Goal: Information Seeking & Learning: Learn about a topic

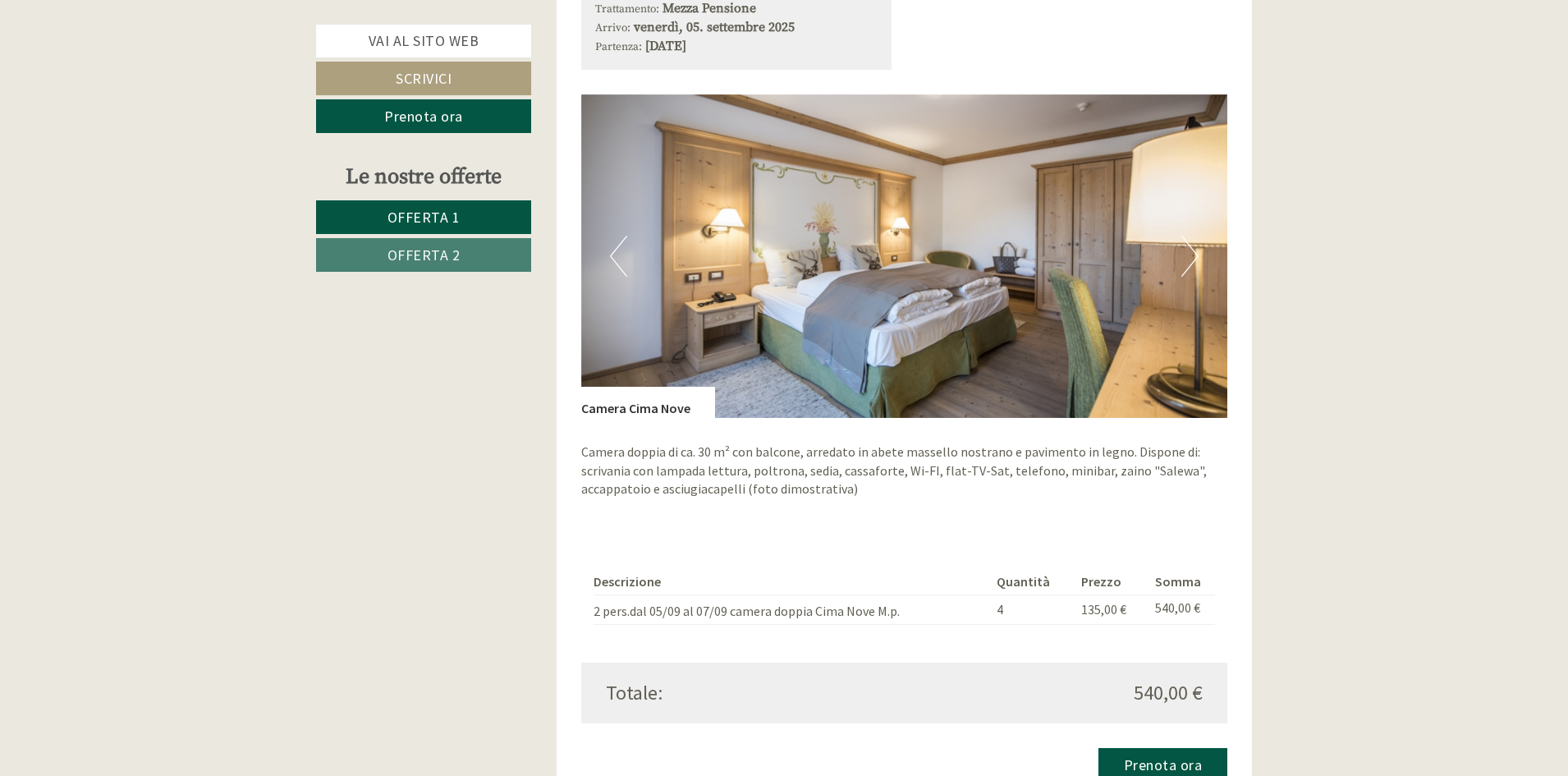
scroll to position [821, 0]
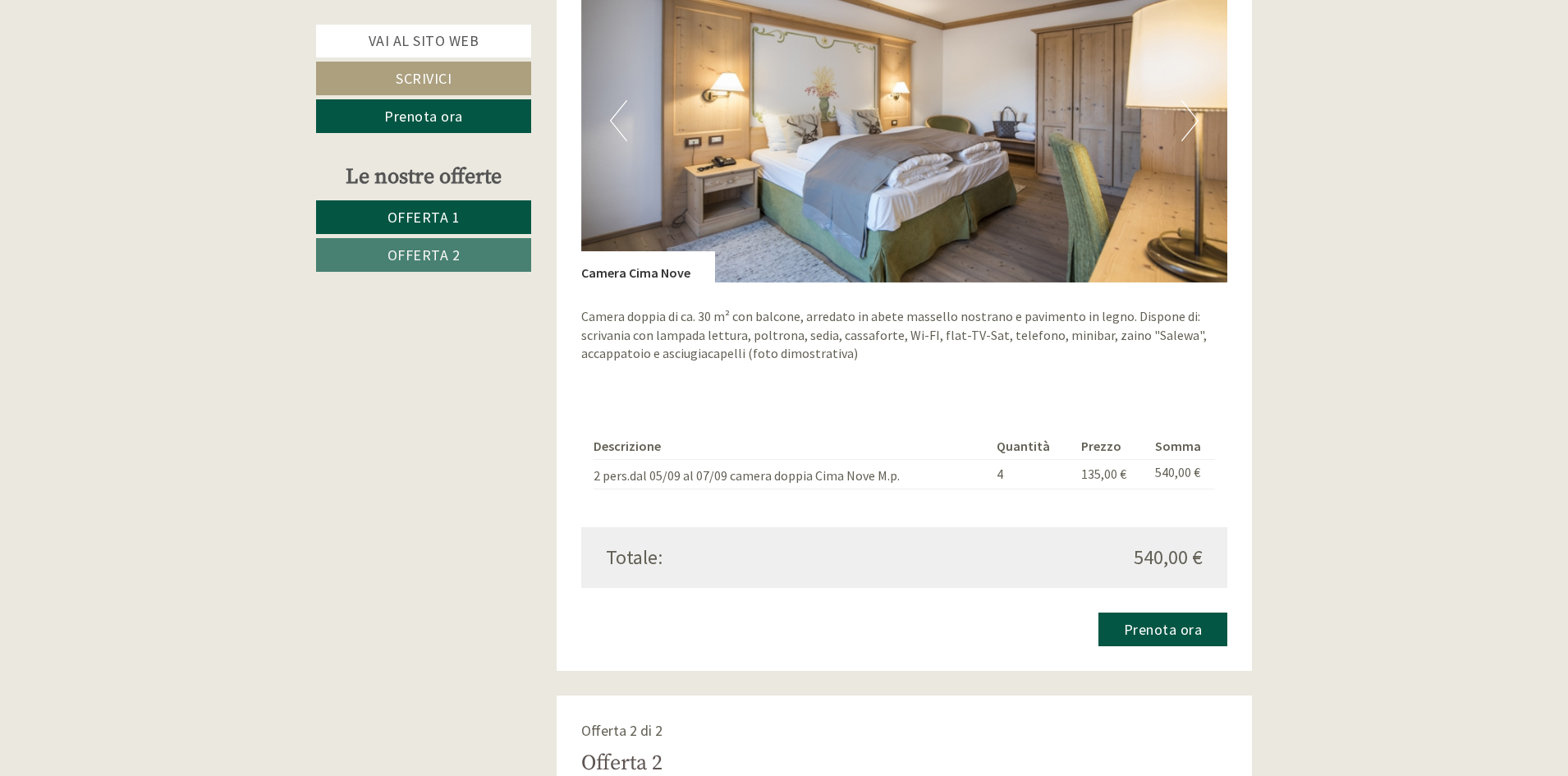
click at [1184, 114] on button "Next" at bounding box center [1190, 121] width 17 height 41
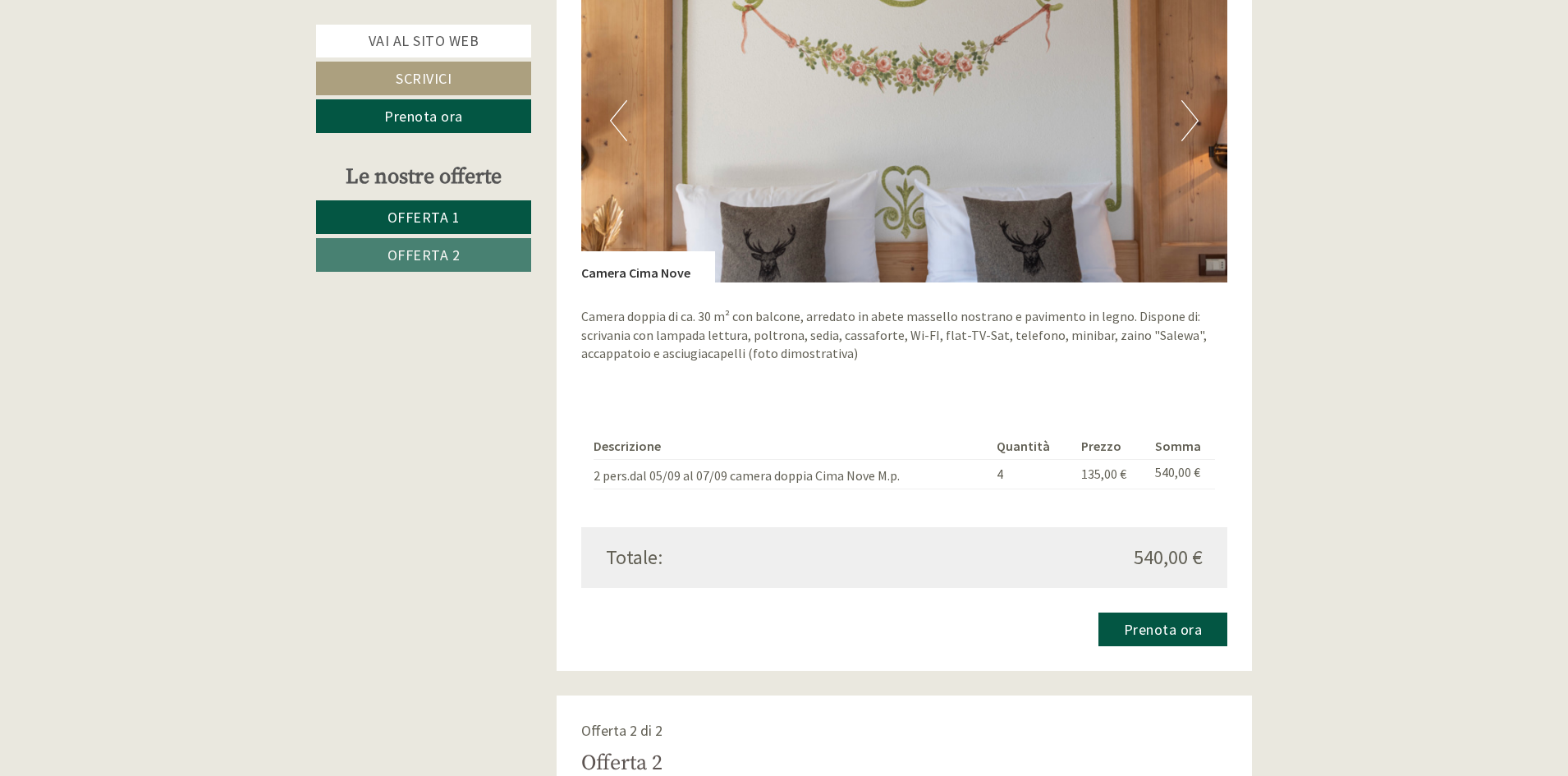
click at [1190, 112] on button "Next" at bounding box center [1190, 121] width 17 height 41
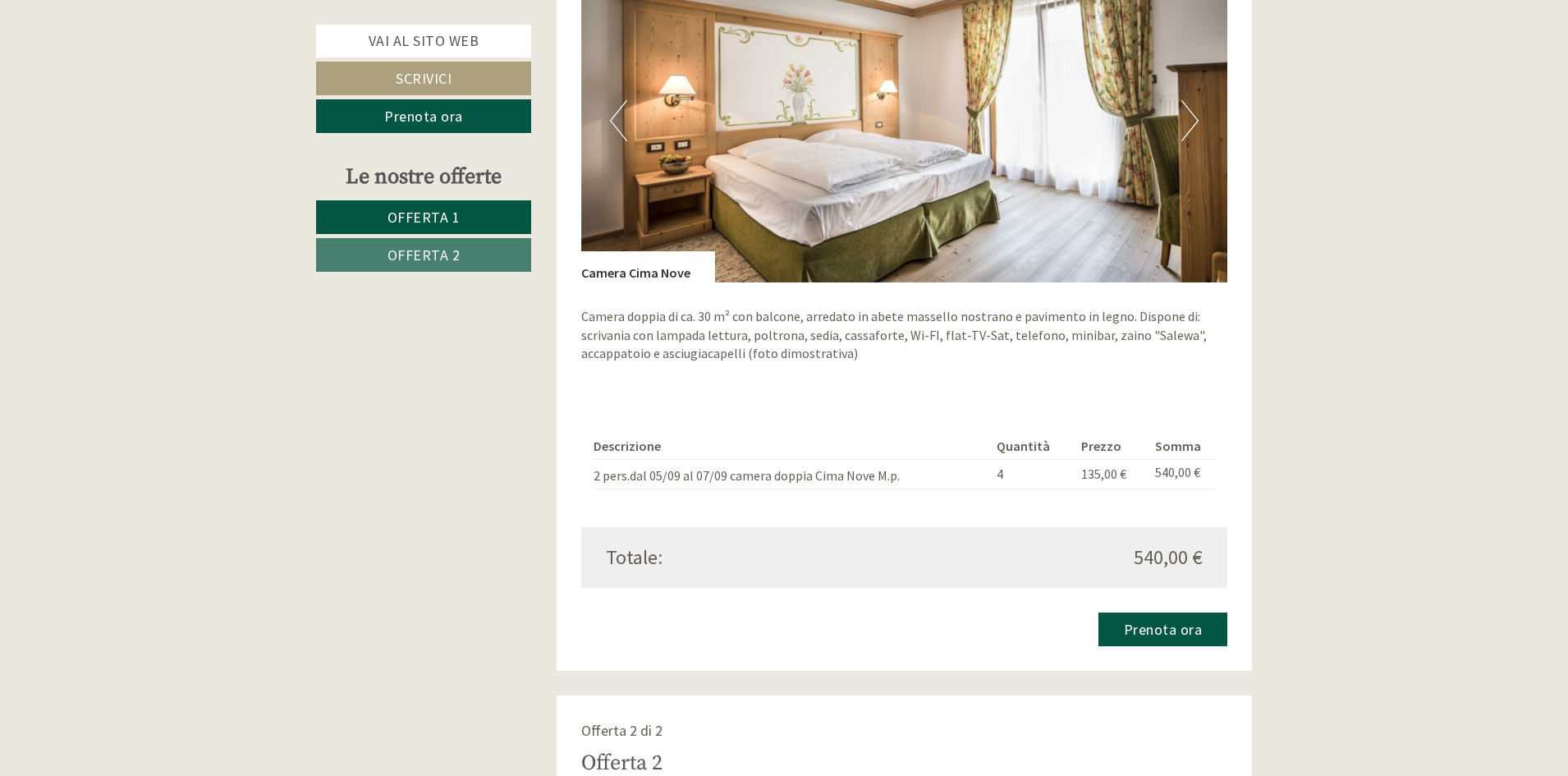
click at [1190, 112] on button "Next" at bounding box center [1190, 121] width 17 height 41
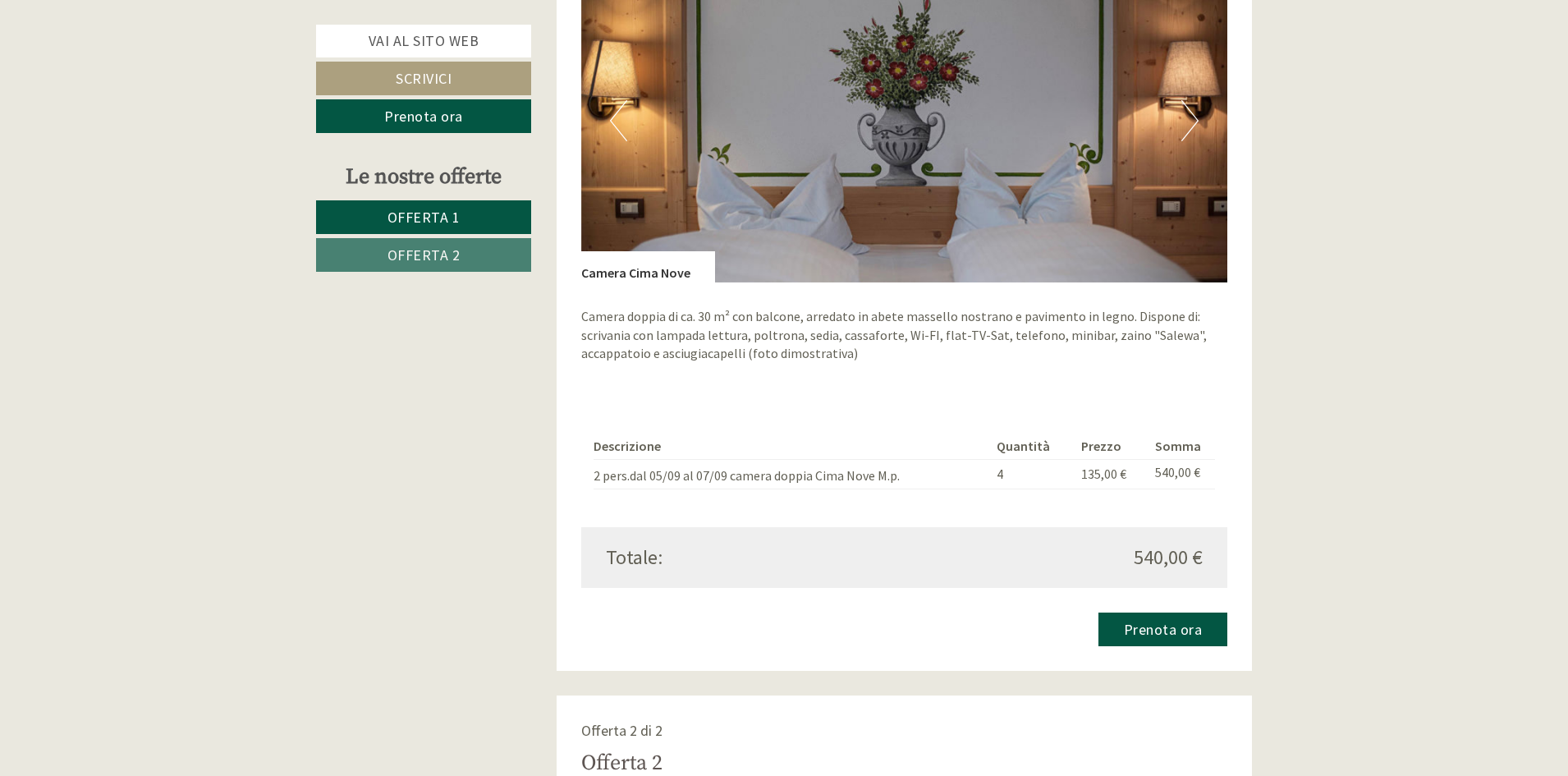
click at [1190, 112] on button "Next" at bounding box center [1190, 121] width 17 height 41
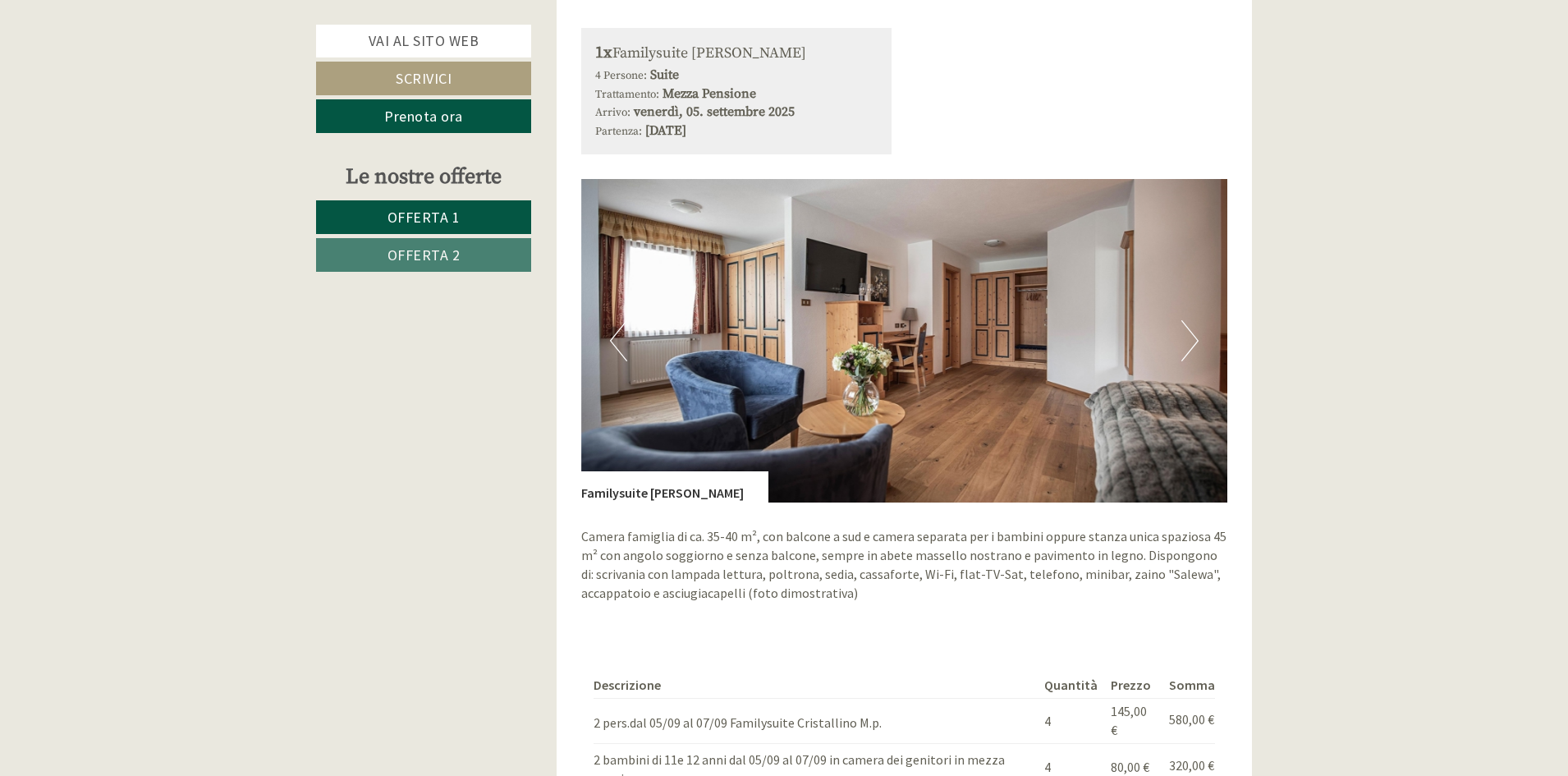
scroll to position [1642, 0]
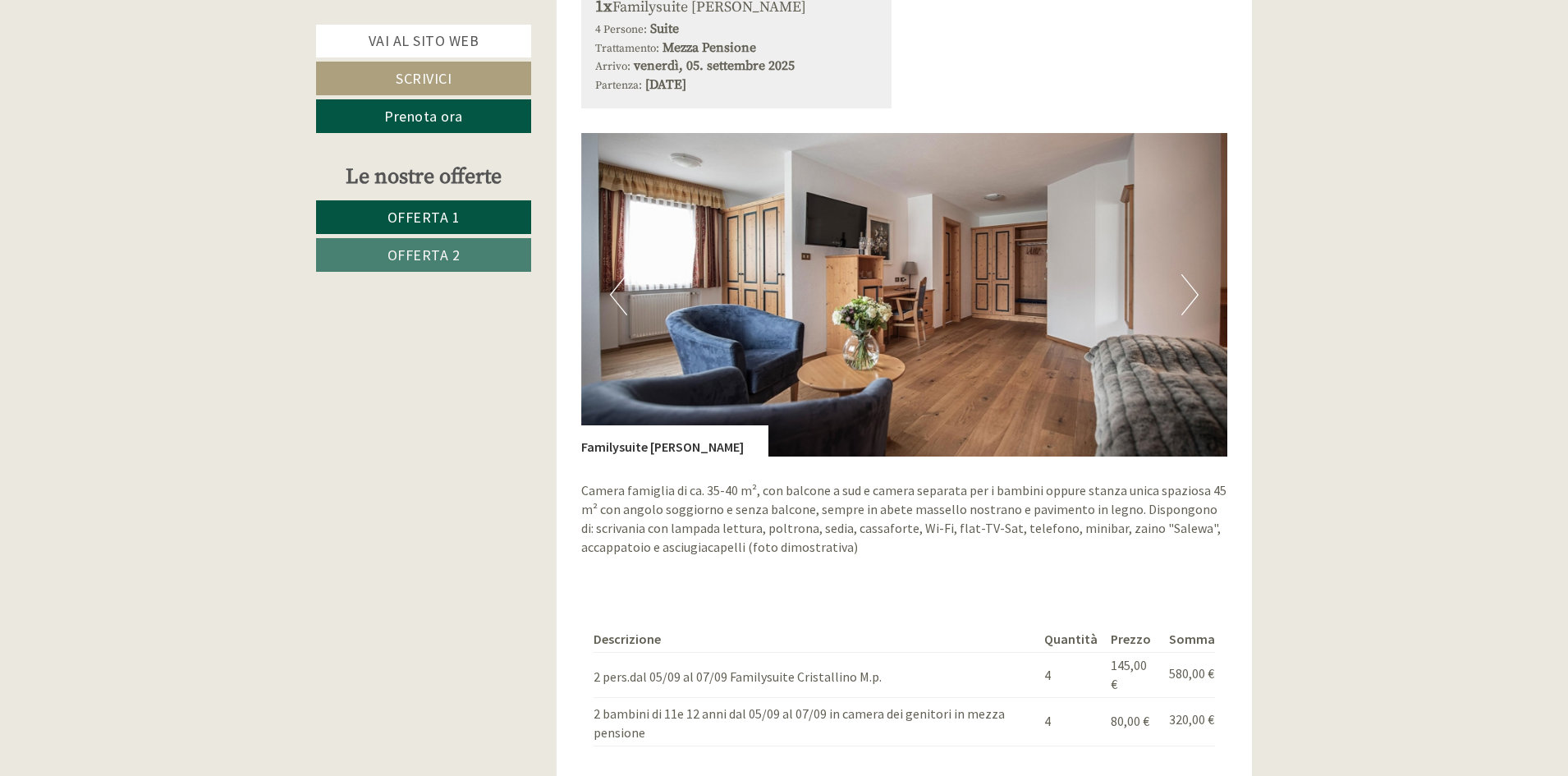
click at [1193, 300] on button "Next" at bounding box center [1190, 295] width 17 height 41
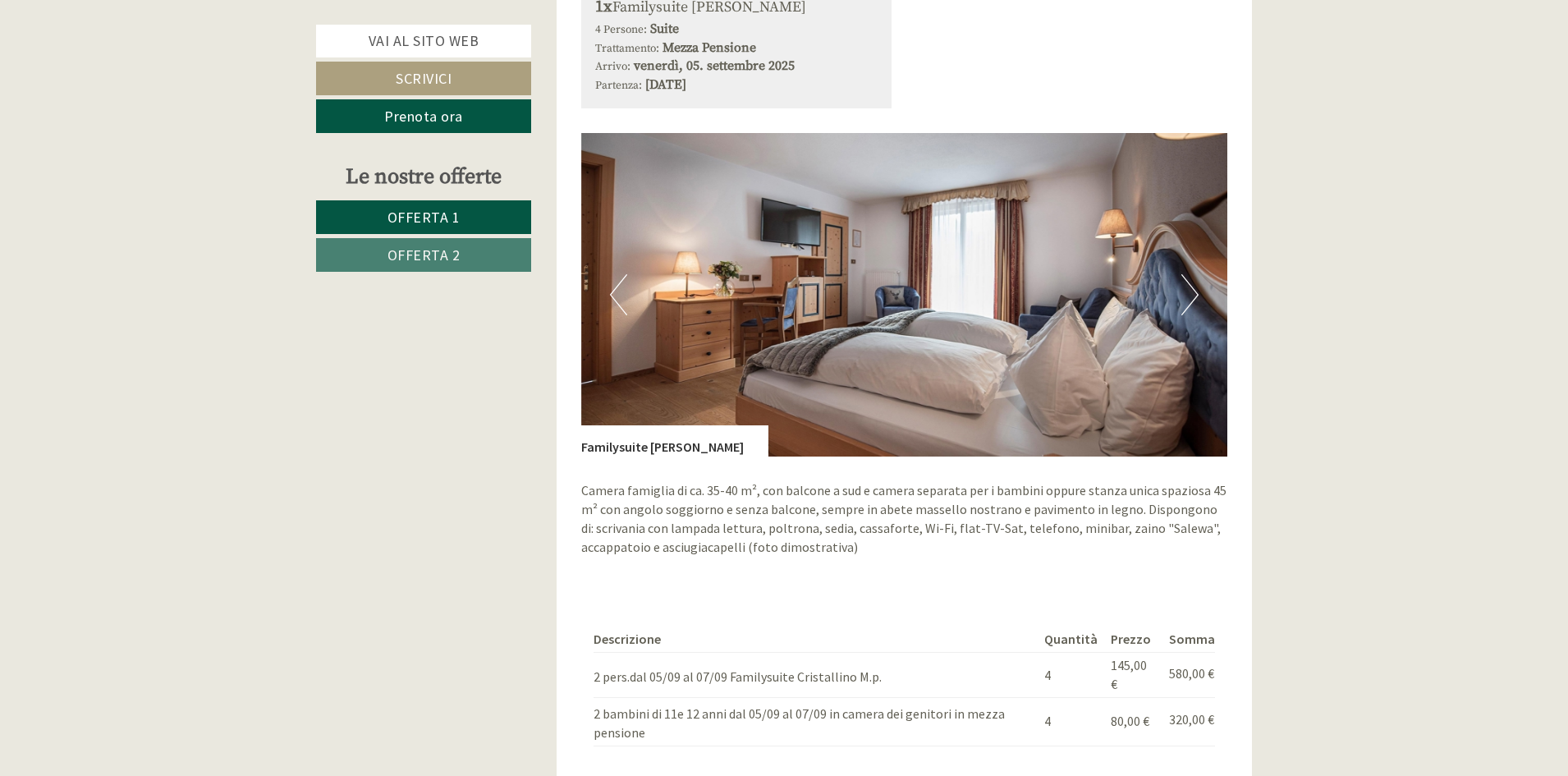
click at [1193, 300] on button "Next" at bounding box center [1190, 295] width 17 height 41
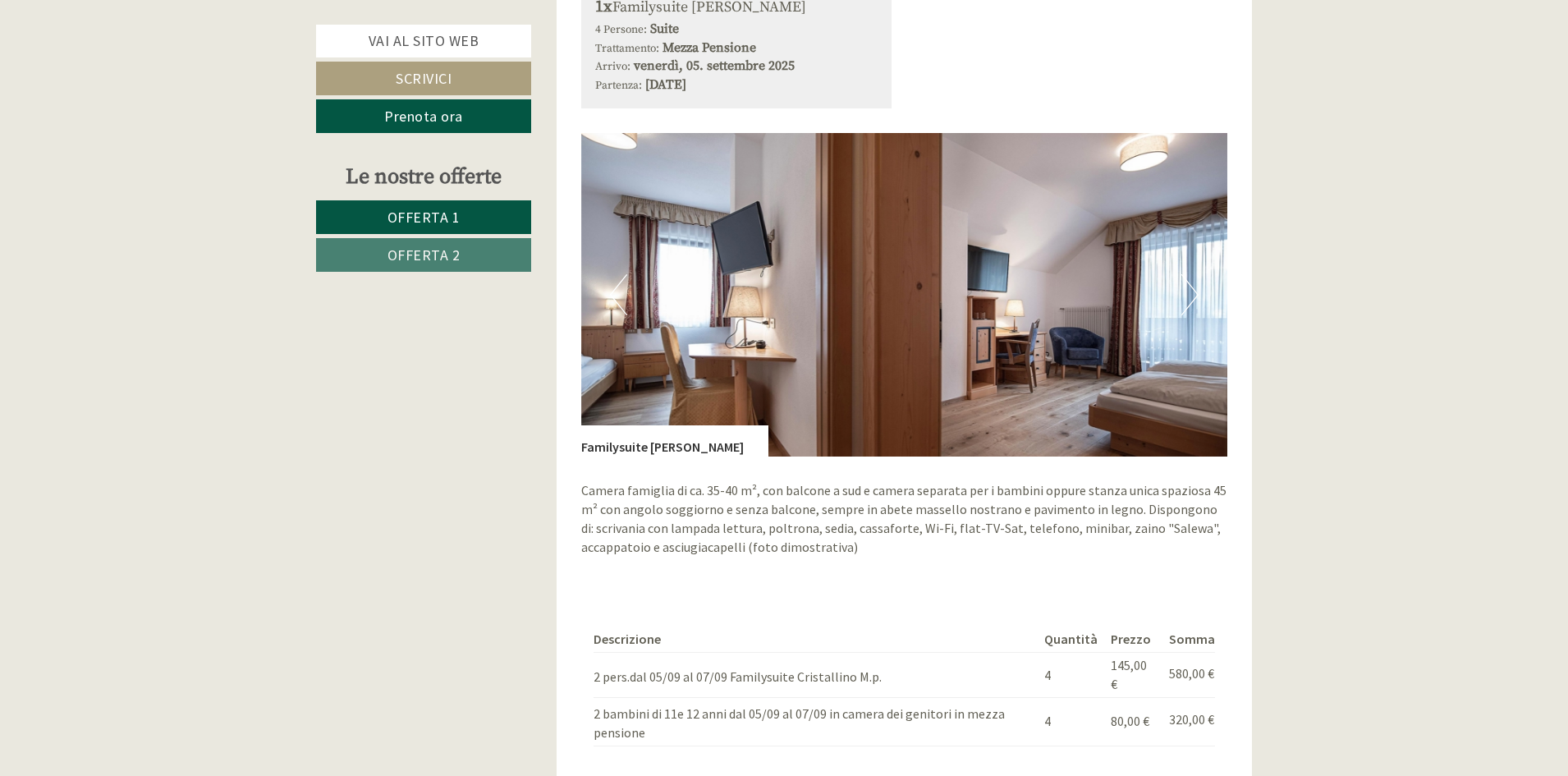
click at [1193, 300] on button "Next" at bounding box center [1190, 295] width 17 height 41
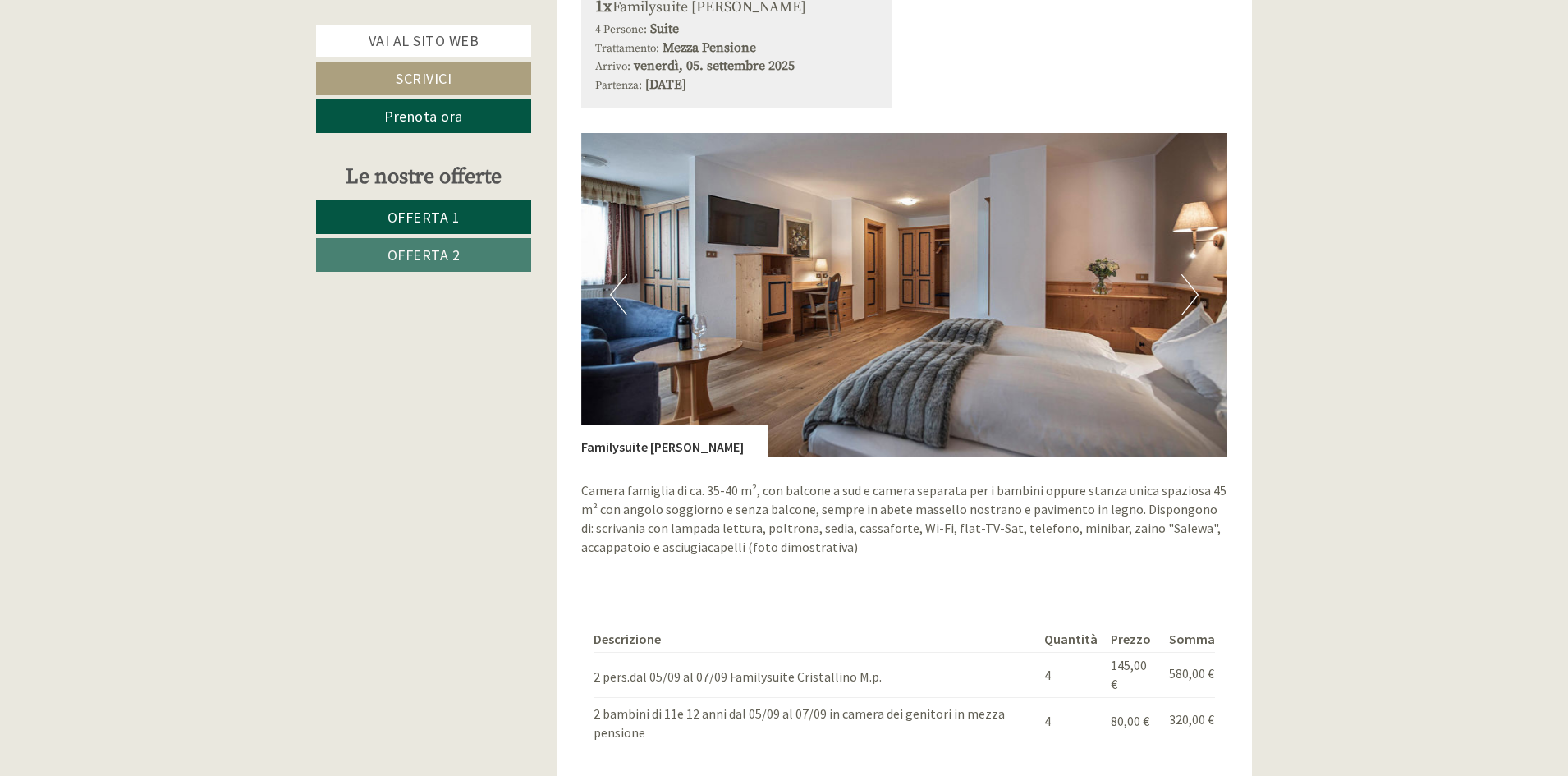
click at [1193, 300] on button "Next" at bounding box center [1190, 295] width 17 height 41
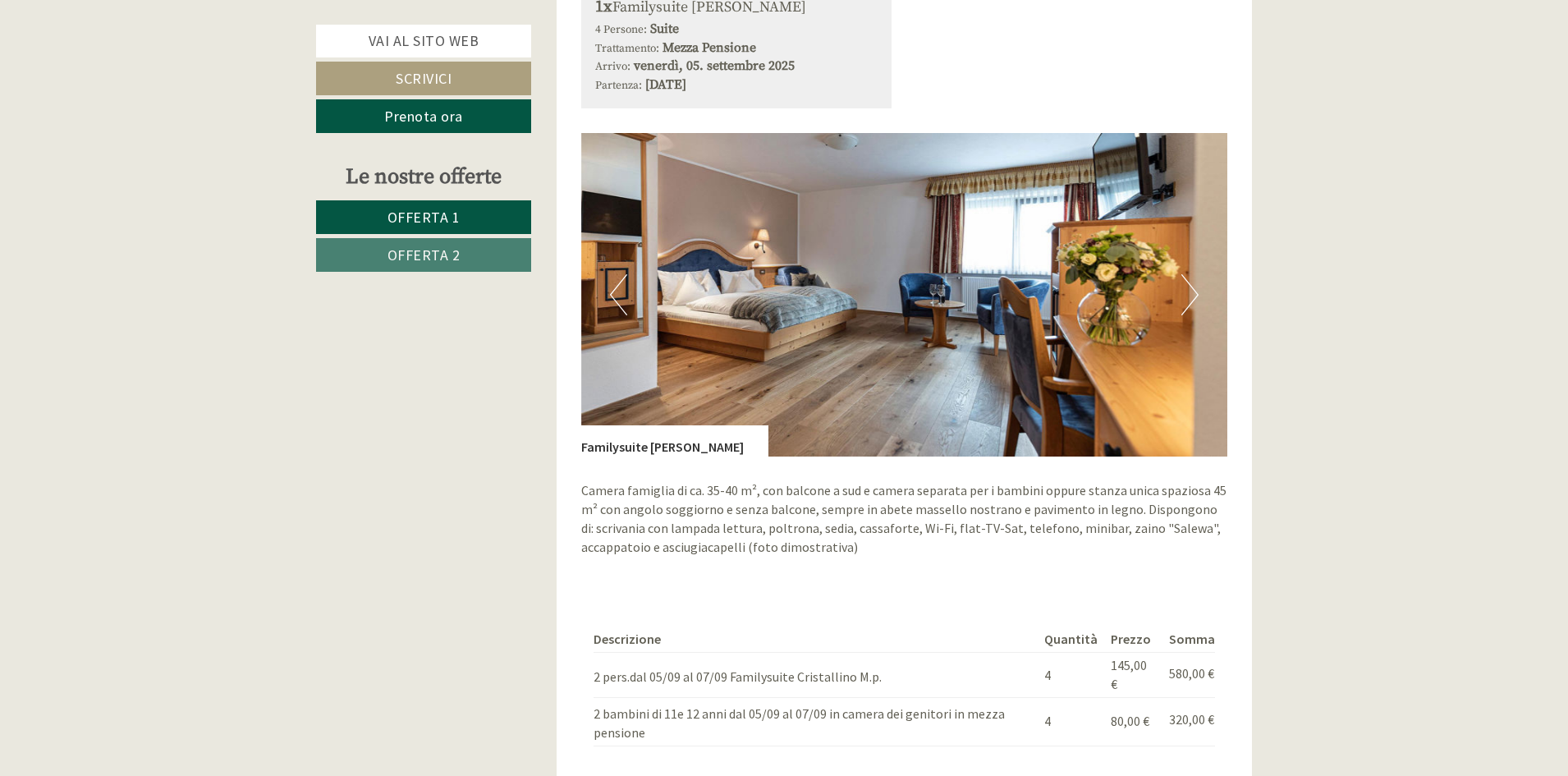
click at [1193, 300] on button "Next" at bounding box center [1190, 295] width 17 height 41
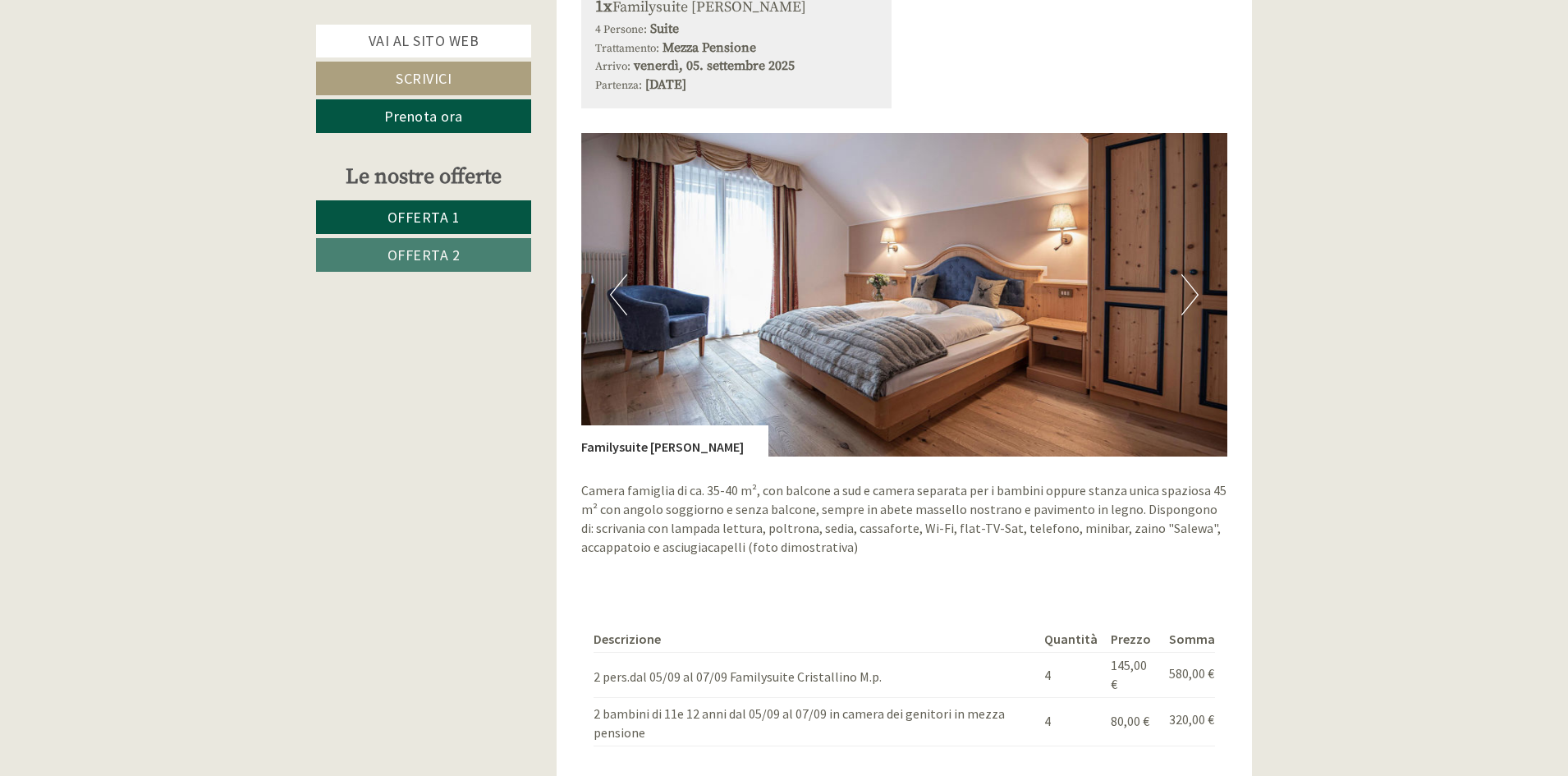
click at [1193, 300] on button "Next" at bounding box center [1190, 295] width 17 height 41
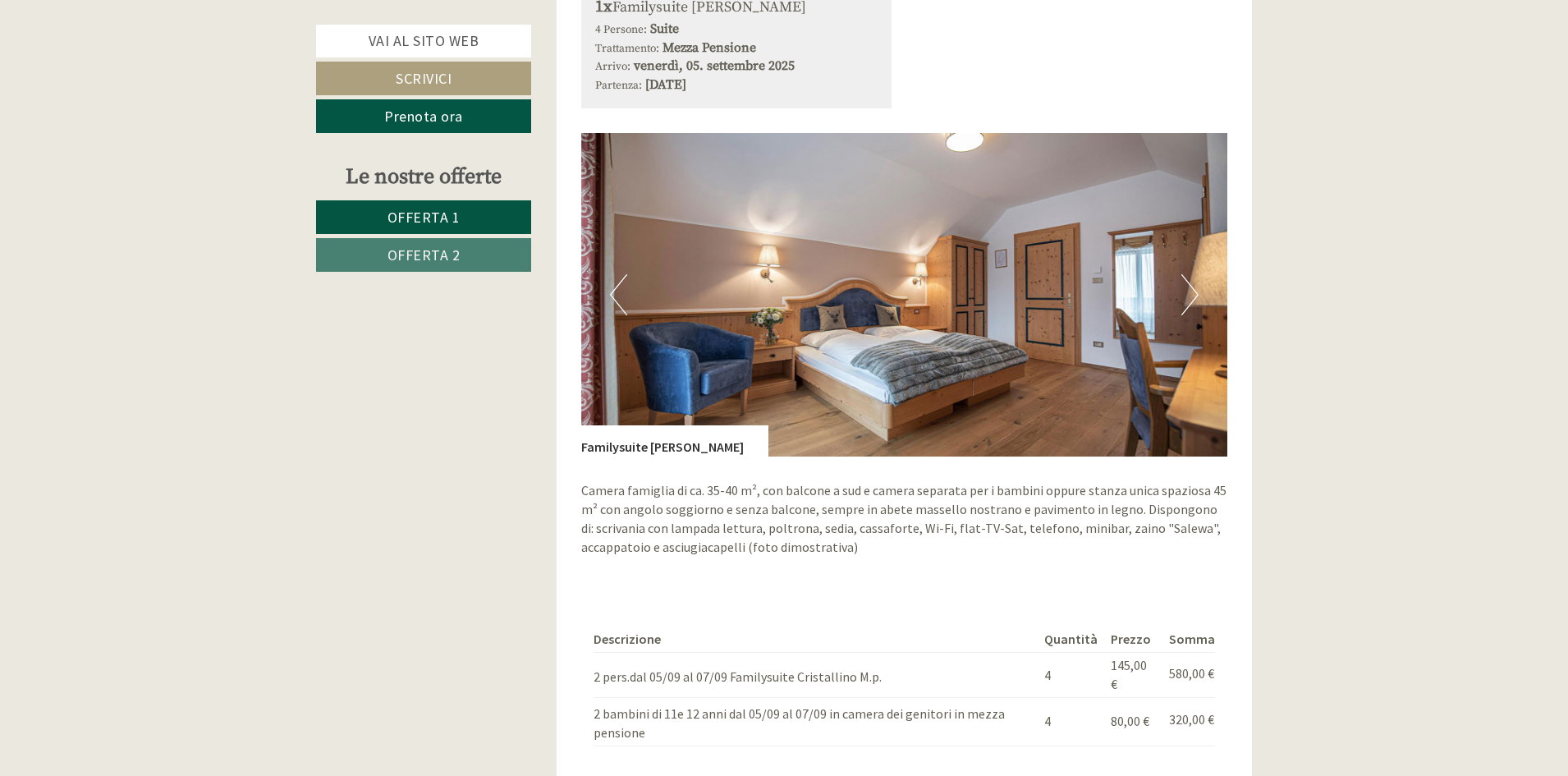
click at [1193, 300] on button "Next" at bounding box center [1190, 295] width 17 height 41
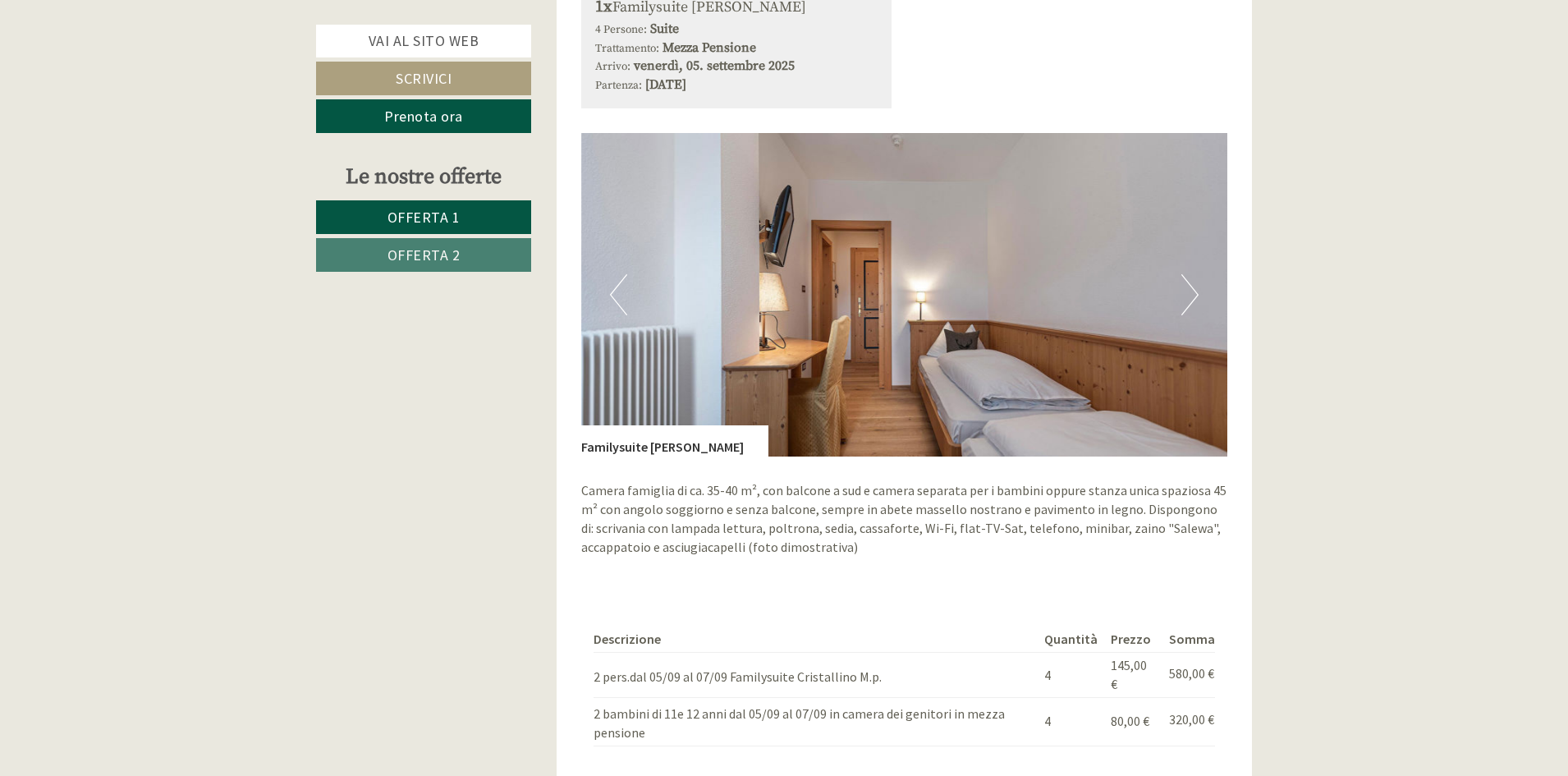
click at [1193, 300] on button "Next" at bounding box center [1190, 295] width 17 height 41
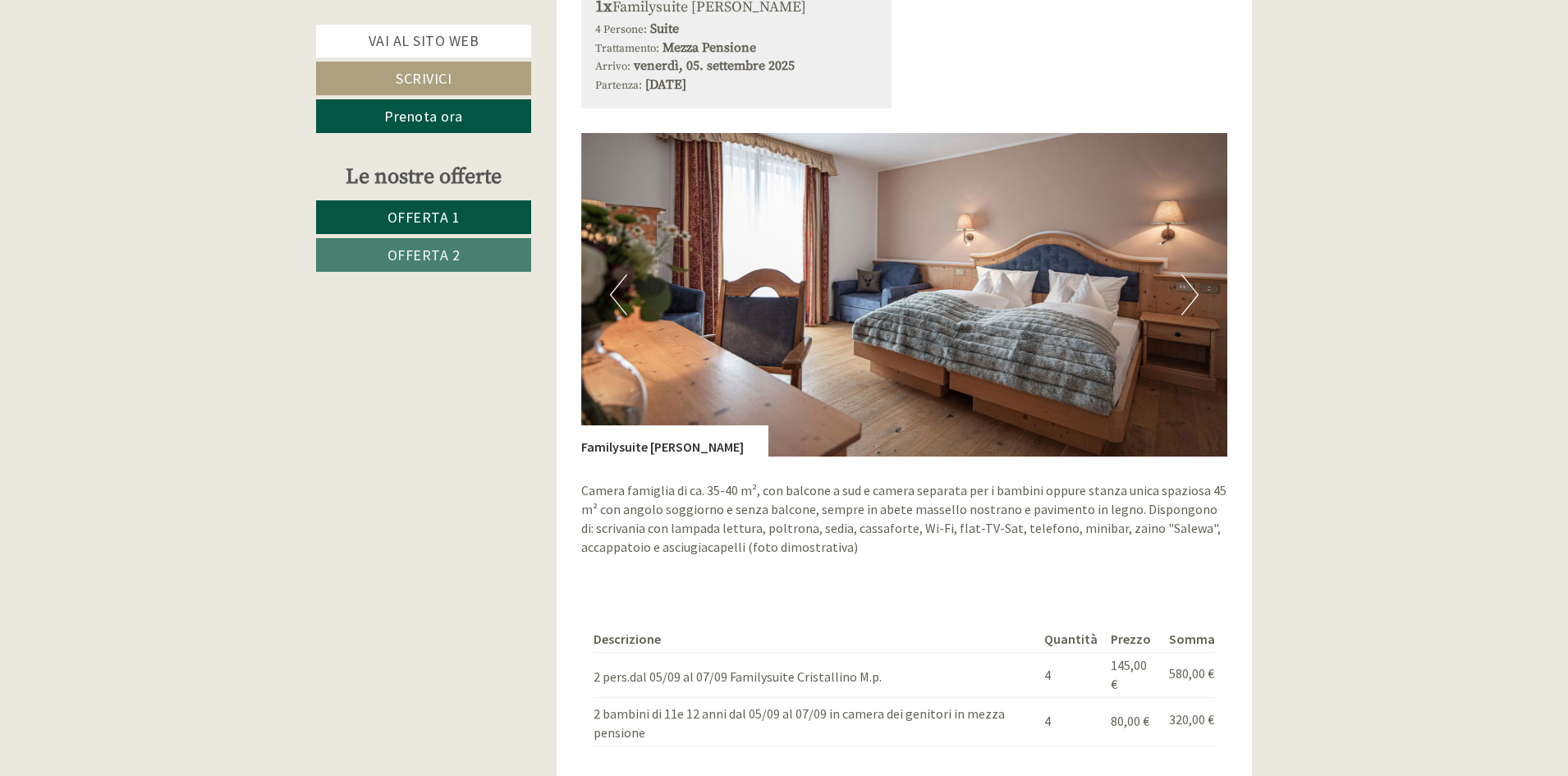
click at [1193, 300] on button "Next" at bounding box center [1190, 295] width 17 height 41
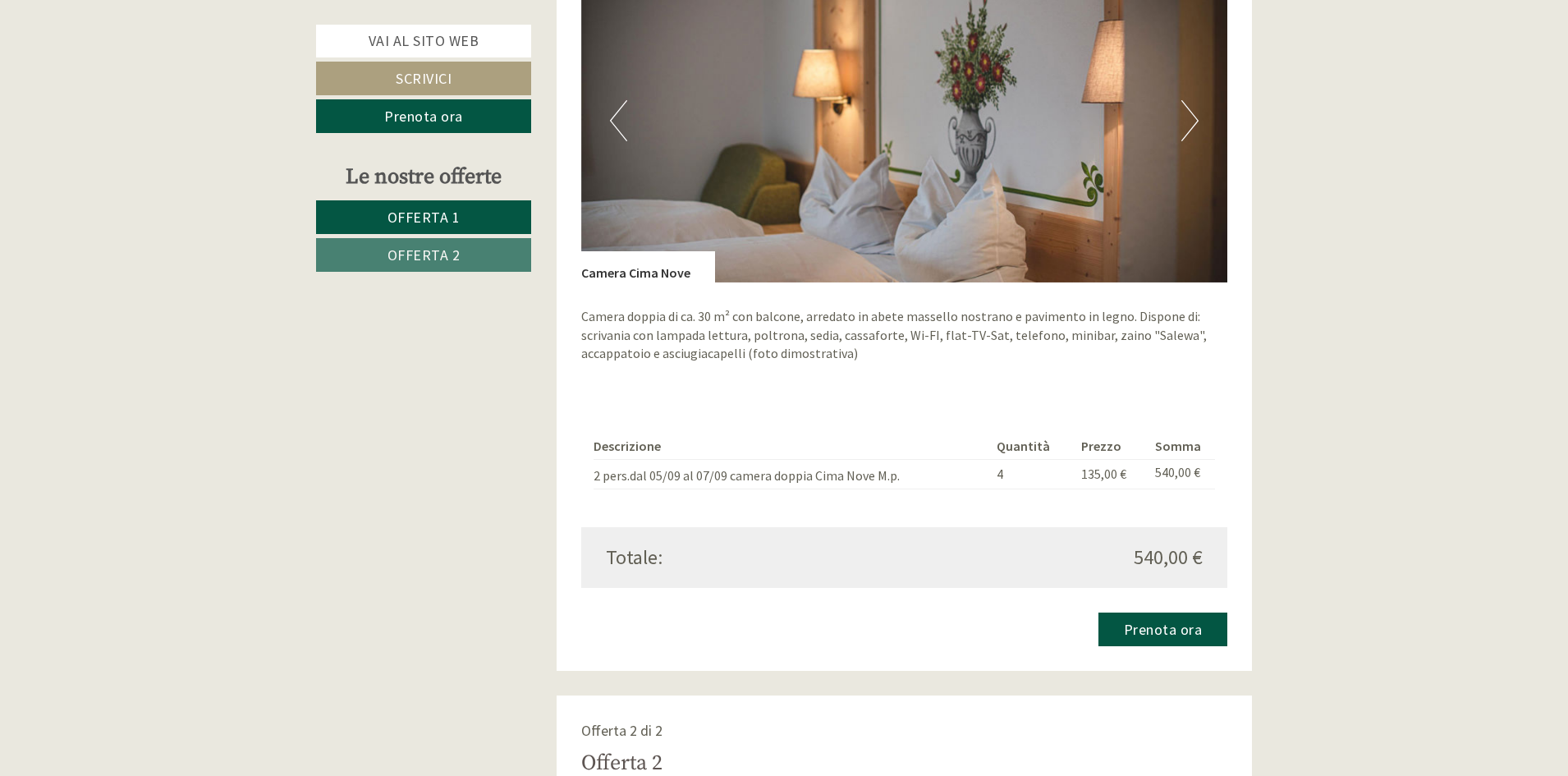
scroll to position [739, 0]
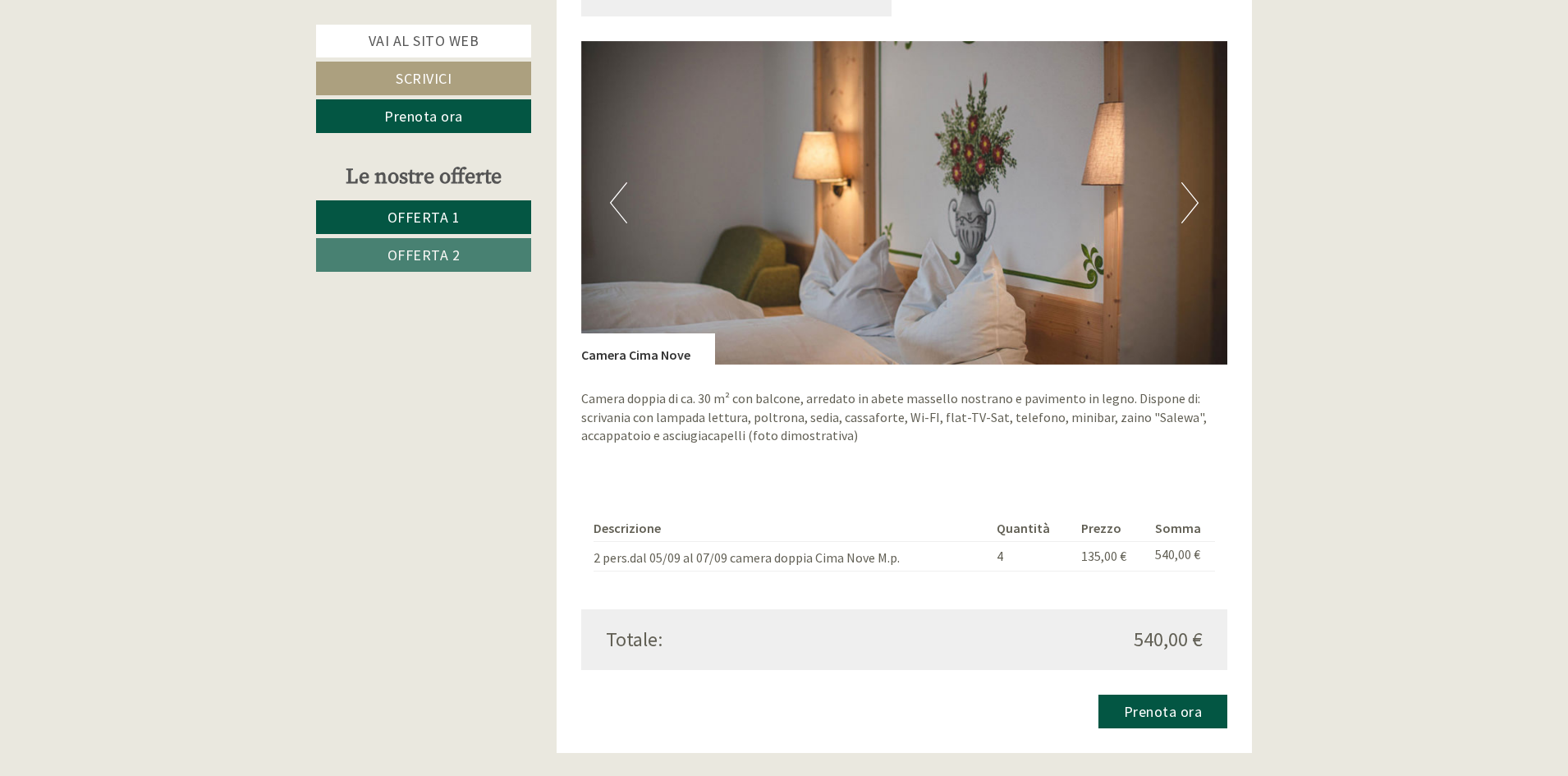
click at [1190, 202] on button "Next" at bounding box center [1190, 203] width 17 height 41
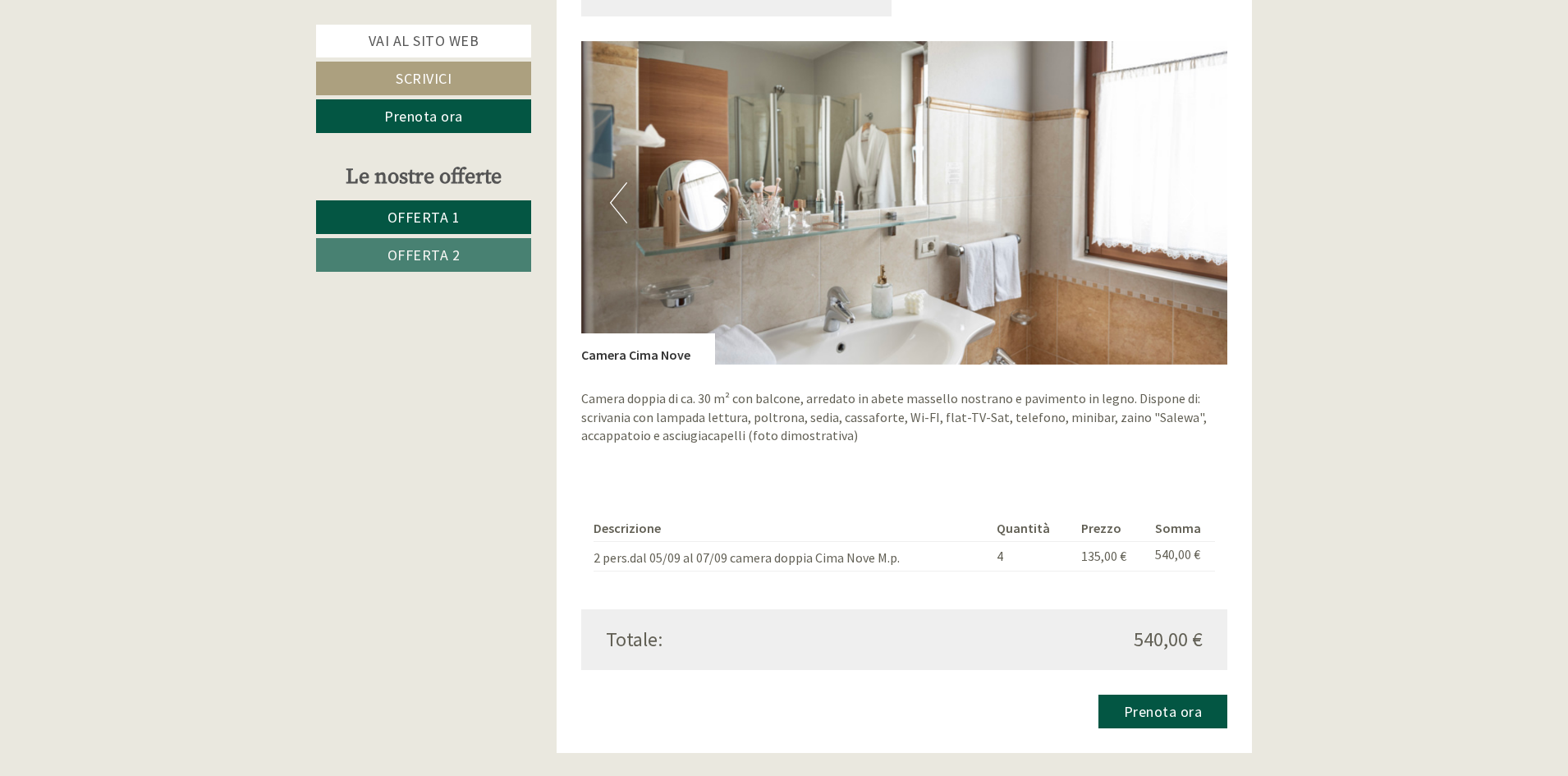
click at [1190, 202] on button "Next" at bounding box center [1190, 203] width 17 height 41
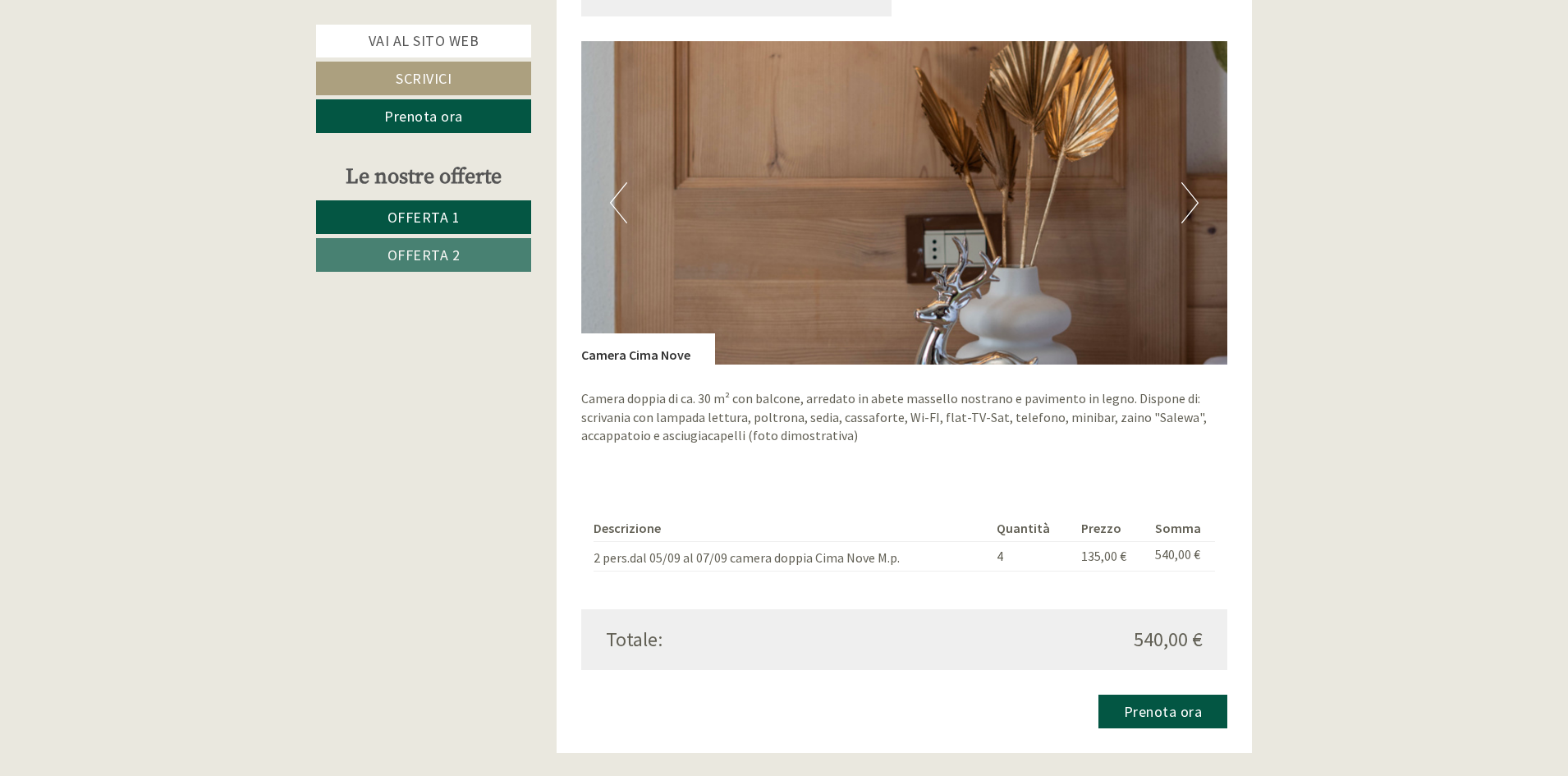
click at [1190, 202] on button "Next" at bounding box center [1190, 203] width 17 height 41
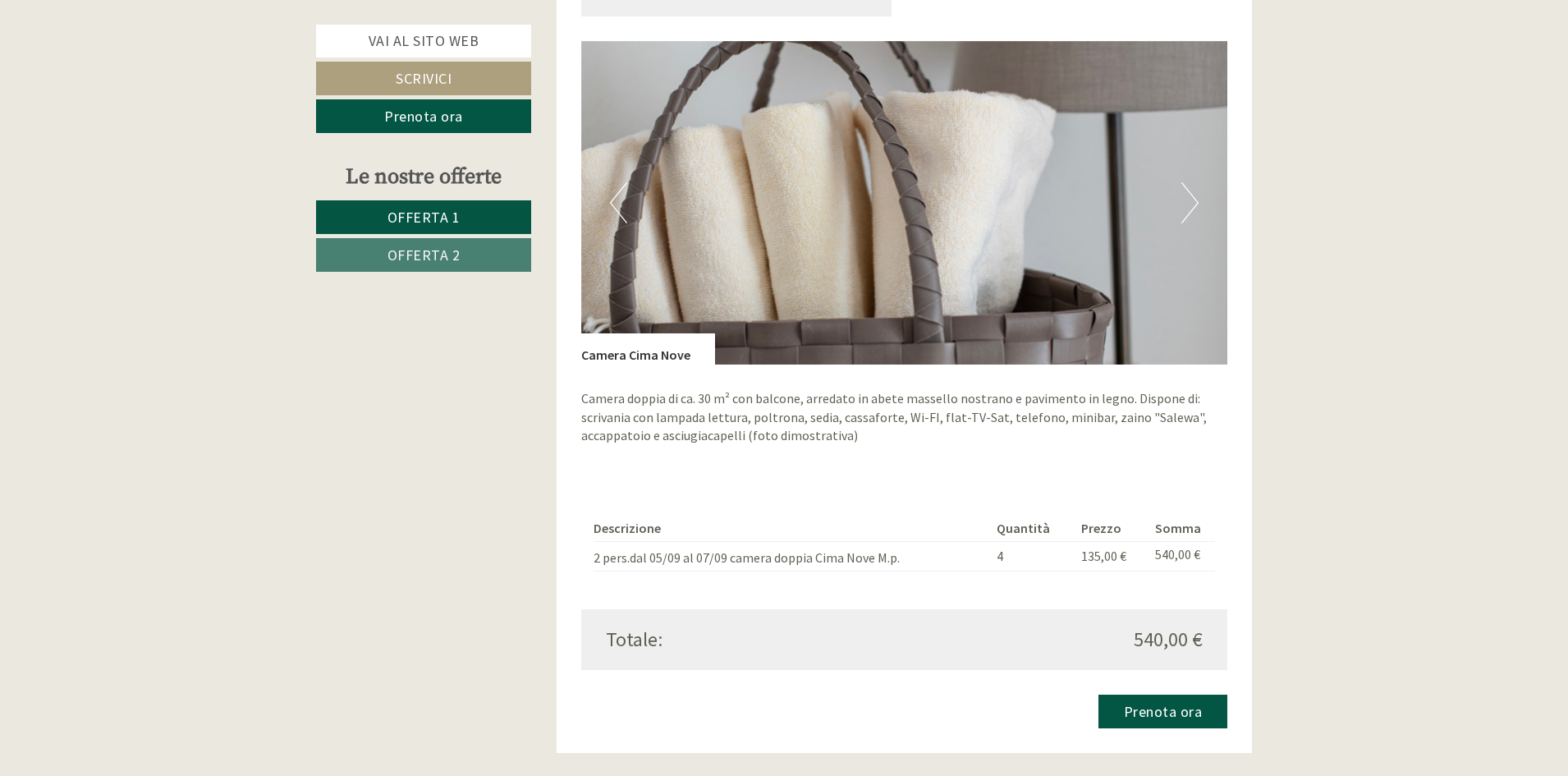
click at [1190, 202] on button "Next" at bounding box center [1190, 203] width 17 height 41
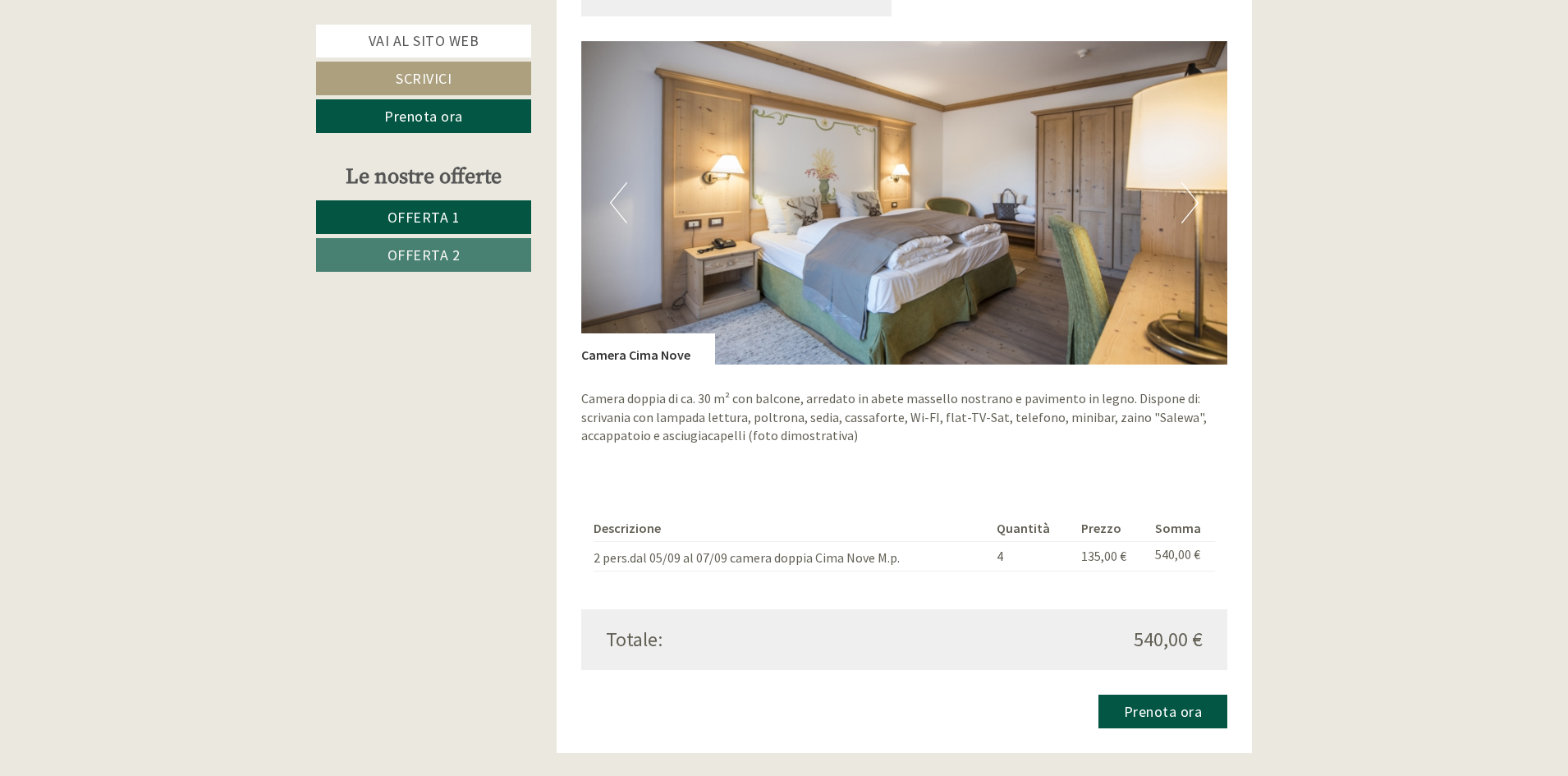
click at [1190, 202] on button "Next" at bounding box center [1190, 203] width 17 height 41
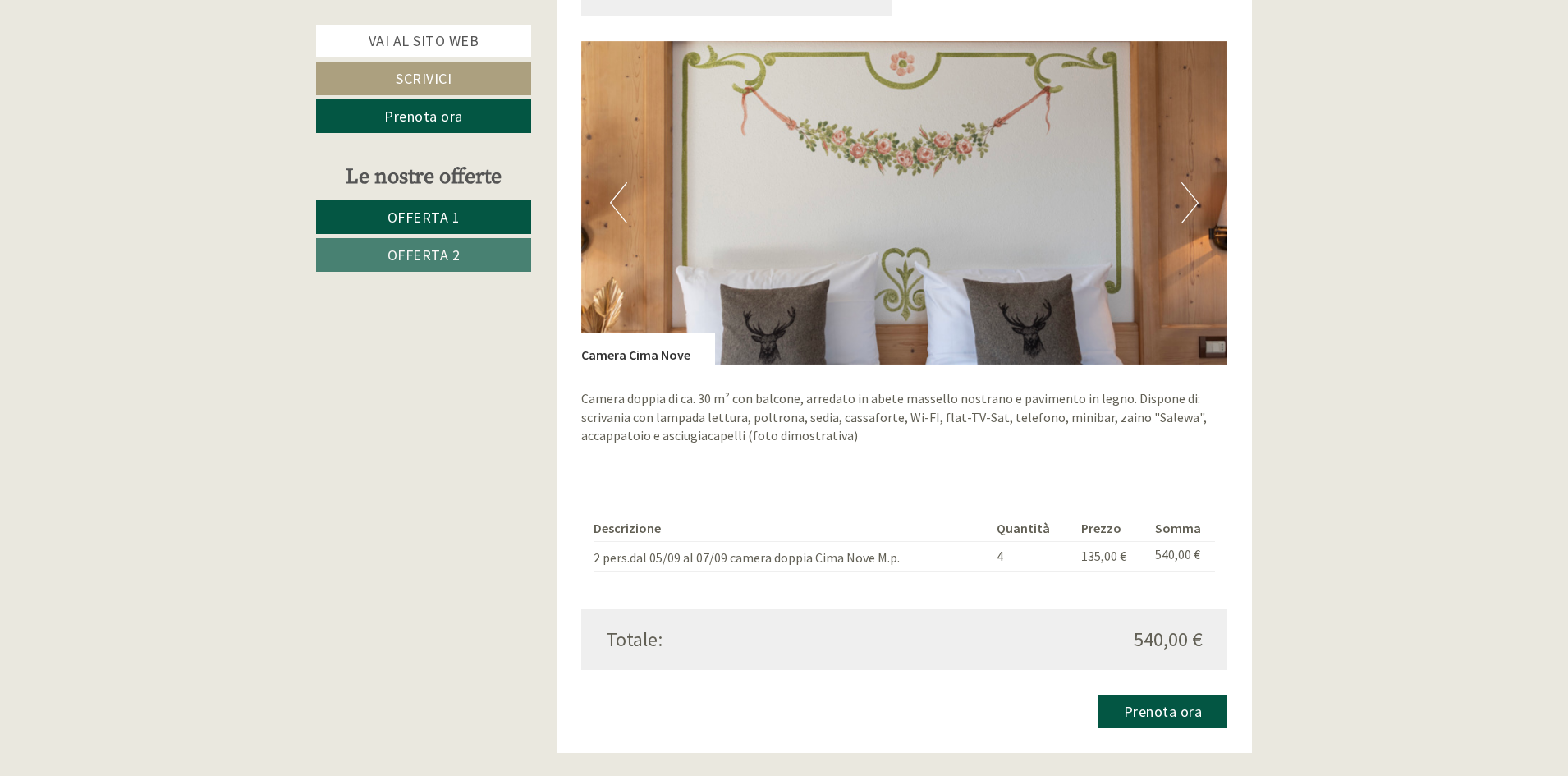
click at [447, 257] on span "Offerta 2" at bounding box center [424, 255] width 73 height 19
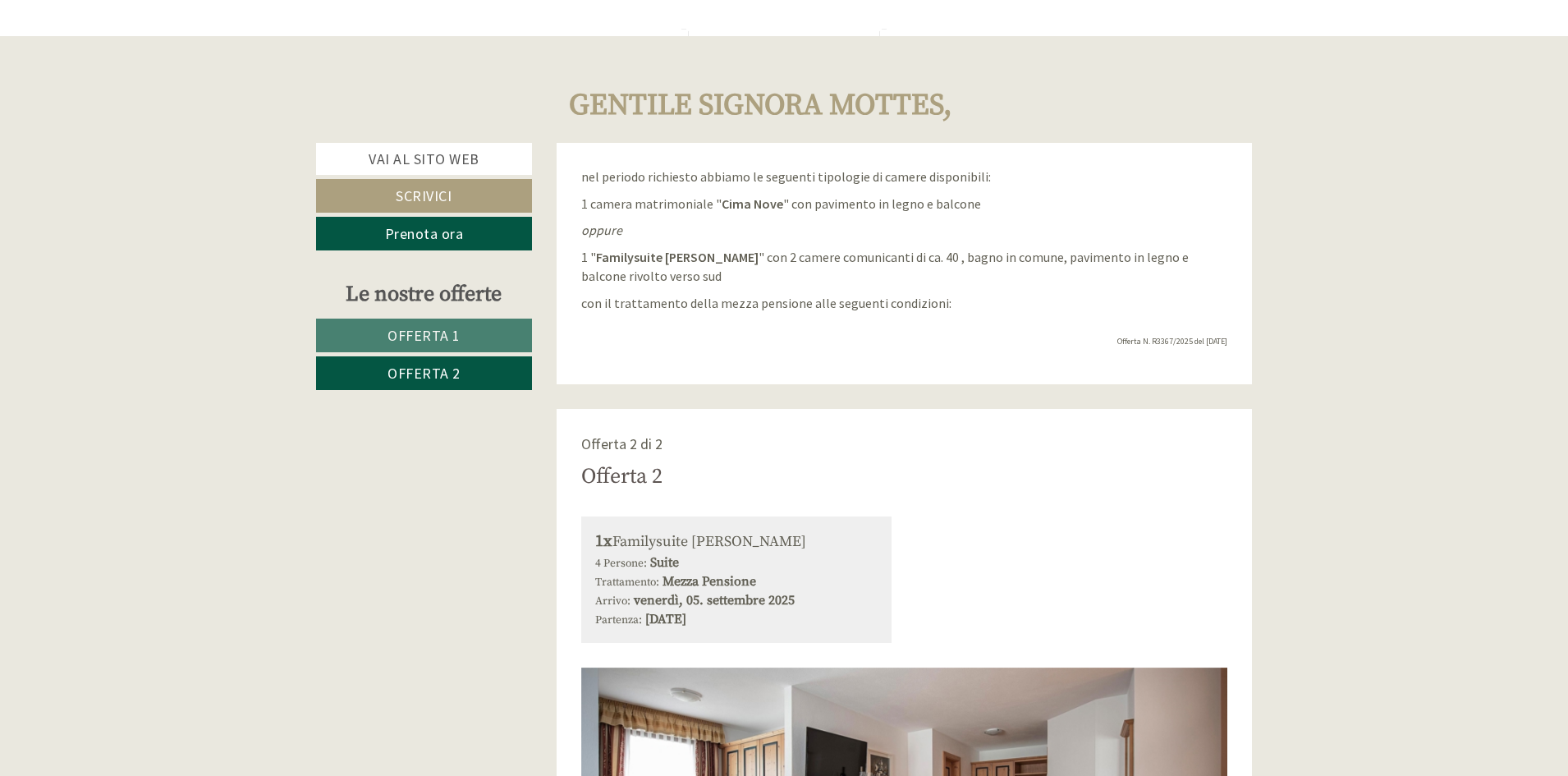
scroll to position [110, 0]
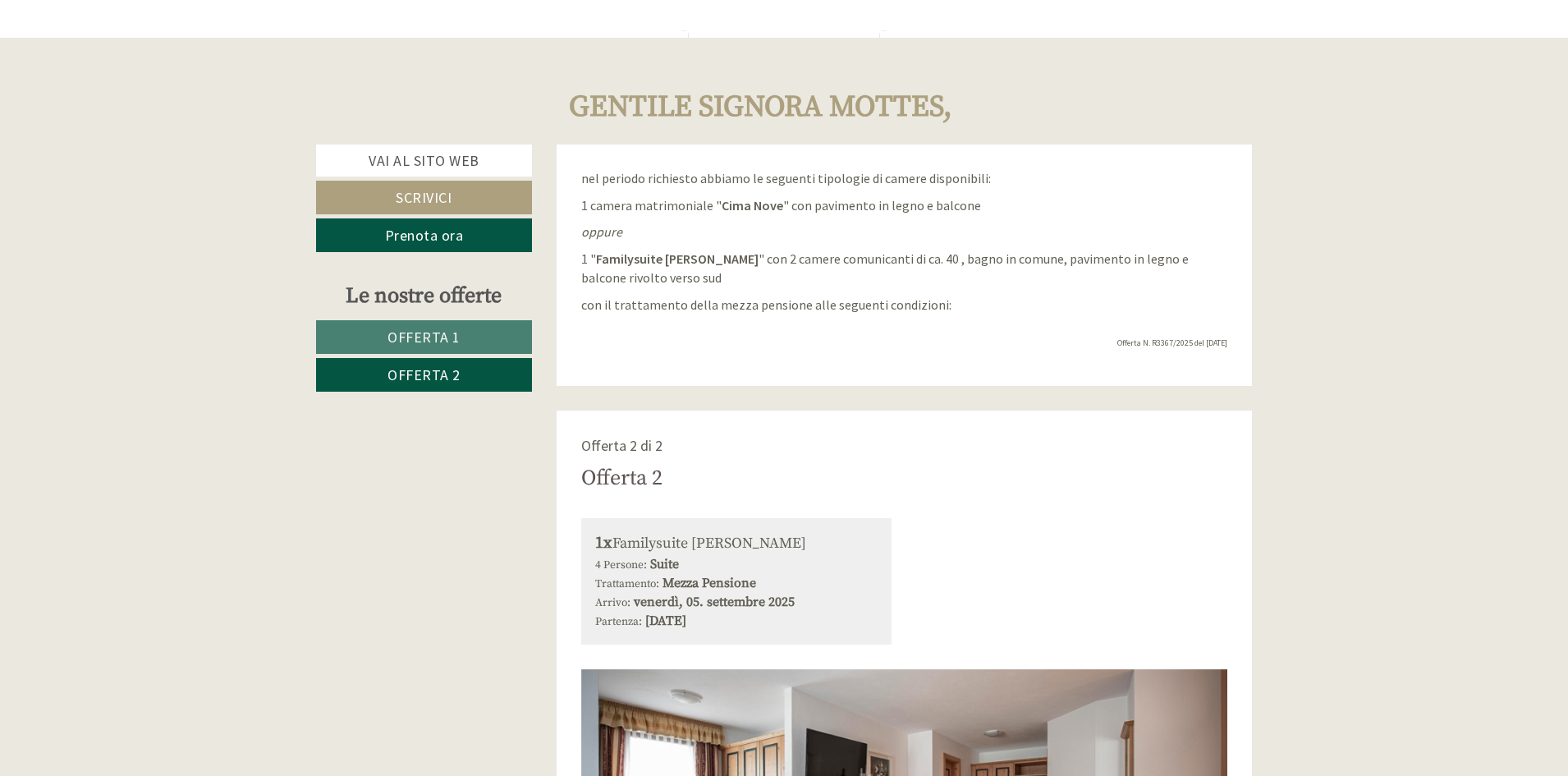
click at [446, 332] on span "Offerta 1" at bounding box center [424, 337] width 73 height 19
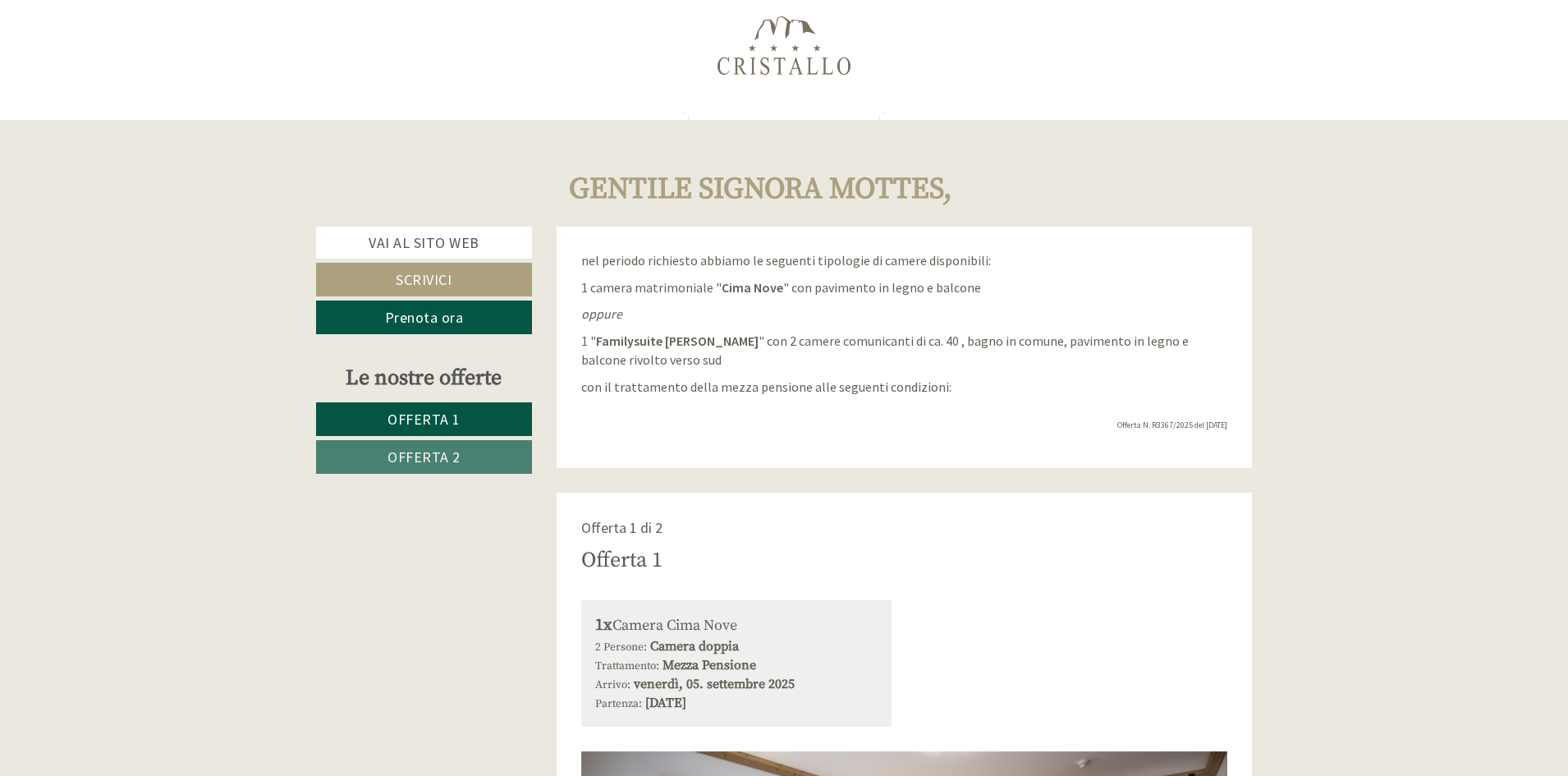
scroll to position [0, 0]
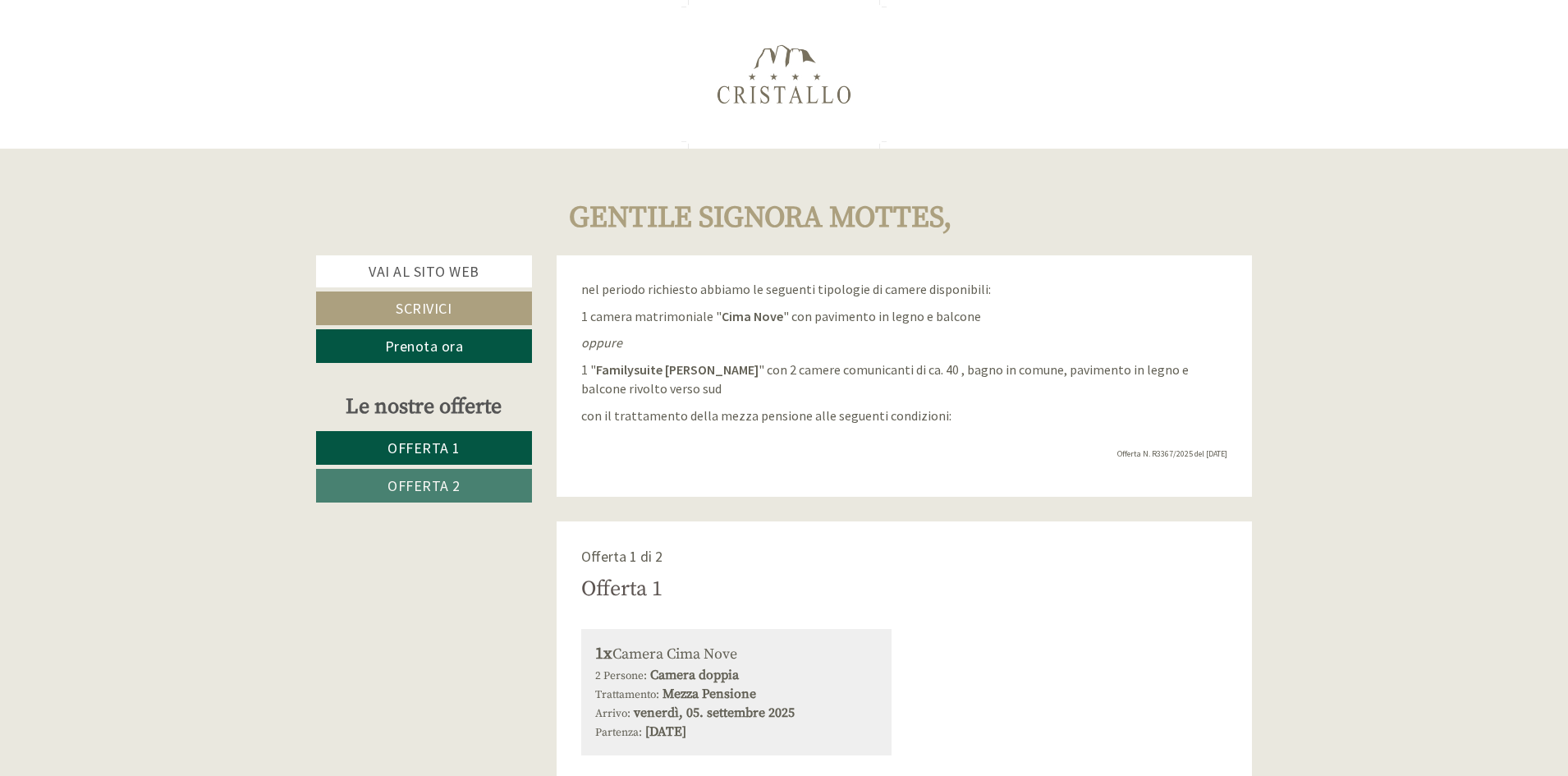
click at [417, 483] on span "Offerta 2" at bounding box center [424, 486] width 73 height 19
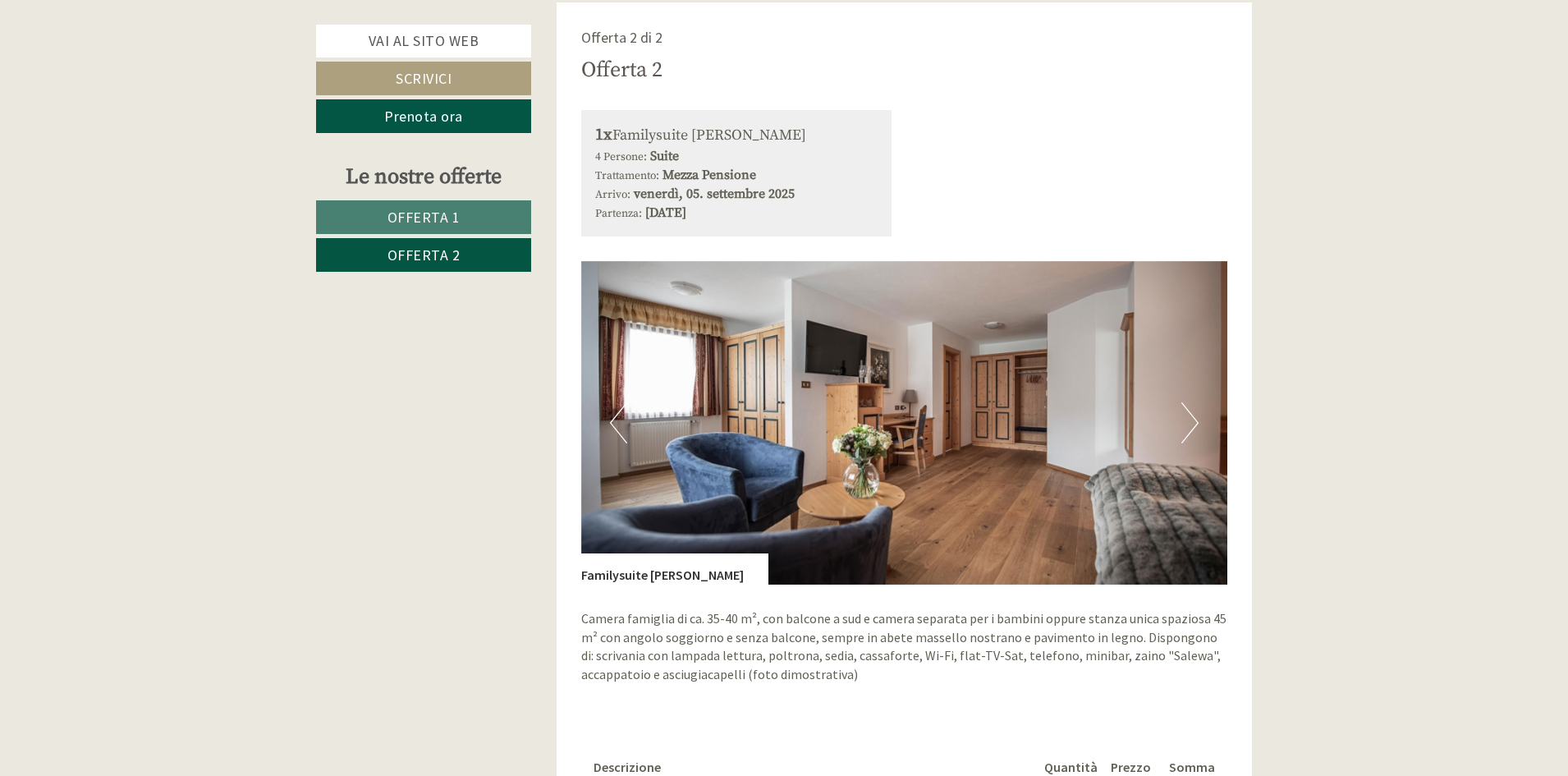
scroll to position [521, 0]
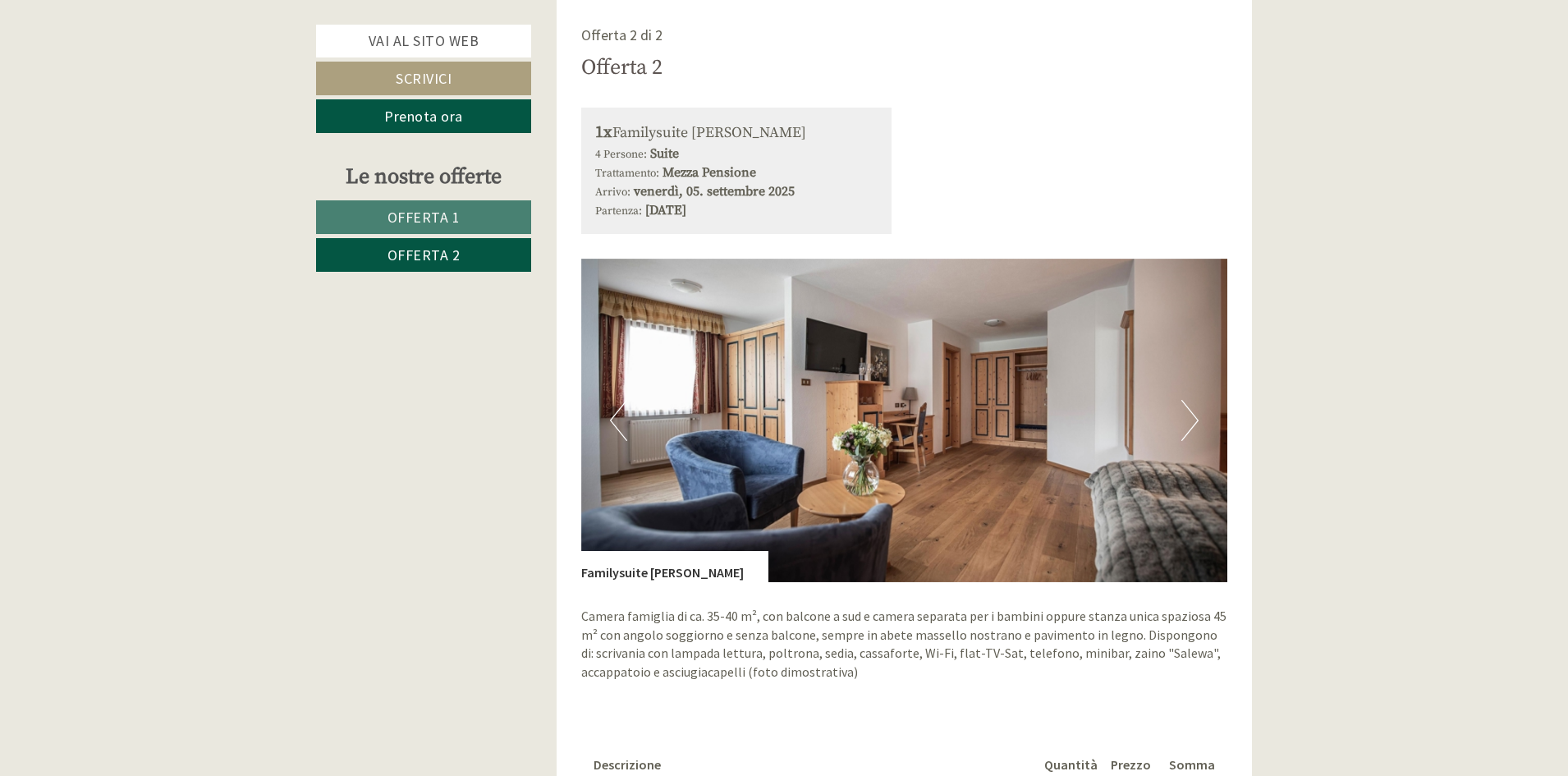
click at [1201, 423] on img at bounding box center [904, 419] width 647 height 323
click at [1192, 419] on button "Next" at bounding box center [1190, 420] width 17 height 41
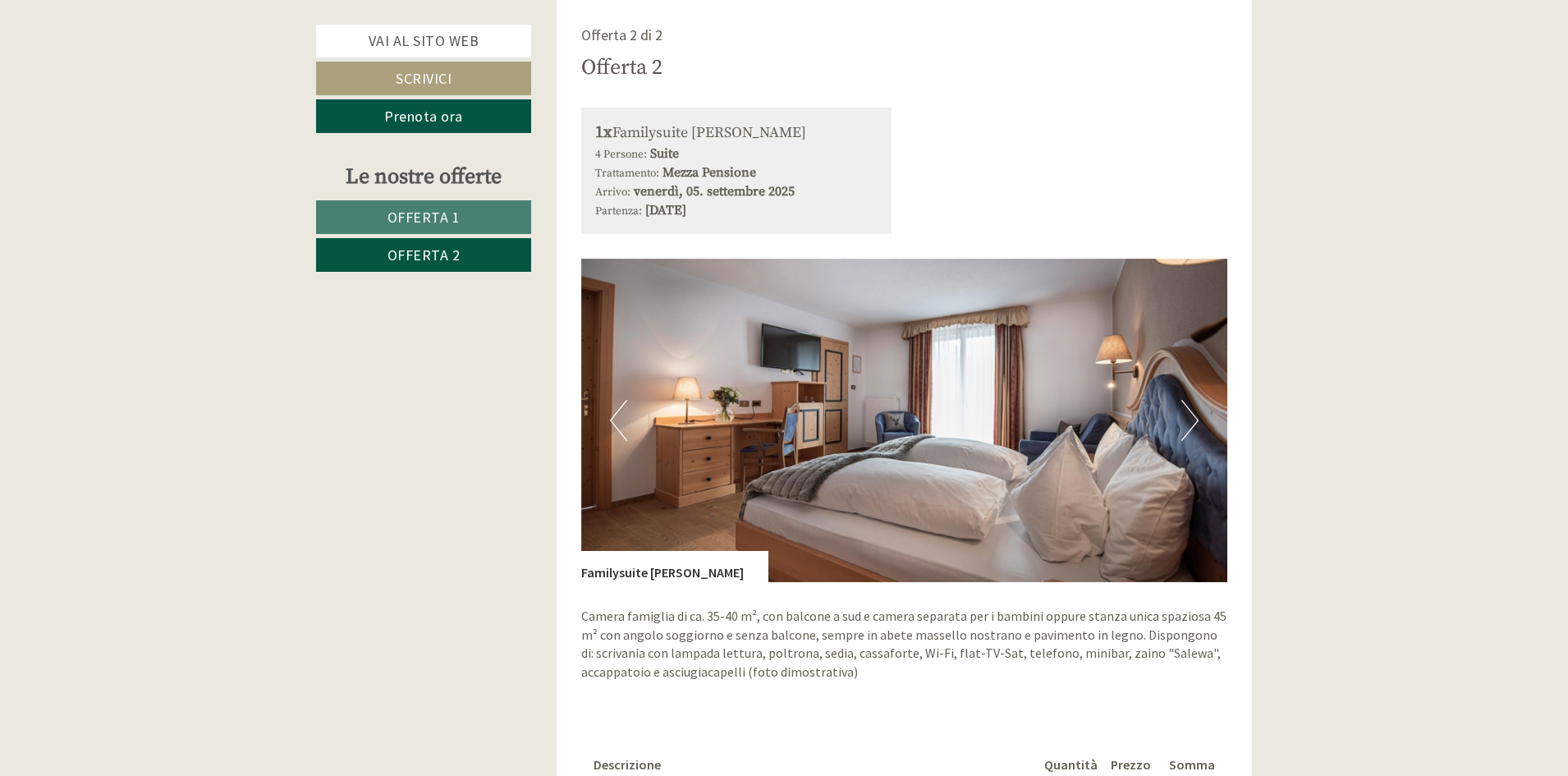
click at [1192, 419] on button "Next" at bounding box center [1190, 420] width 17 height 41
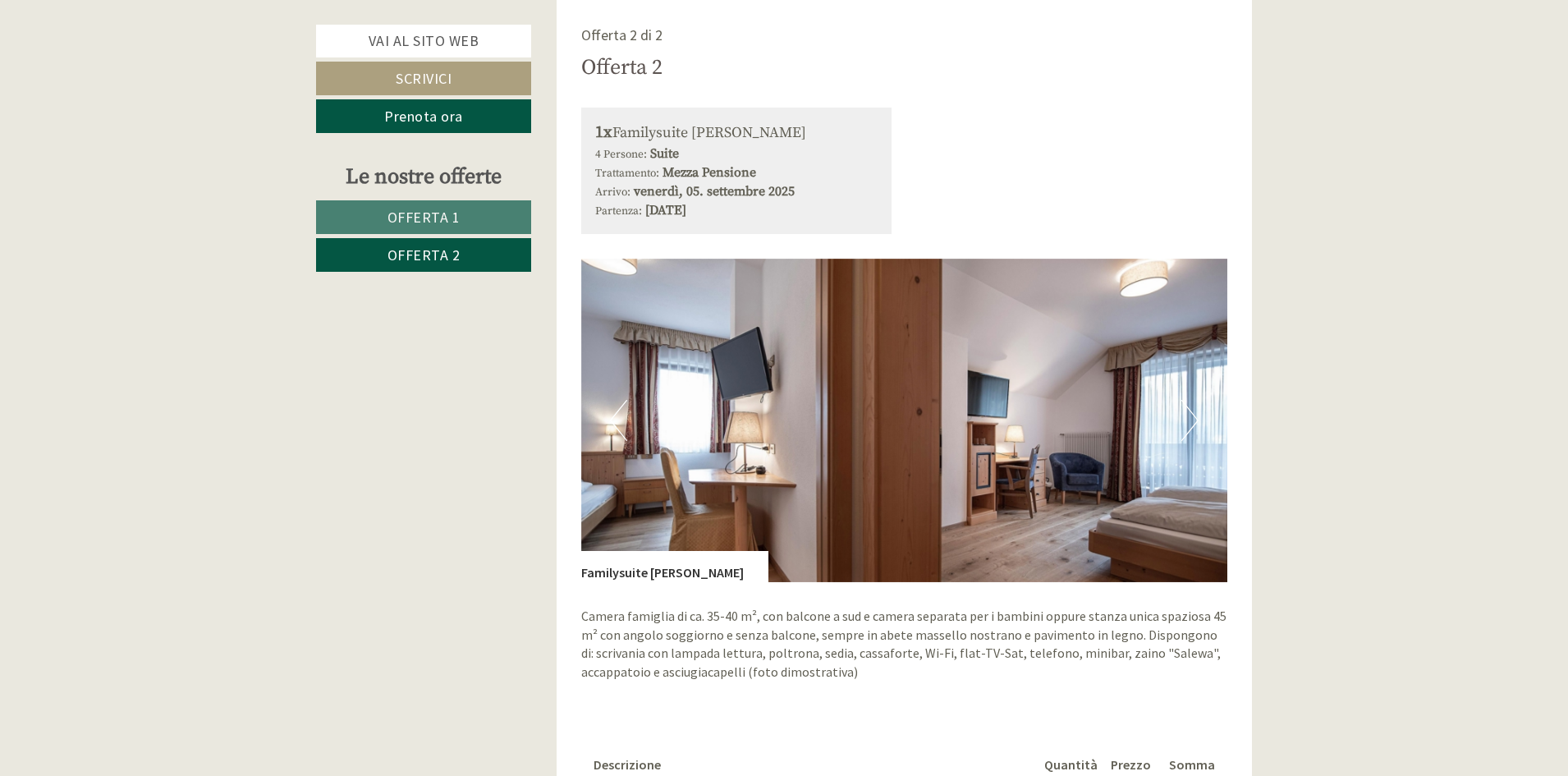
click at [1192, 419] on button "Next" at bounding box center [1190, 420] width 17 height 41
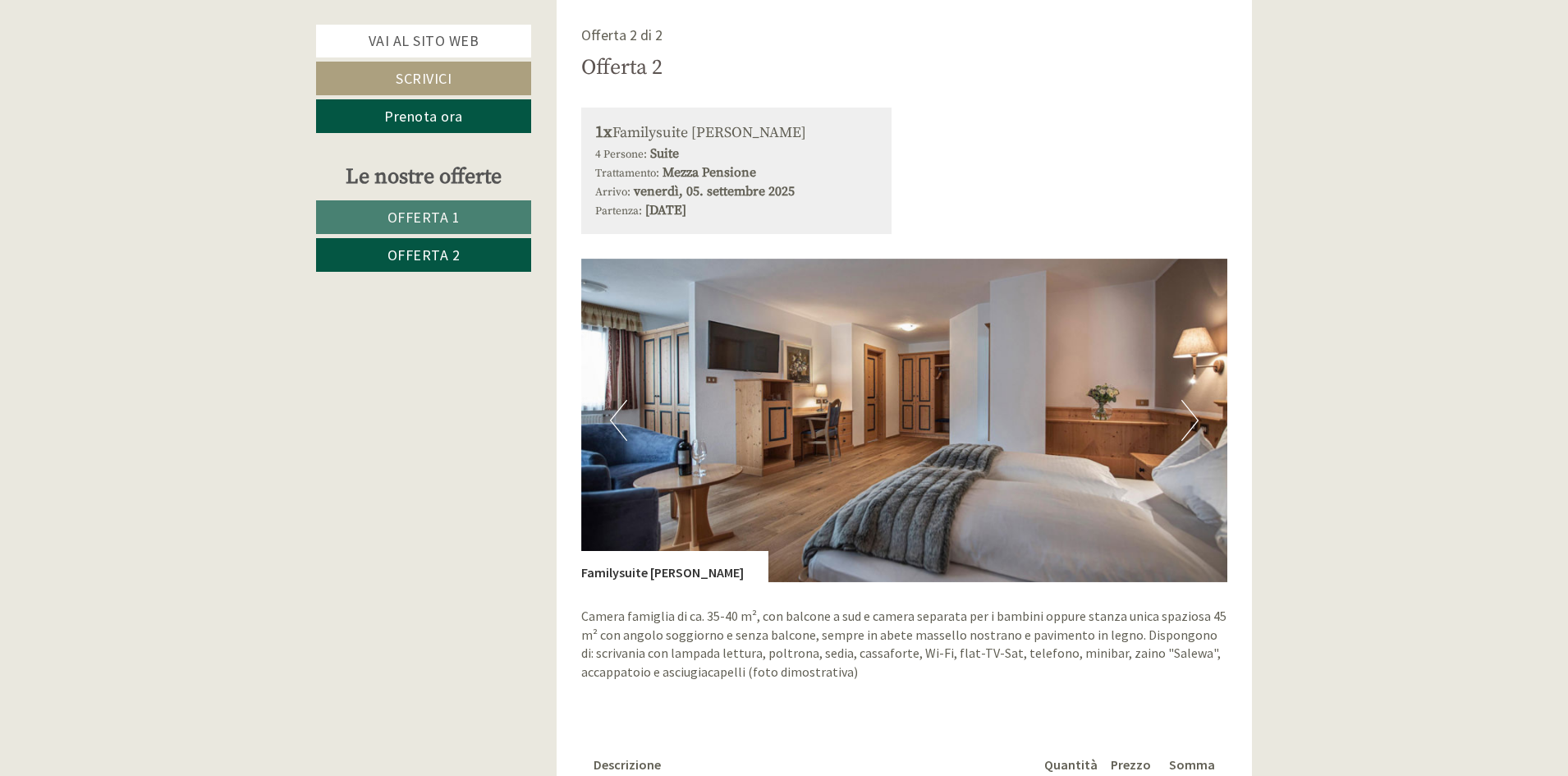
click at [1192, 419] on button "Next" at bounding box center [1190, 420] width 17 height 41
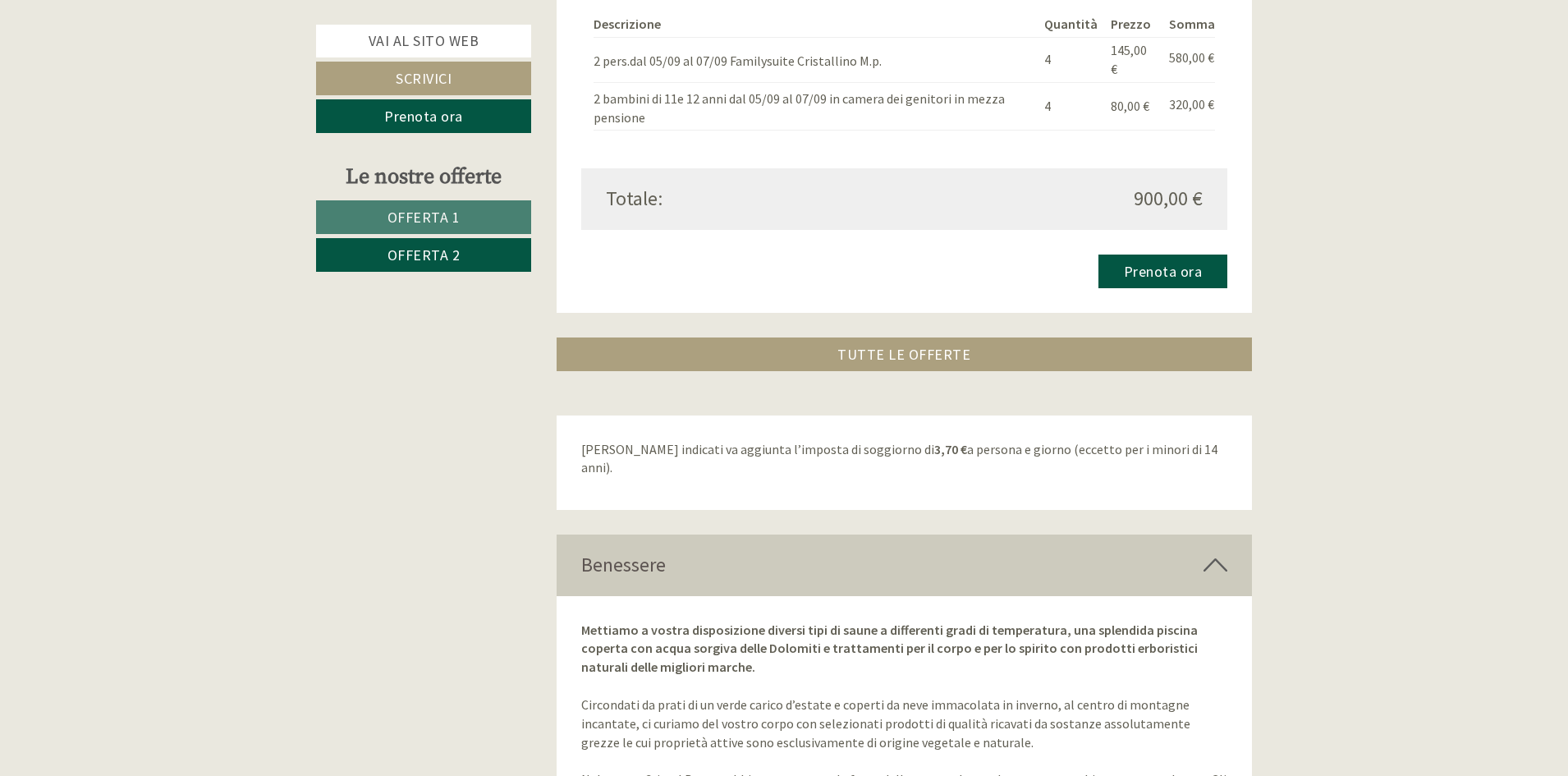
scroll to position [1260, 0]
click at [454, 216] on span "Offerta 1" at bounding box center [424, 217] width 73 height 19
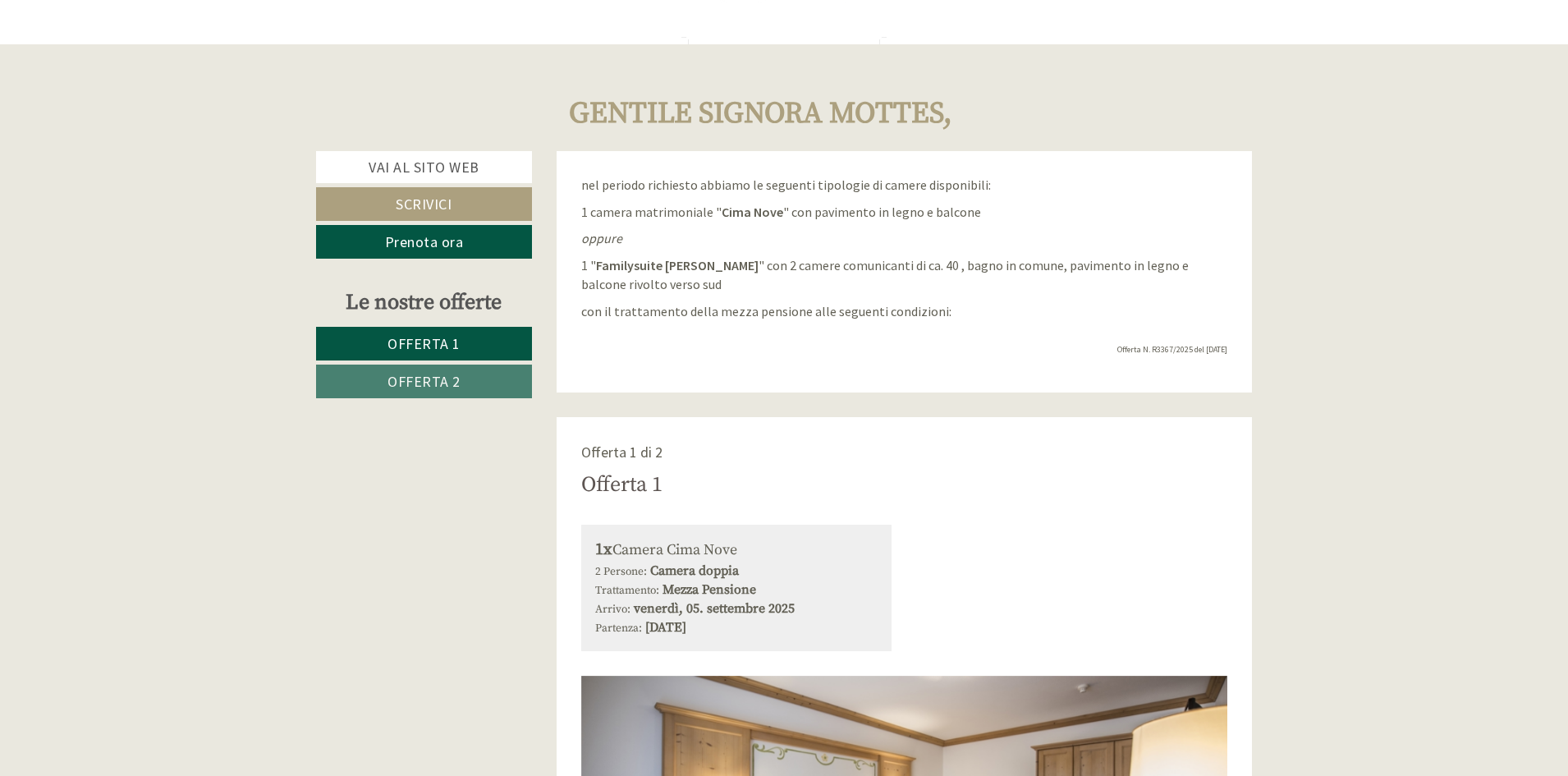
scroll to position [0, 0]
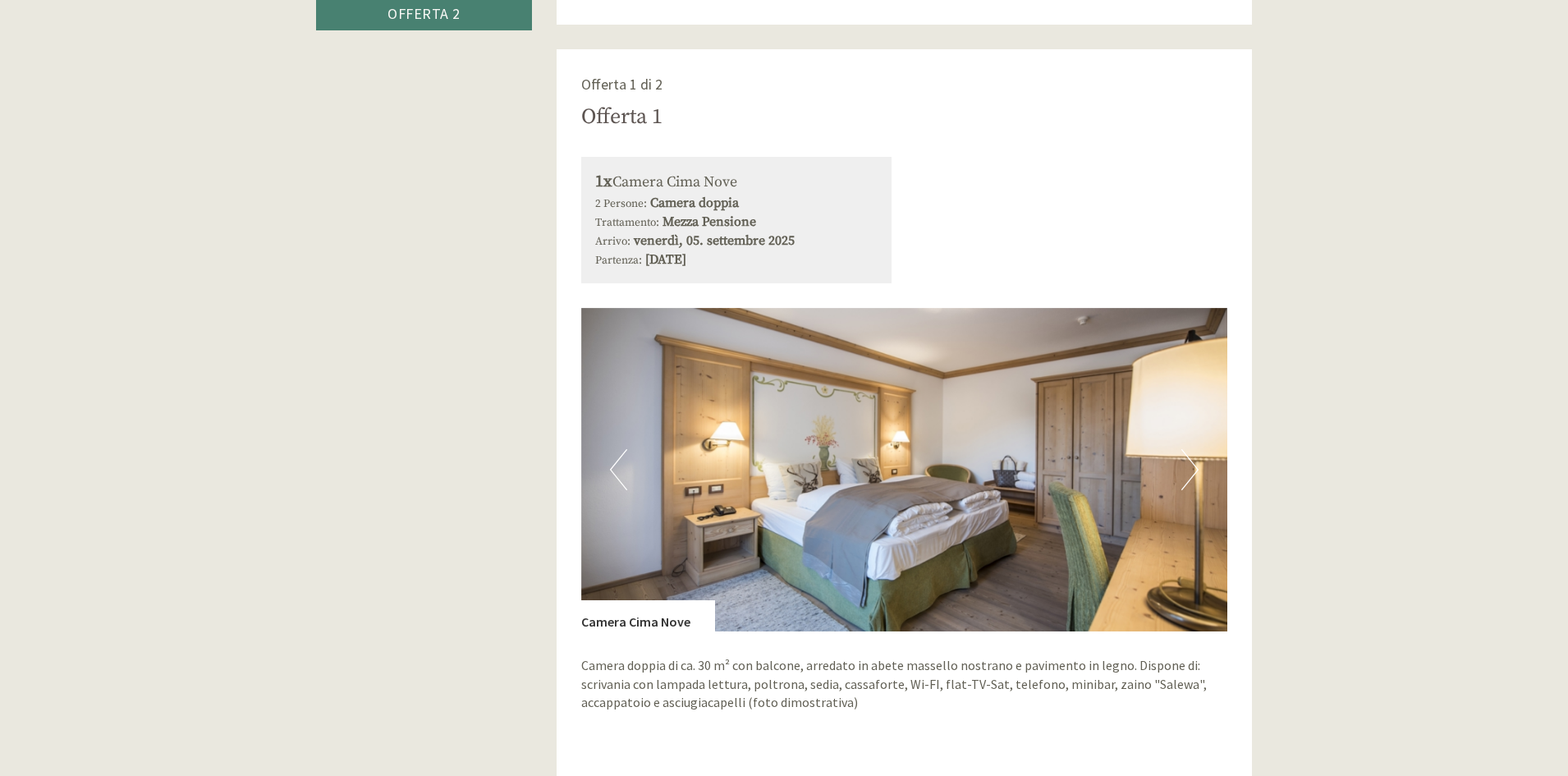
scroll to position [492, 0]
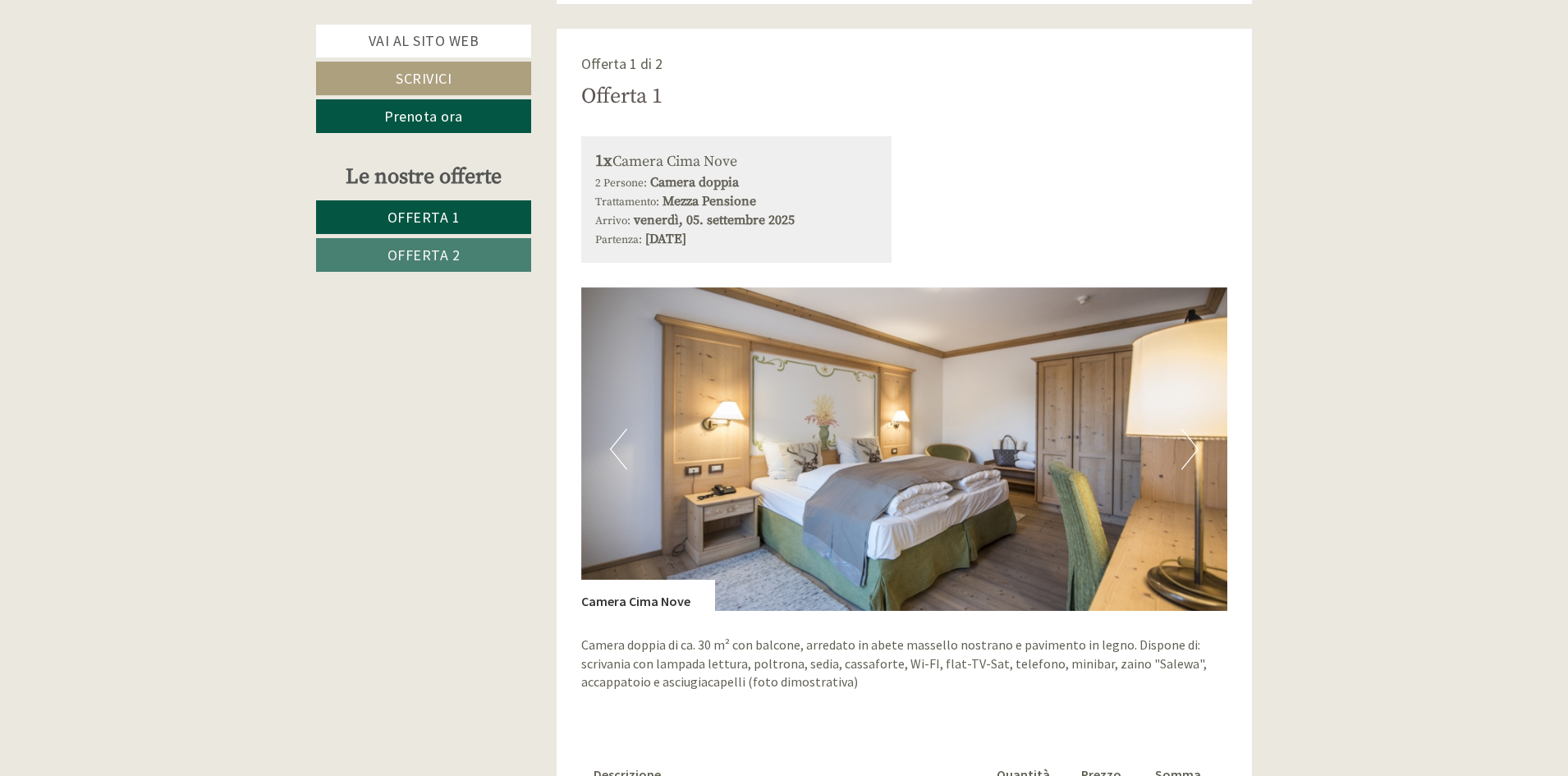
click at [1190, 445] on button "Next" at bounding box center [1190, 449] width 17 height 41
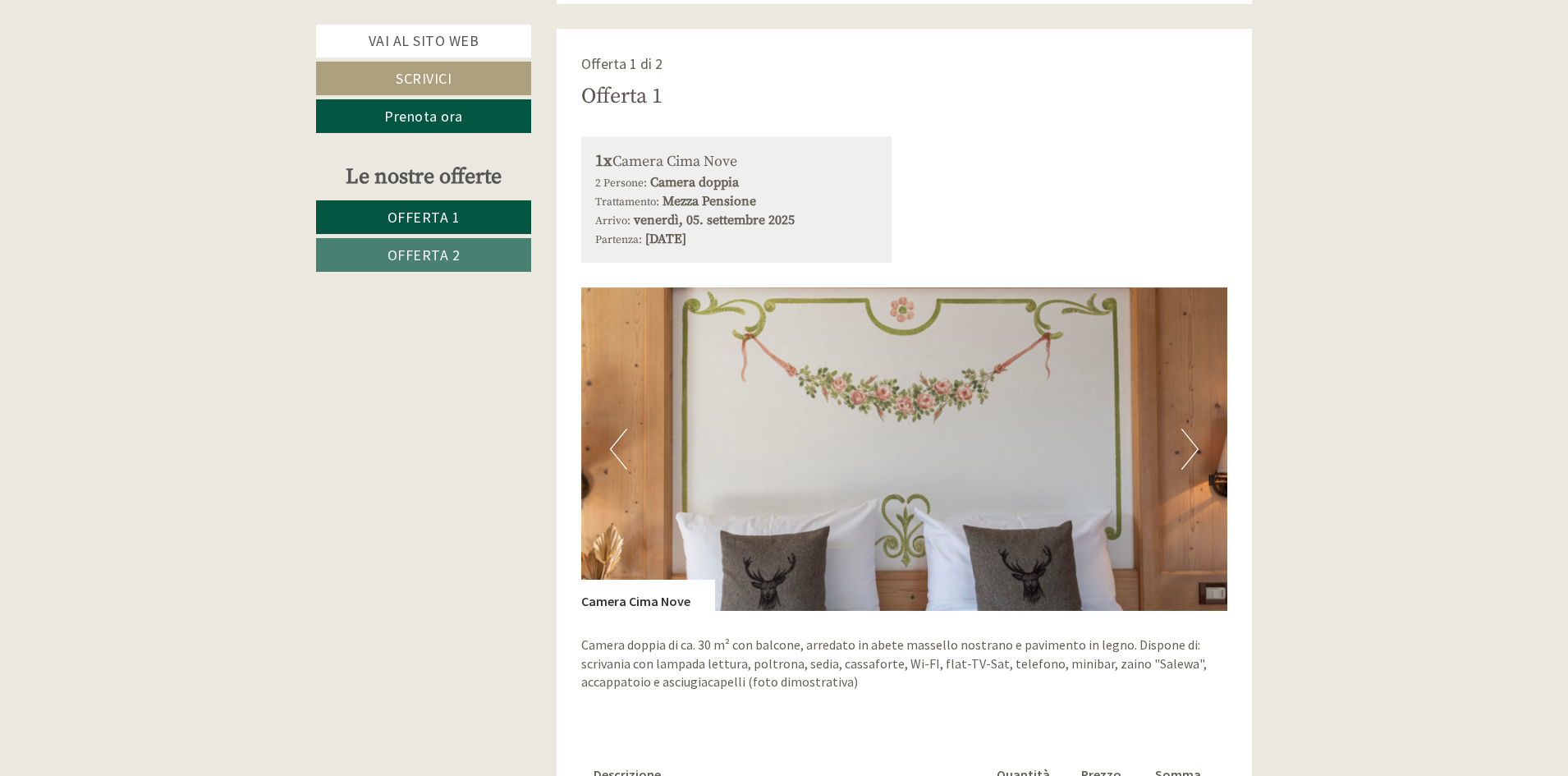
click at [1190, 445] on button "Next" at bounding box center [1190, 449] width 17 height 41
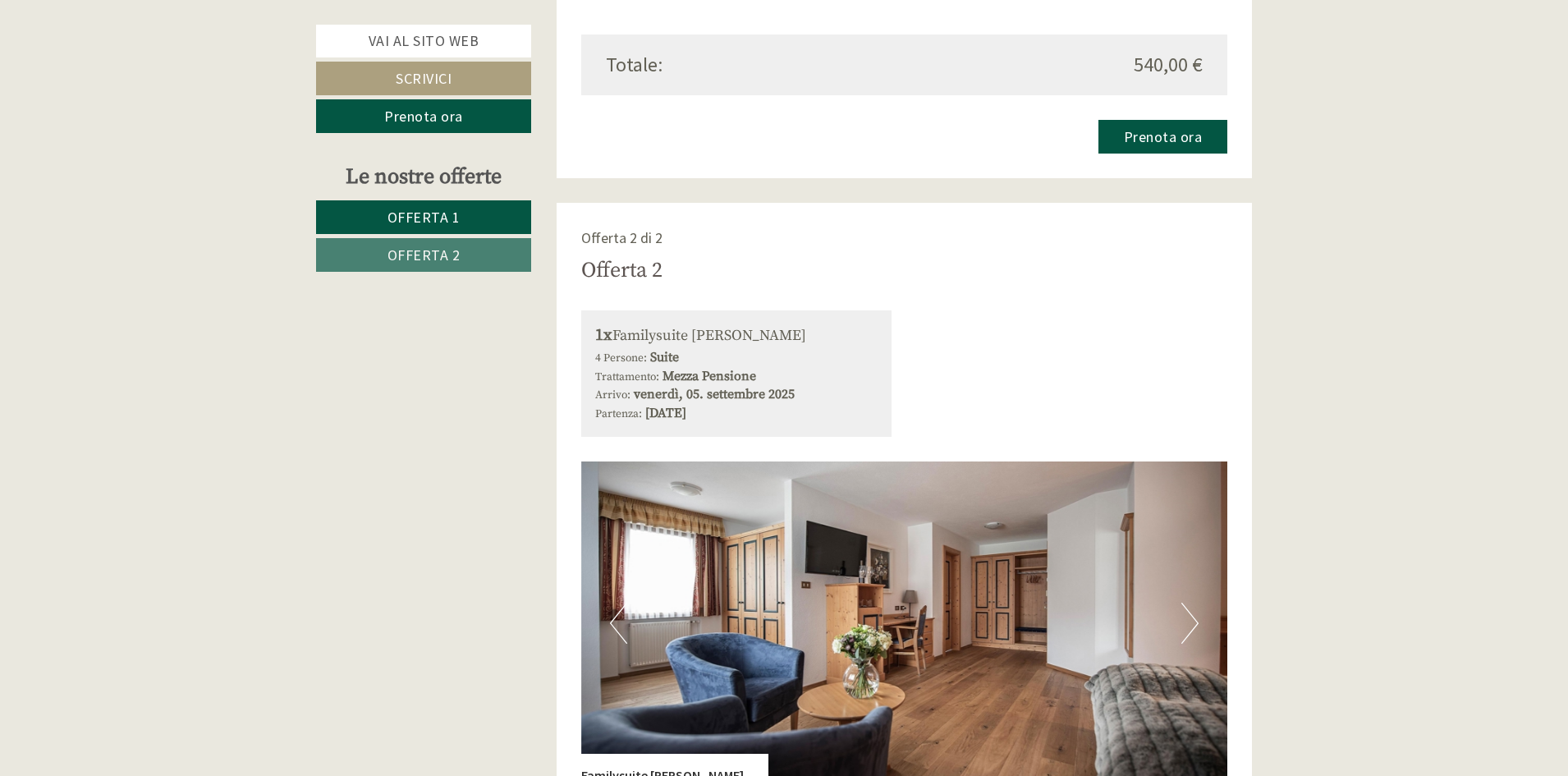
scroll to position [1396, 0]
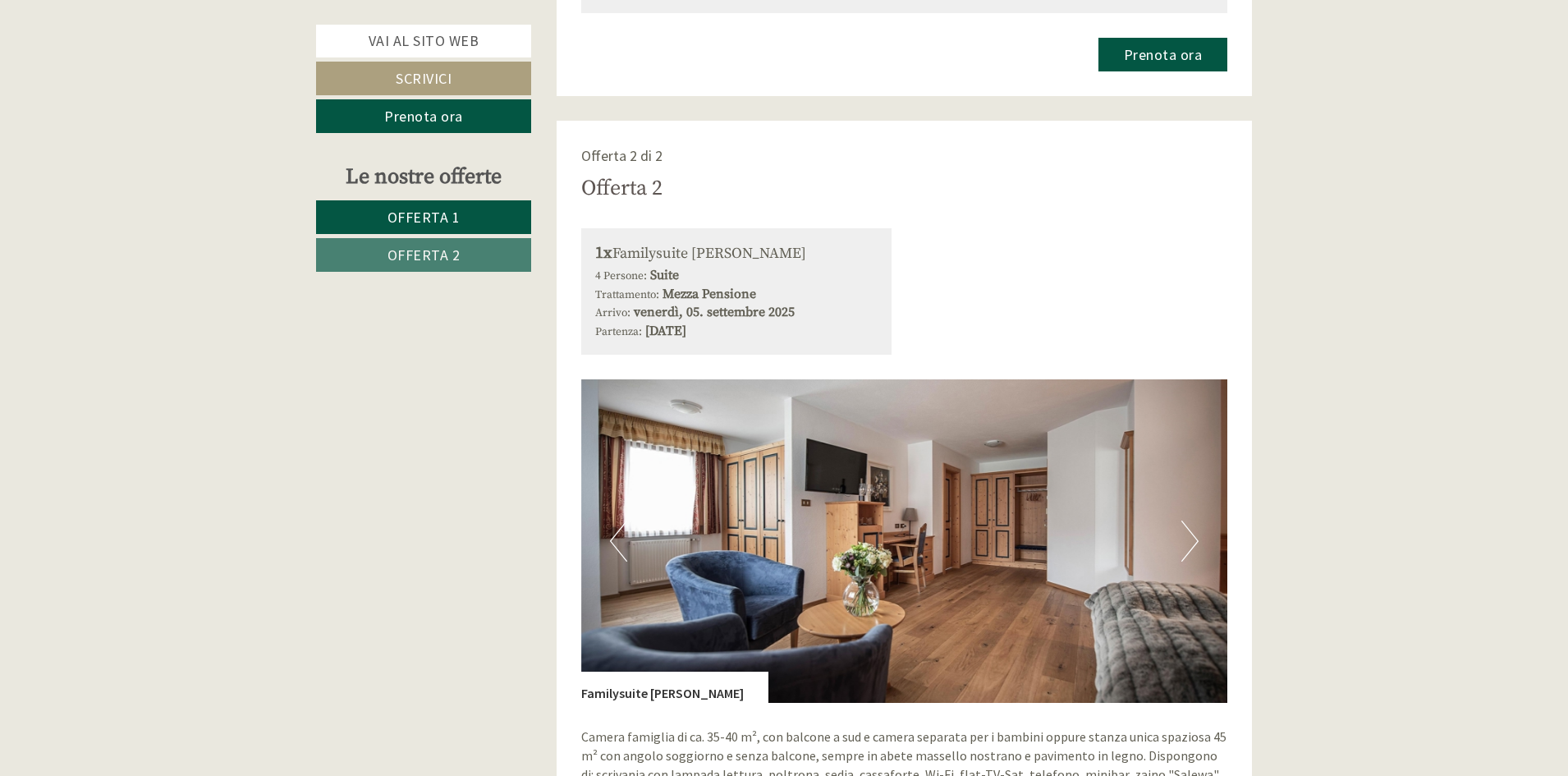
click at [1191, 539] on button "Next" at bounding box center [1190, 541] width 17 height 41
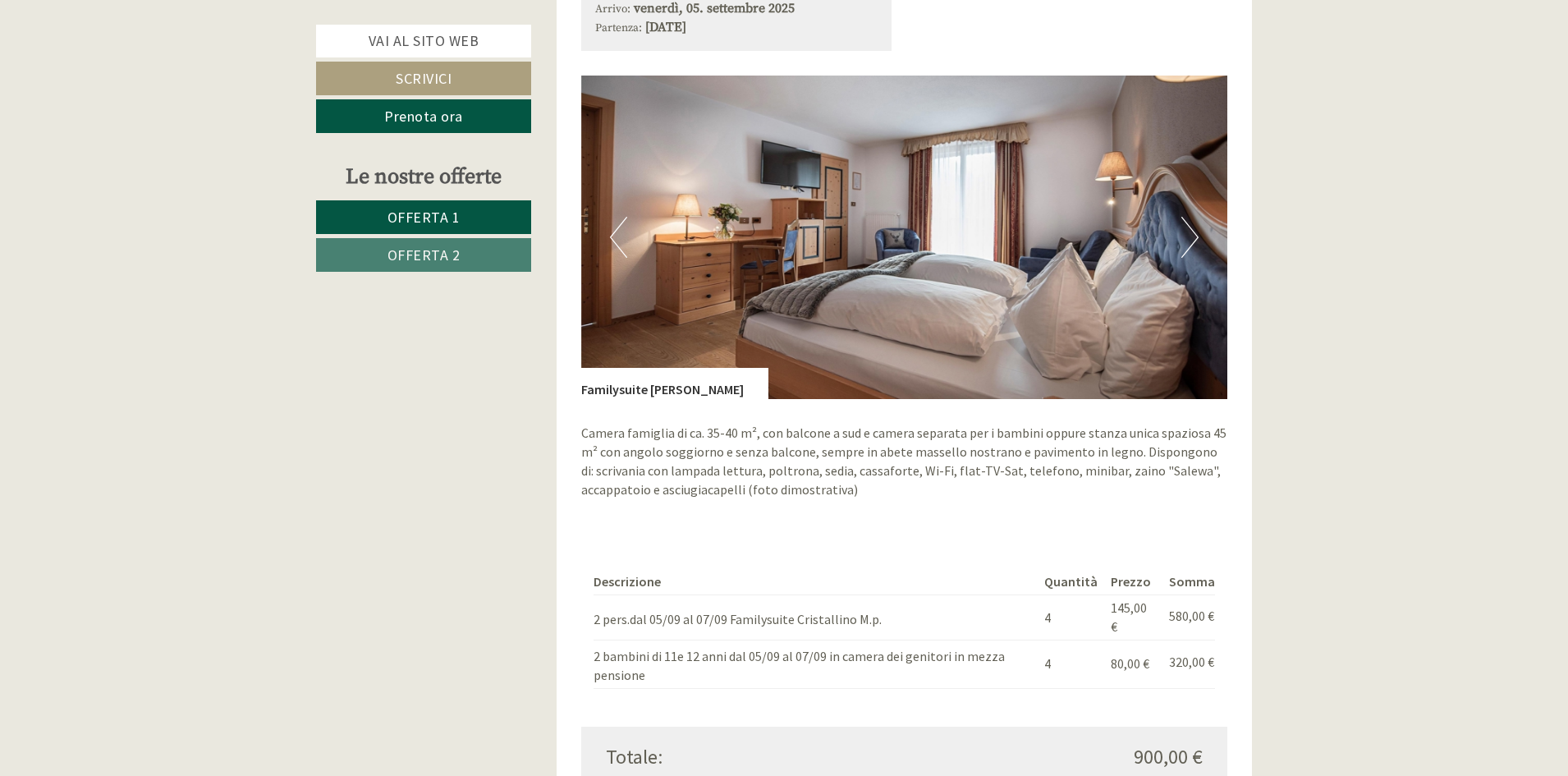
scroll to position [1723, 0]
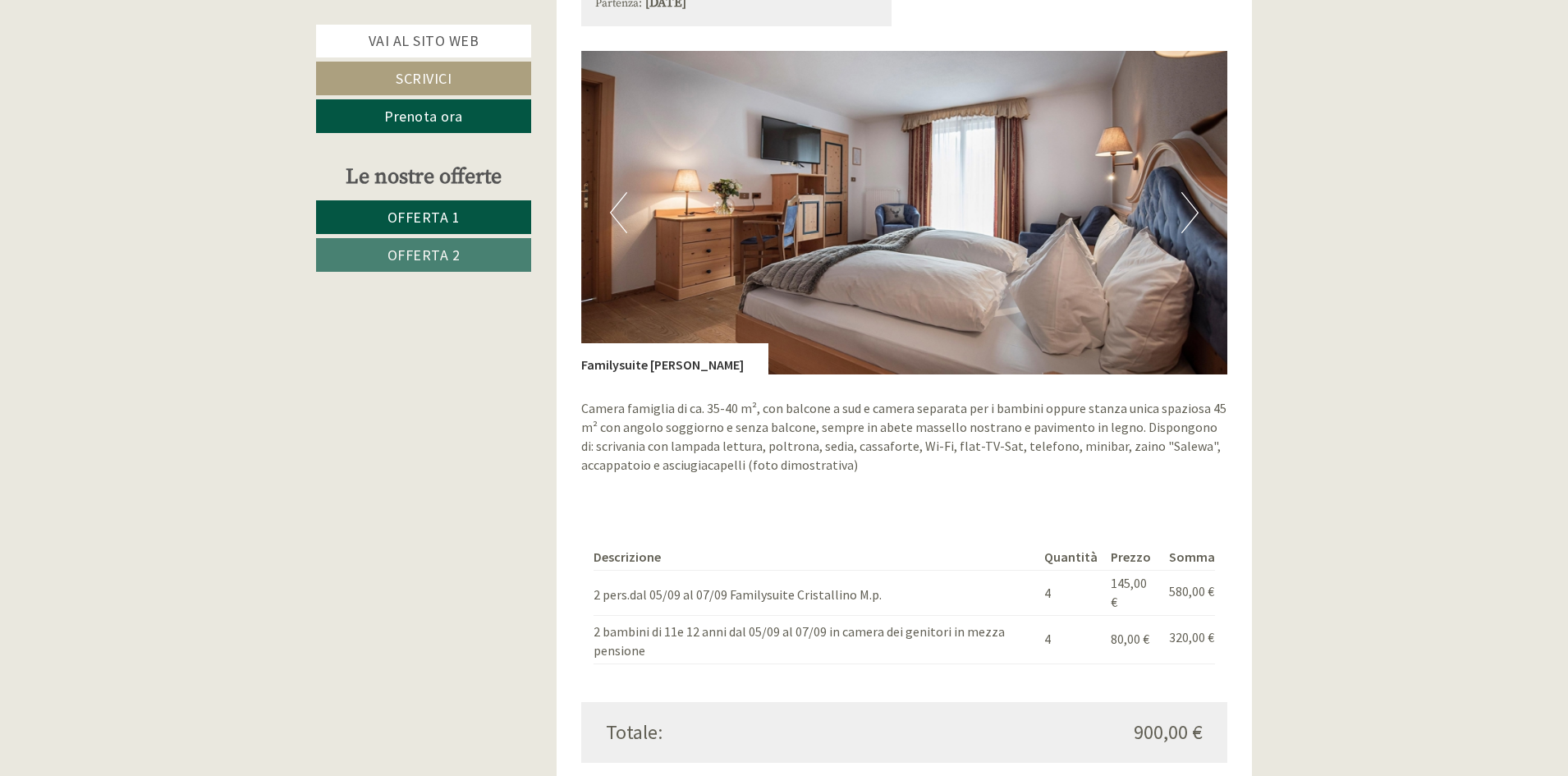
click at [1189, 209] on button "Next" at bounding box center [1190, 212] width 17 height 41
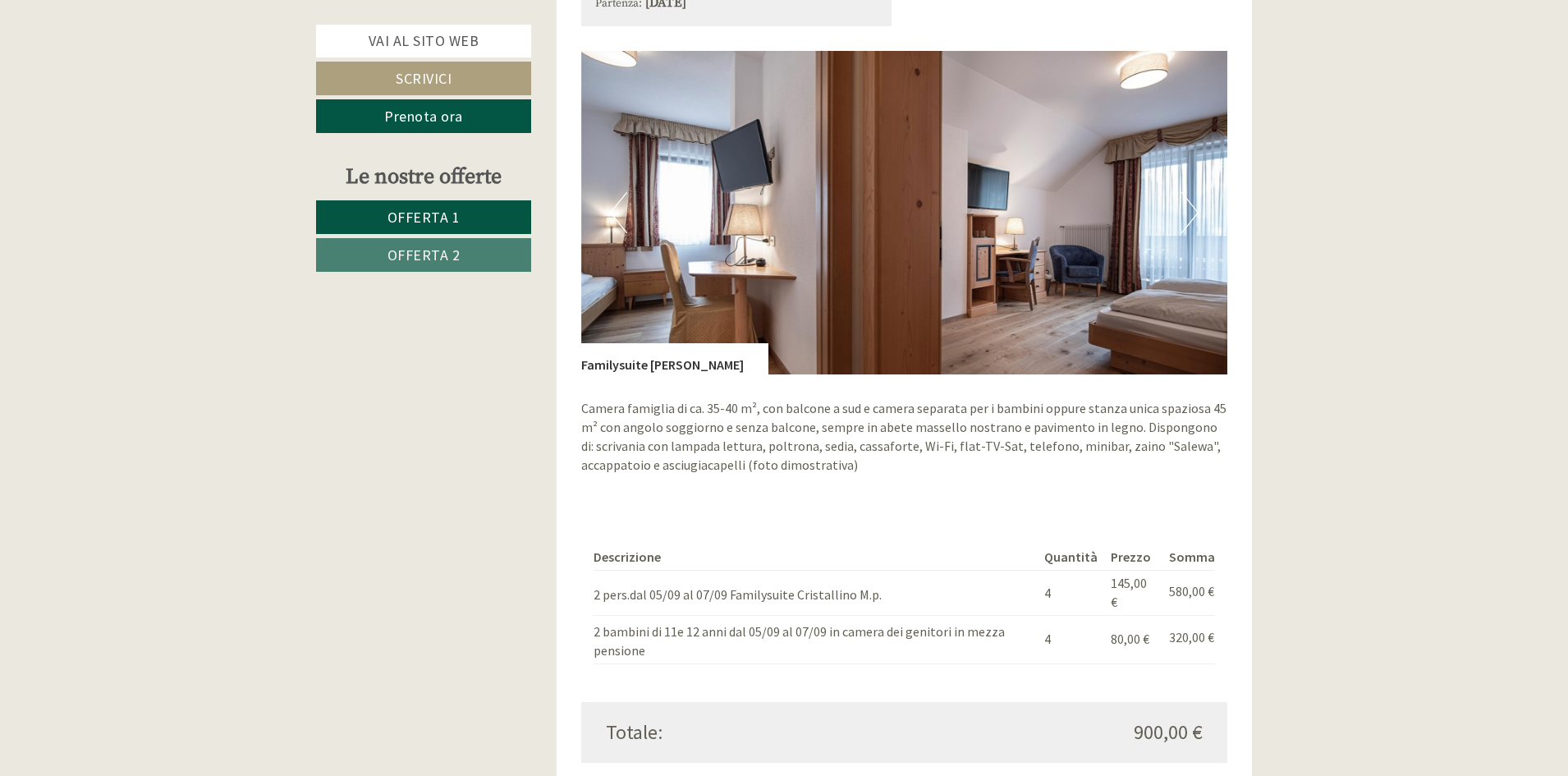
click at [1189, 209] on button "Next" at bounding box center [1190, 212] width 17 height 41
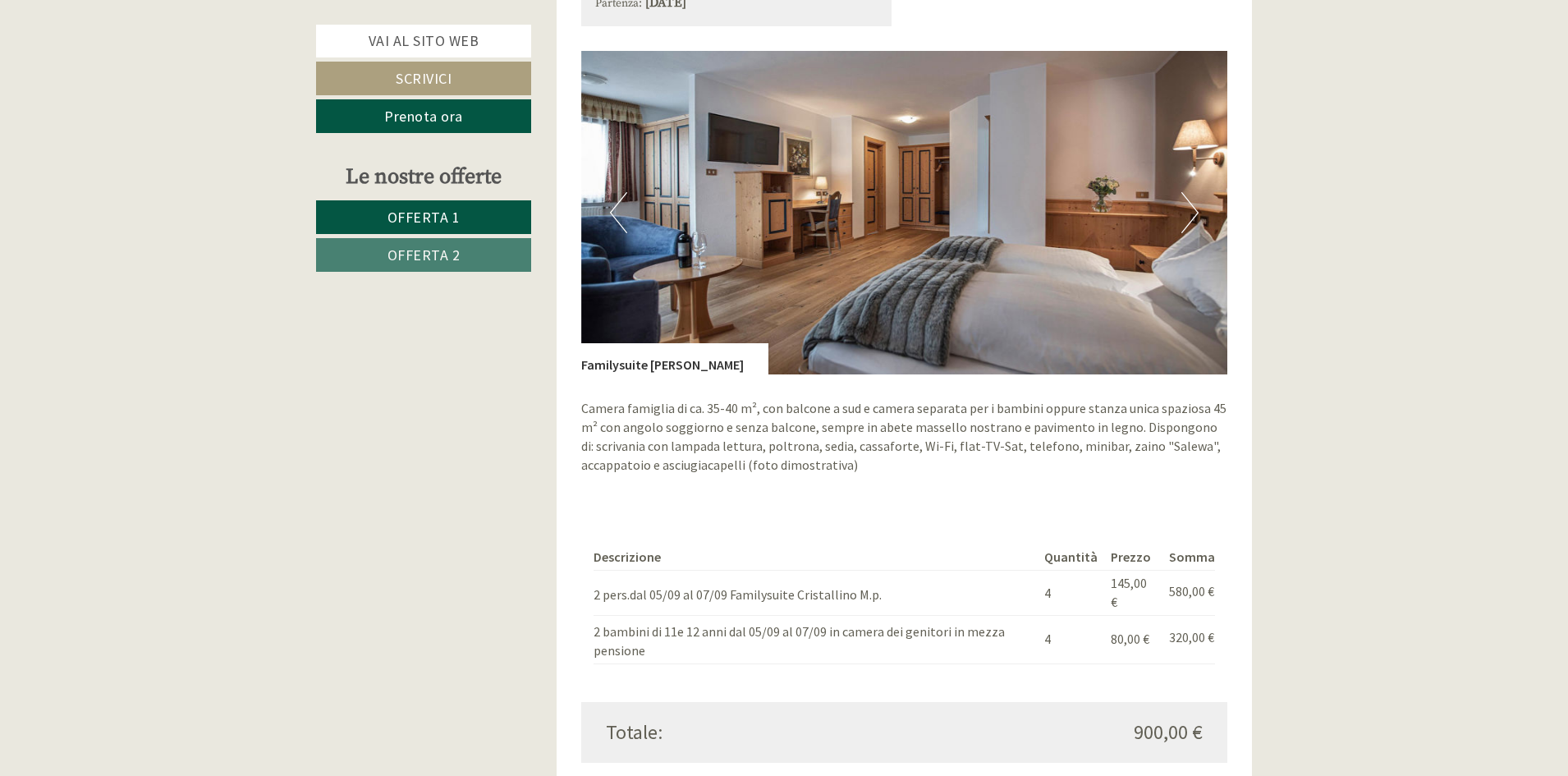
click at [1189, 209] on button "Next" at bounding box center [1190, 212] width 17 height 41
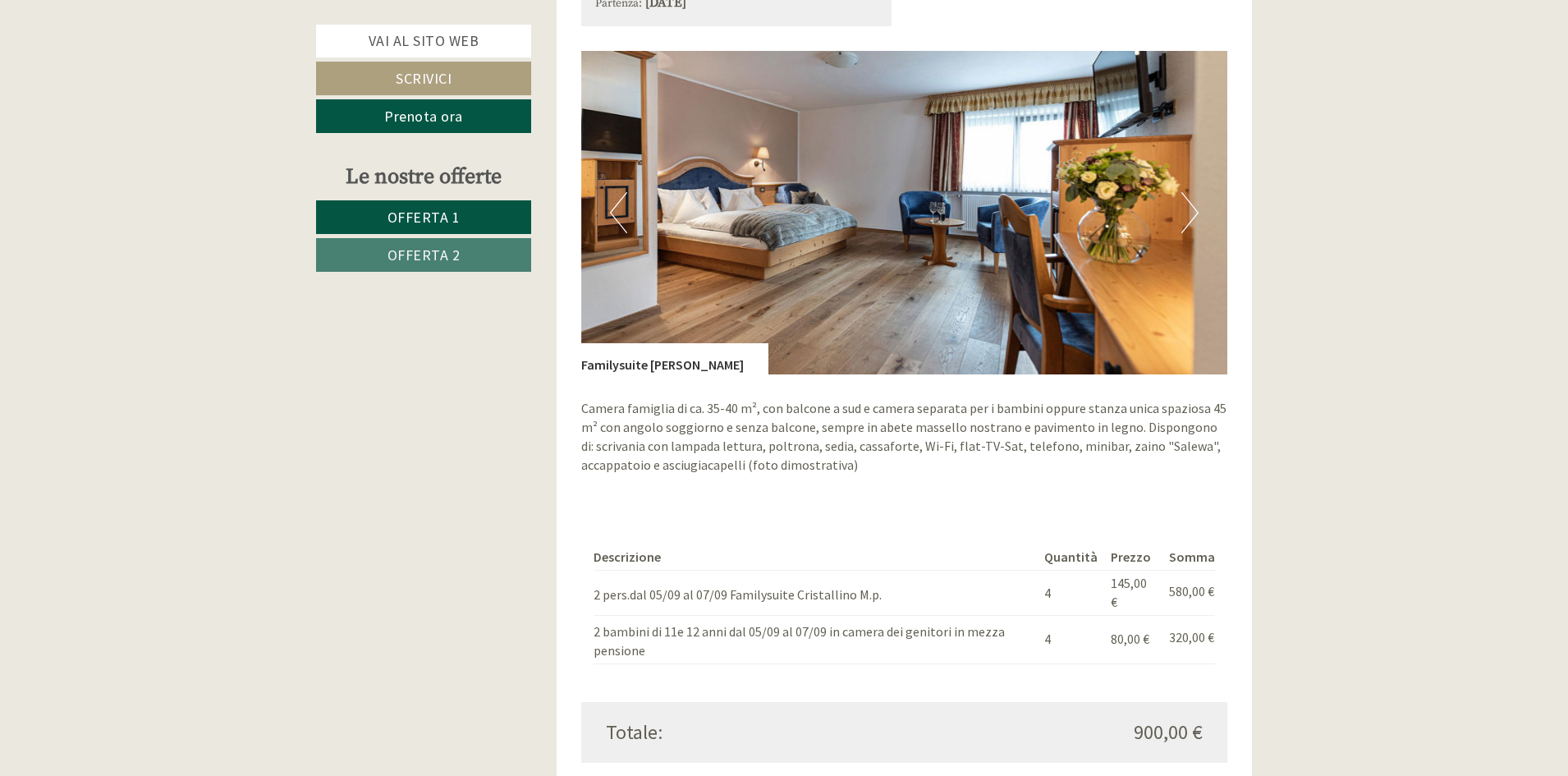
click at [1189, 209] on button "Next" at bounding box center [1190, 212] width 17 height 41
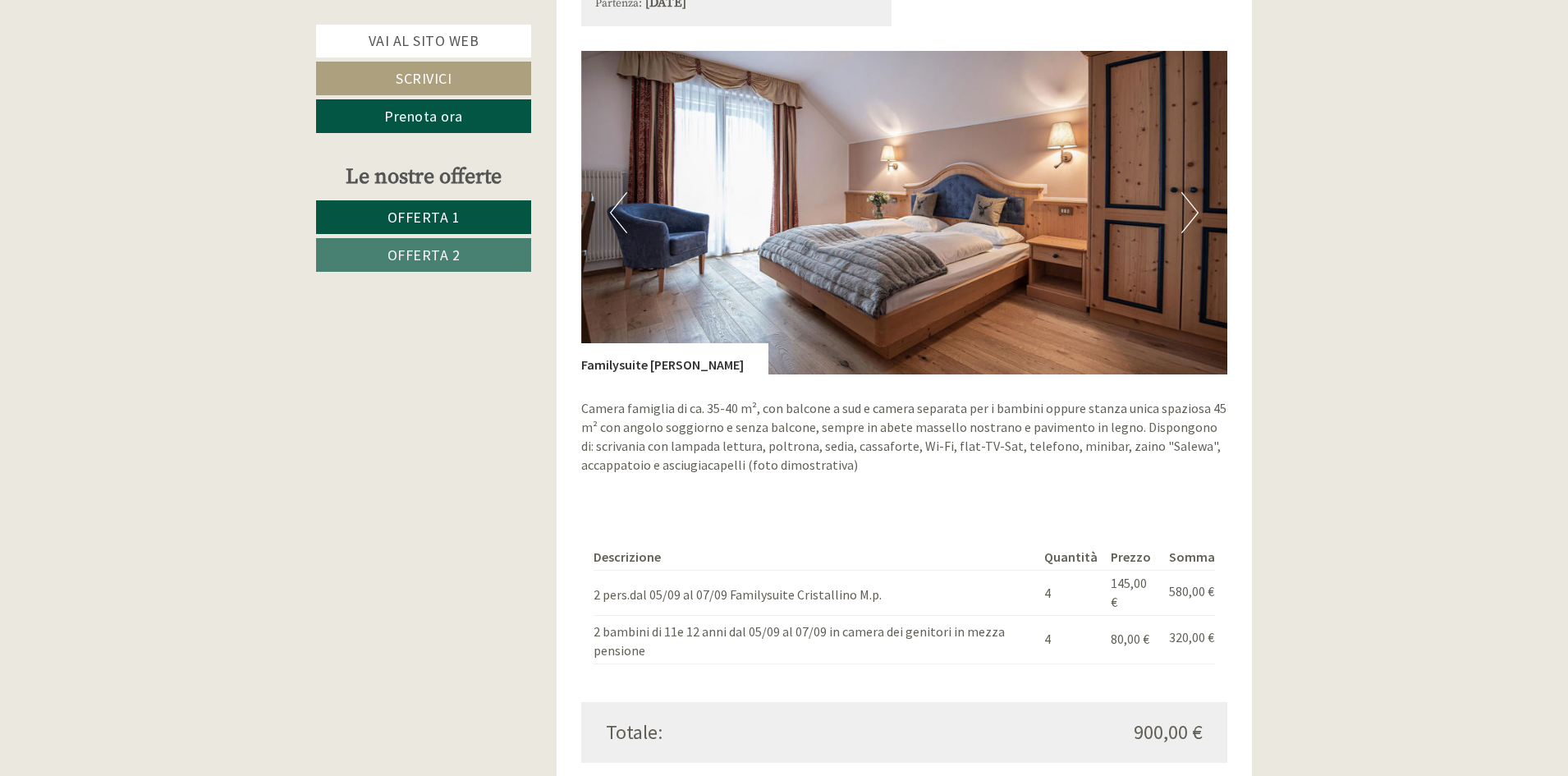
click at [1189, 209] on button "Next" at bounding box center [1190, 212] width 17 height 41
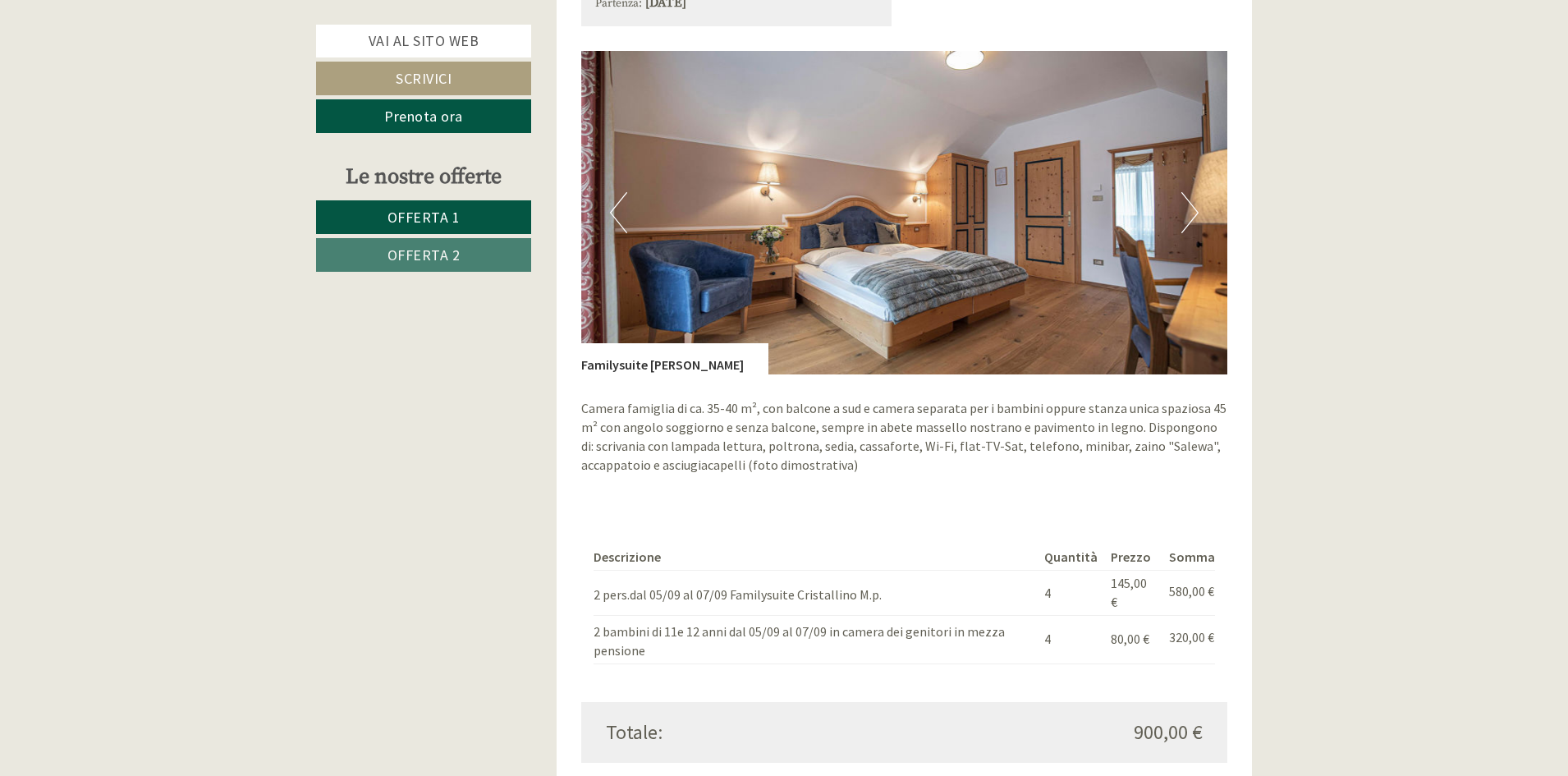
click at [1189, 209] on button "Next" at bounding box center [1190, 212] width 17 height 41
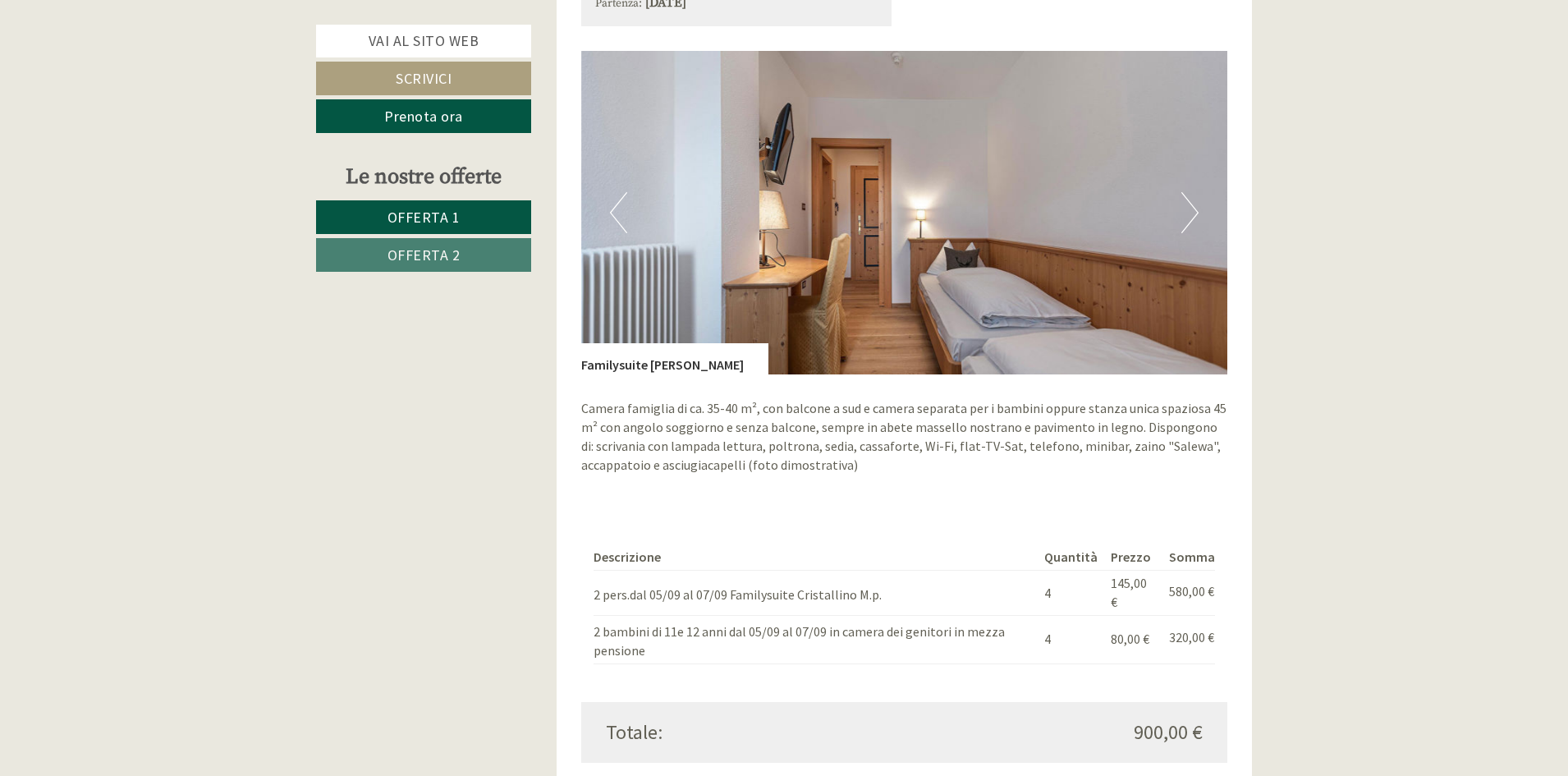
click at [1189, 209] on button "Next" at bounding box center [1190, 212] width 17 height 41
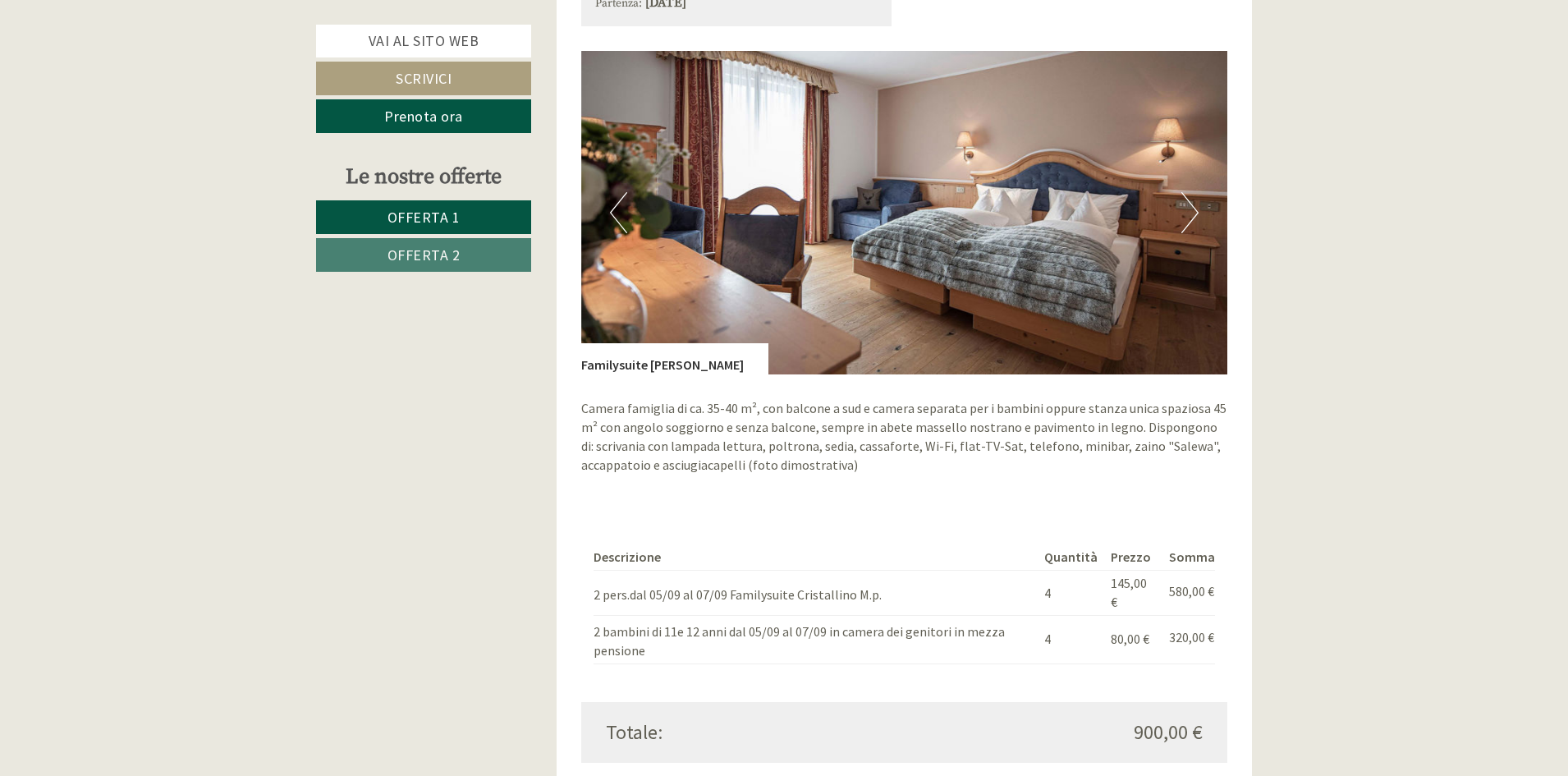
click at [1189, 209] on button "Next" at bounding box center [1190, 212] width 17 height 41
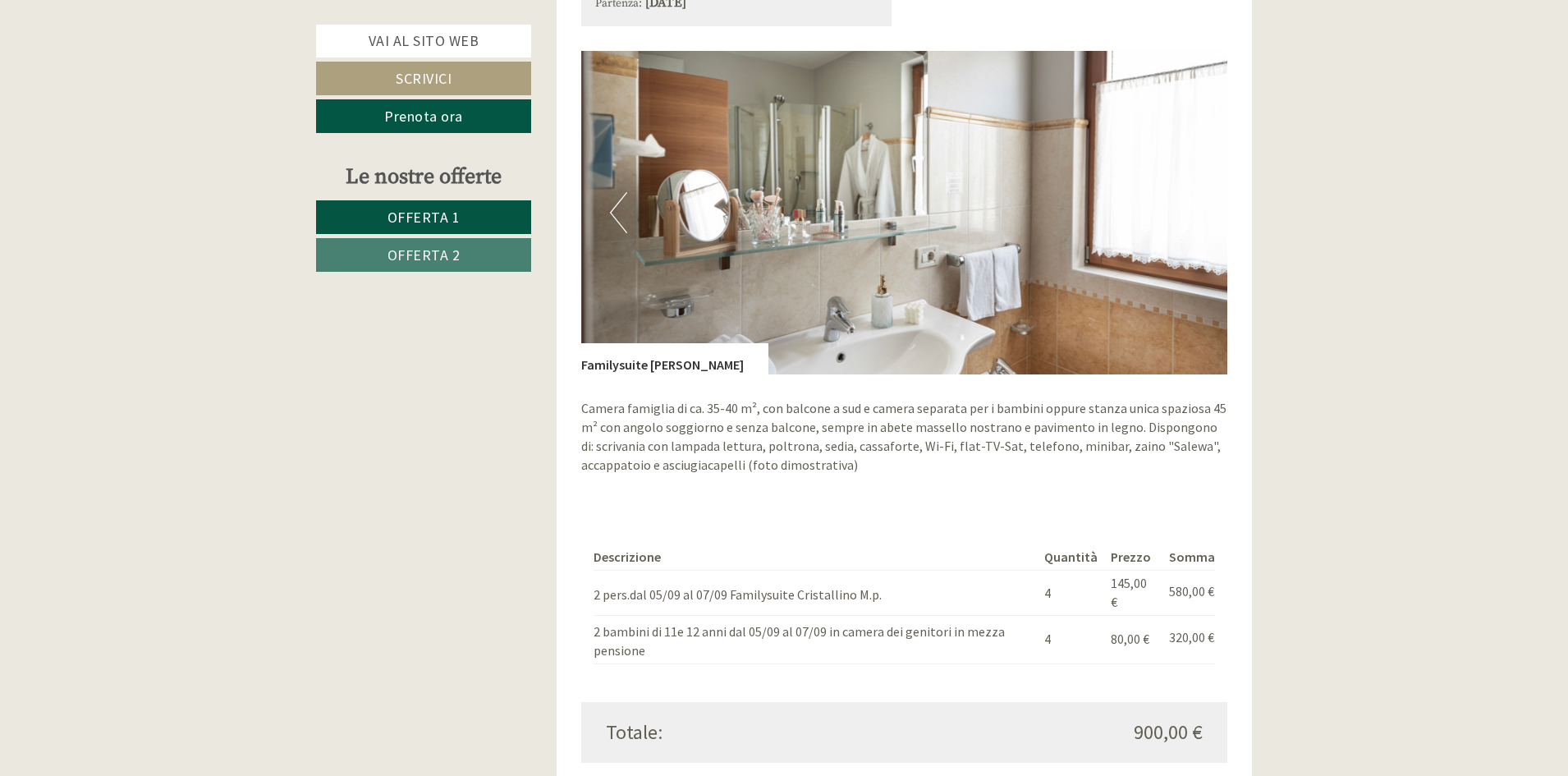
click at [1189, 209] on button "Next" at bounding box center [1190, 212] width 17 height 41
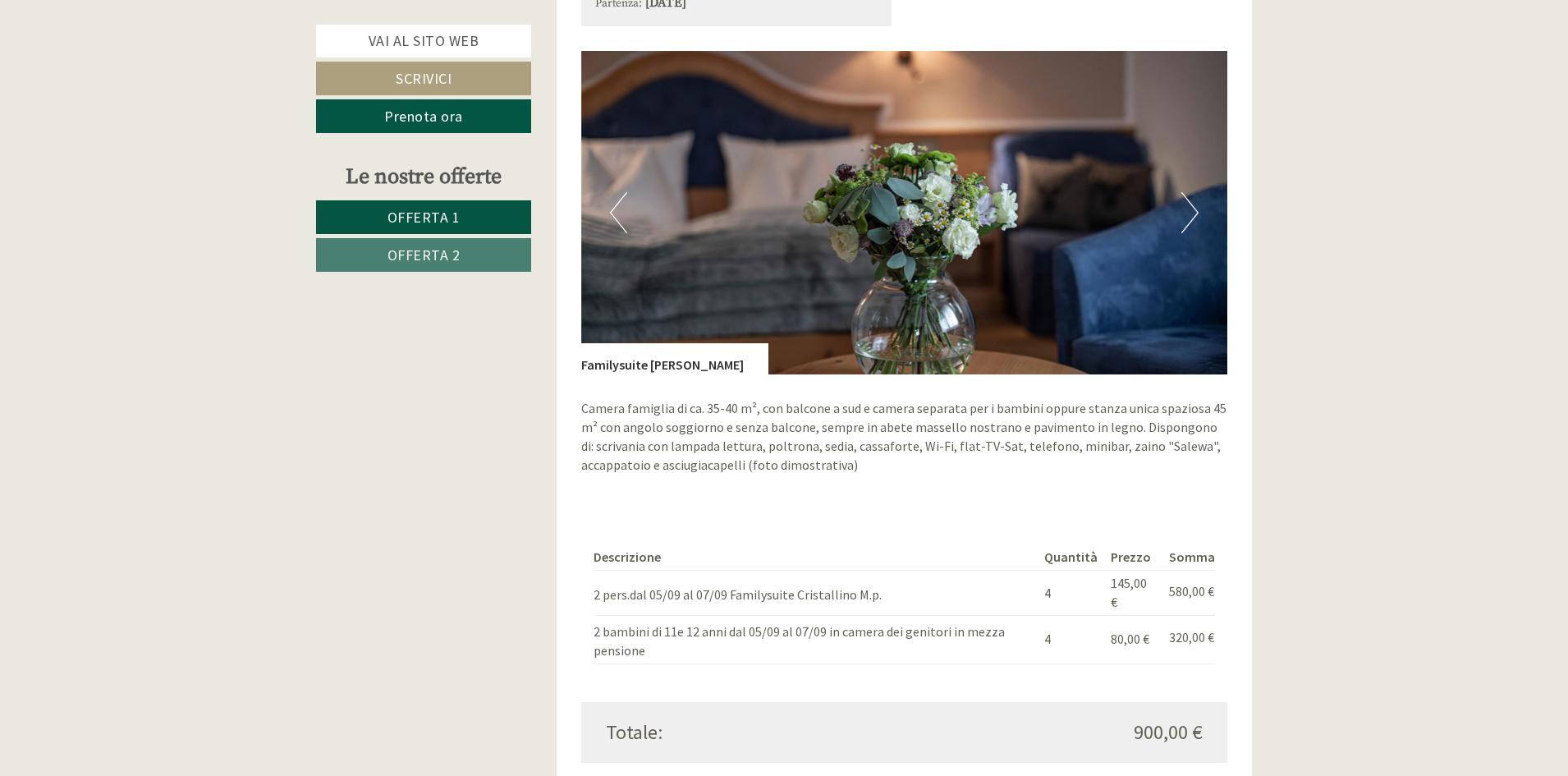
click at [1189, 209] on button "Next" at bounding box center [1190, 212] width 17 height 41
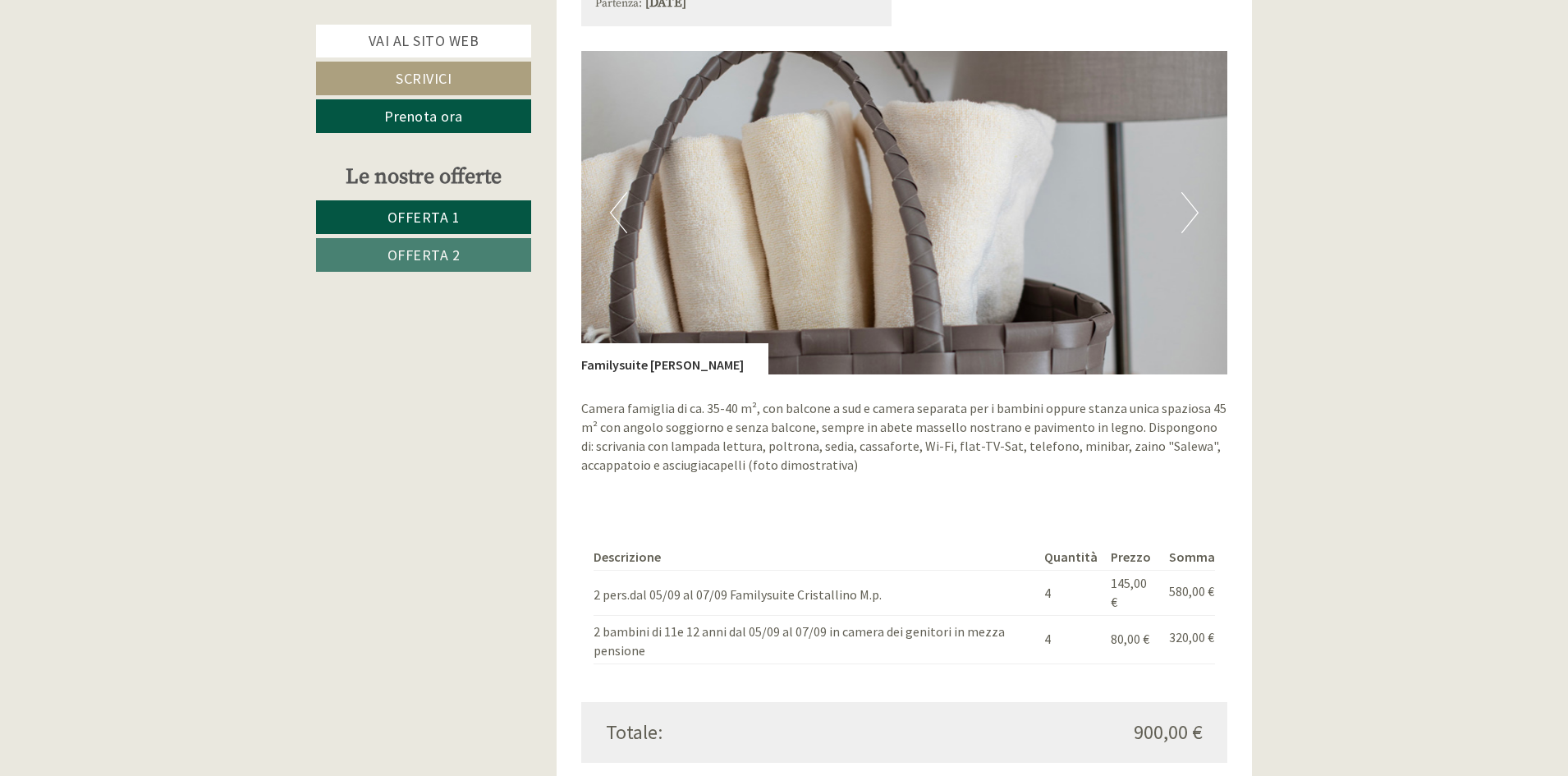
click at [1189, 209] on button "Next" at bounding box center [1190, 212] width 17 height 41
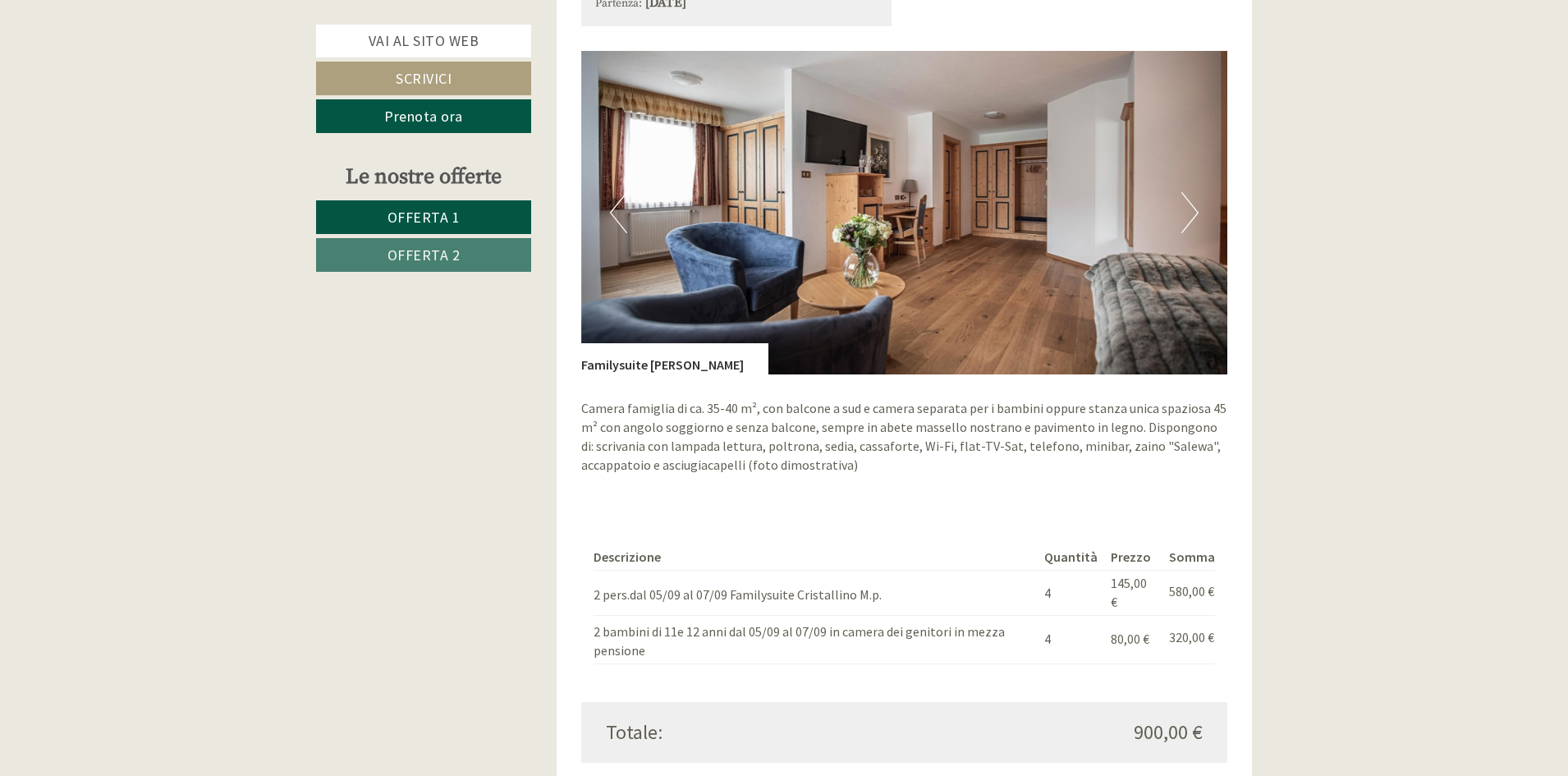
click at [1189, 209] on button "Next" at bounding box center [1190, 212] width 17 height 41
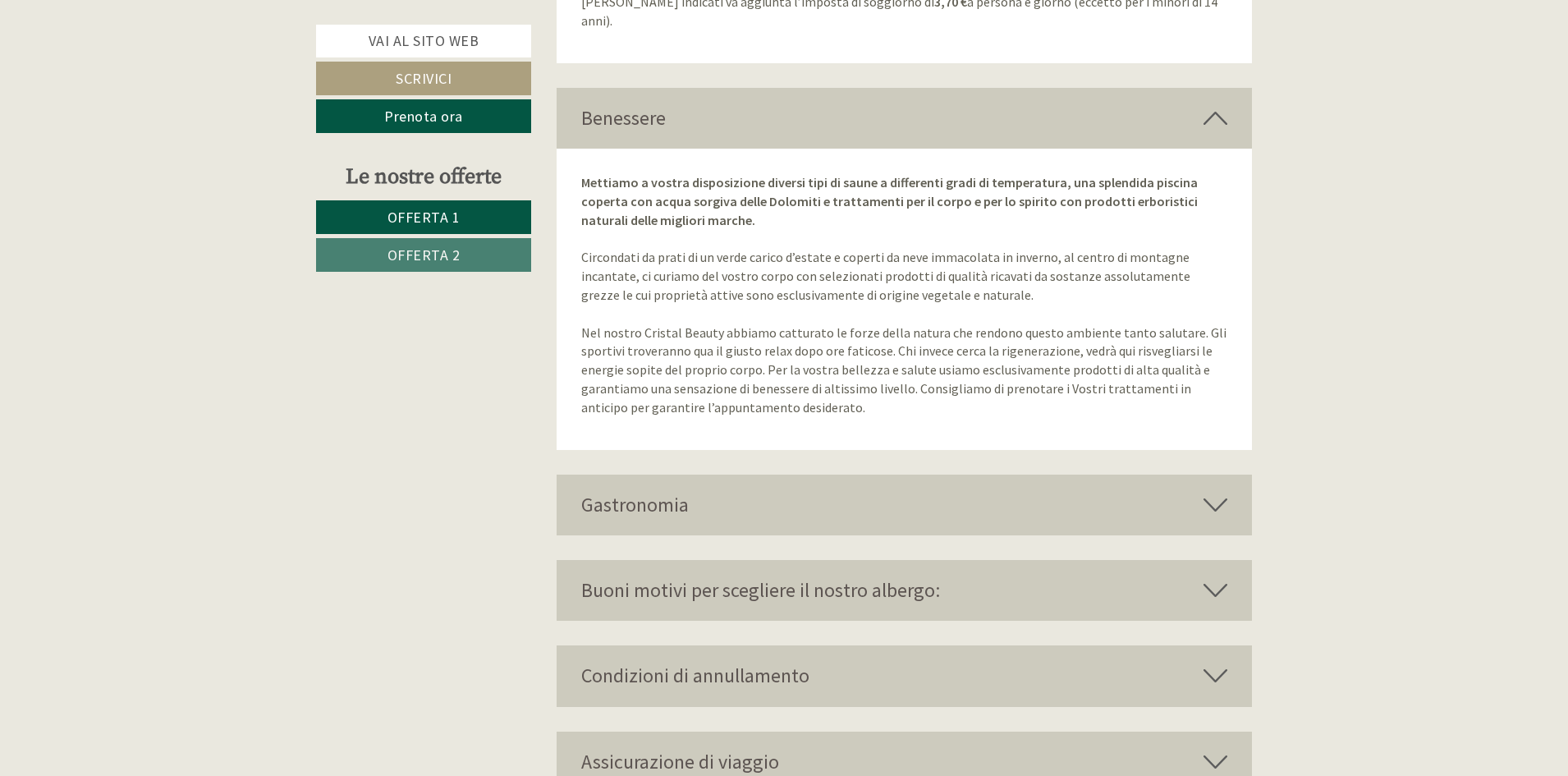
scroll to position [2627, 0]
click at [1005, 491] on div "Gastronomia" at bounding box center [904, 504] width 696 height 61
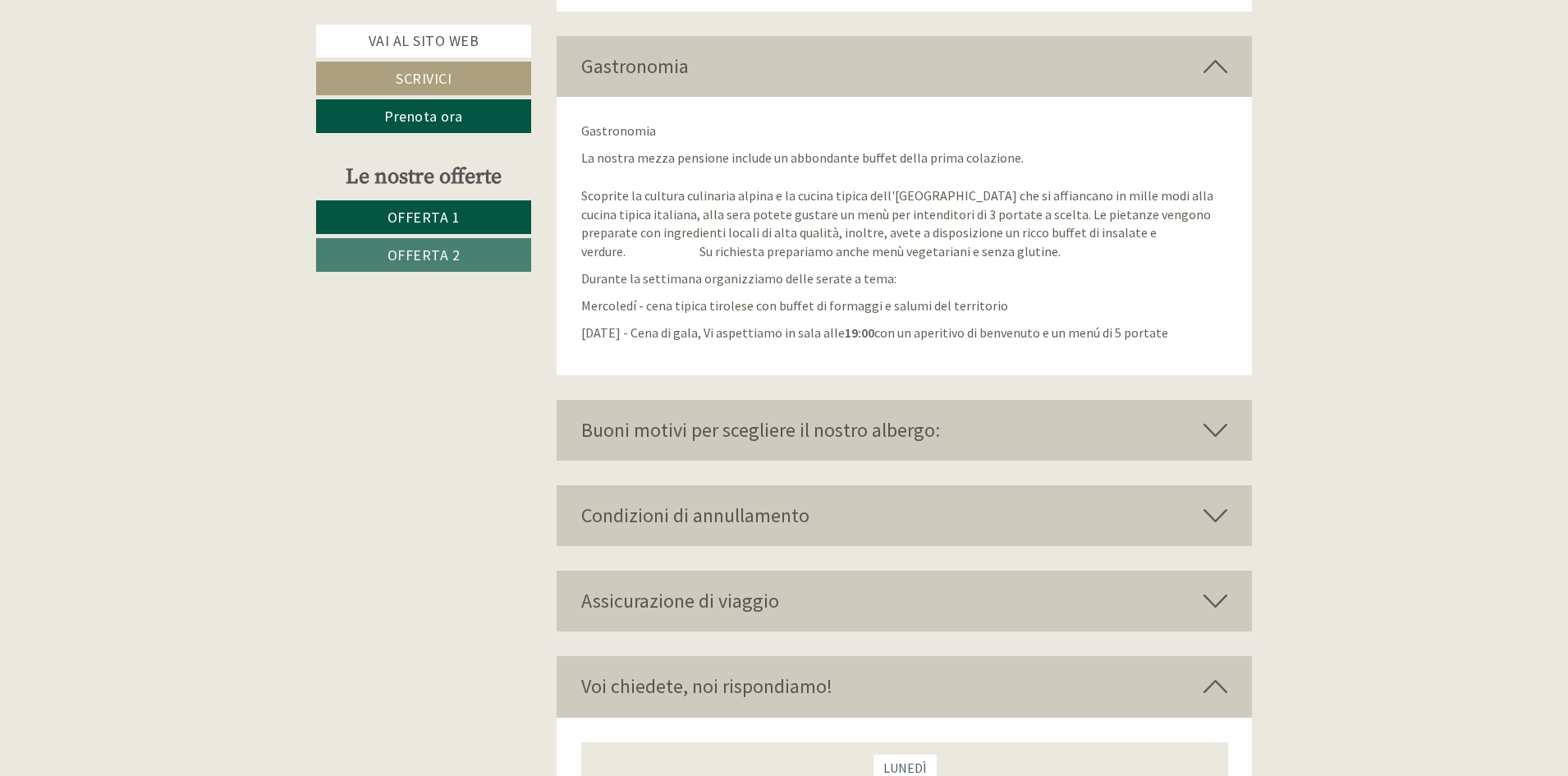
scroll to position [3119, 0]
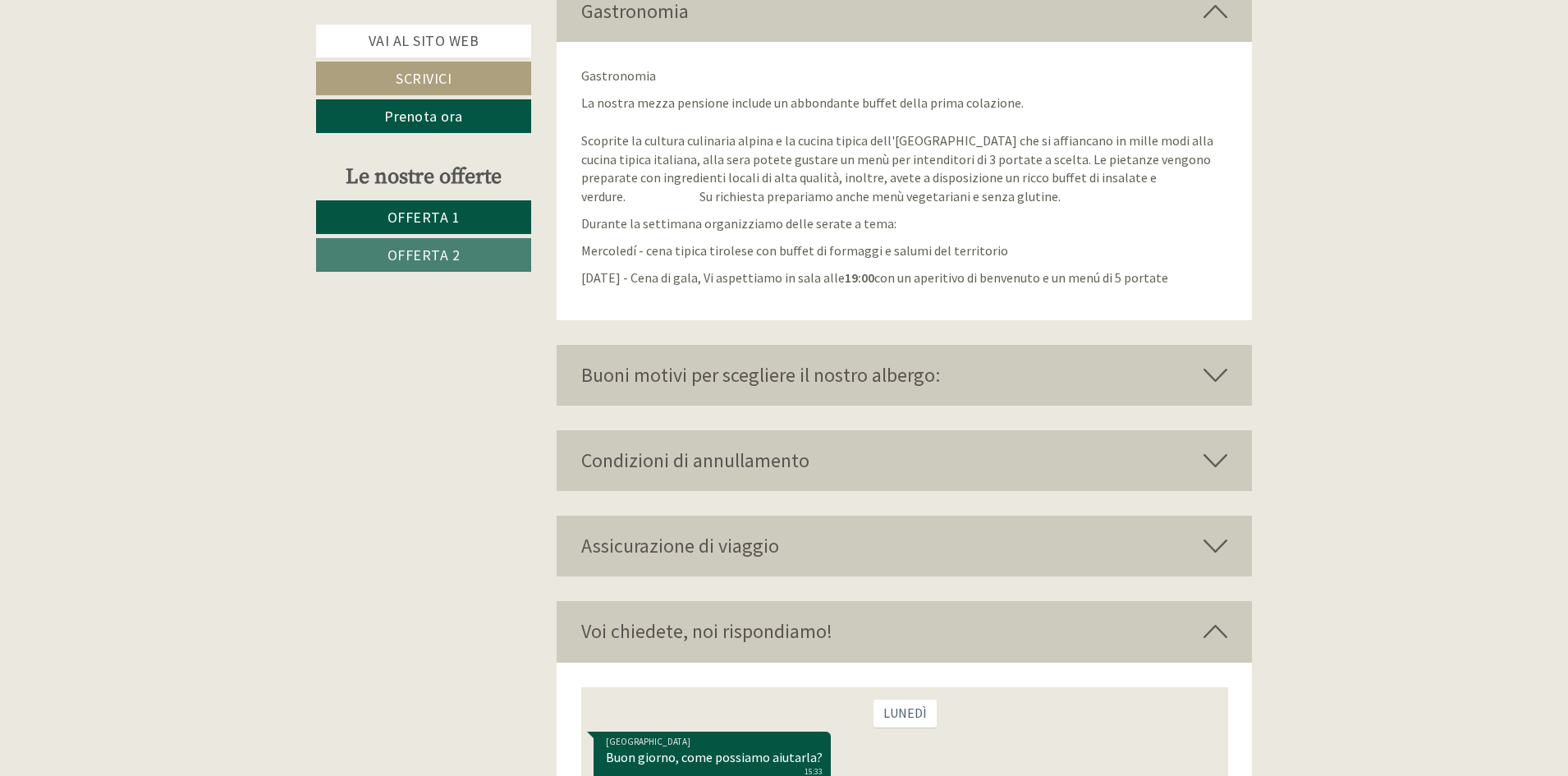
click at [870, 363] on div "Buoni motivi per scegliere il nostro albergo:" at bounding box center [904, 374] width 696 height 61
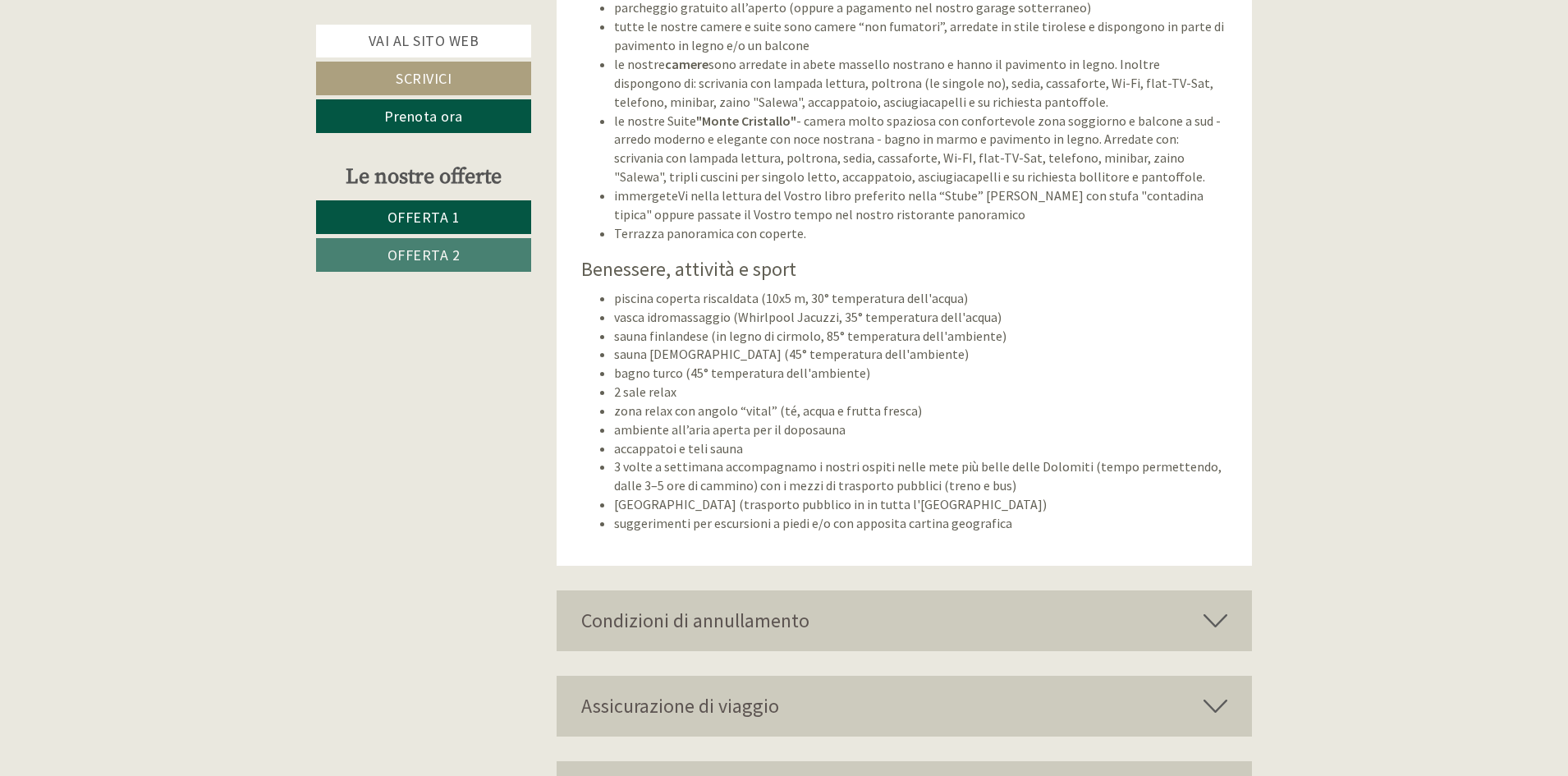
scroll to position [3694, 0]
click at [811, 602] on div "Condizioni di annullamento" at bounding box center [904, 617] width 696 height 61
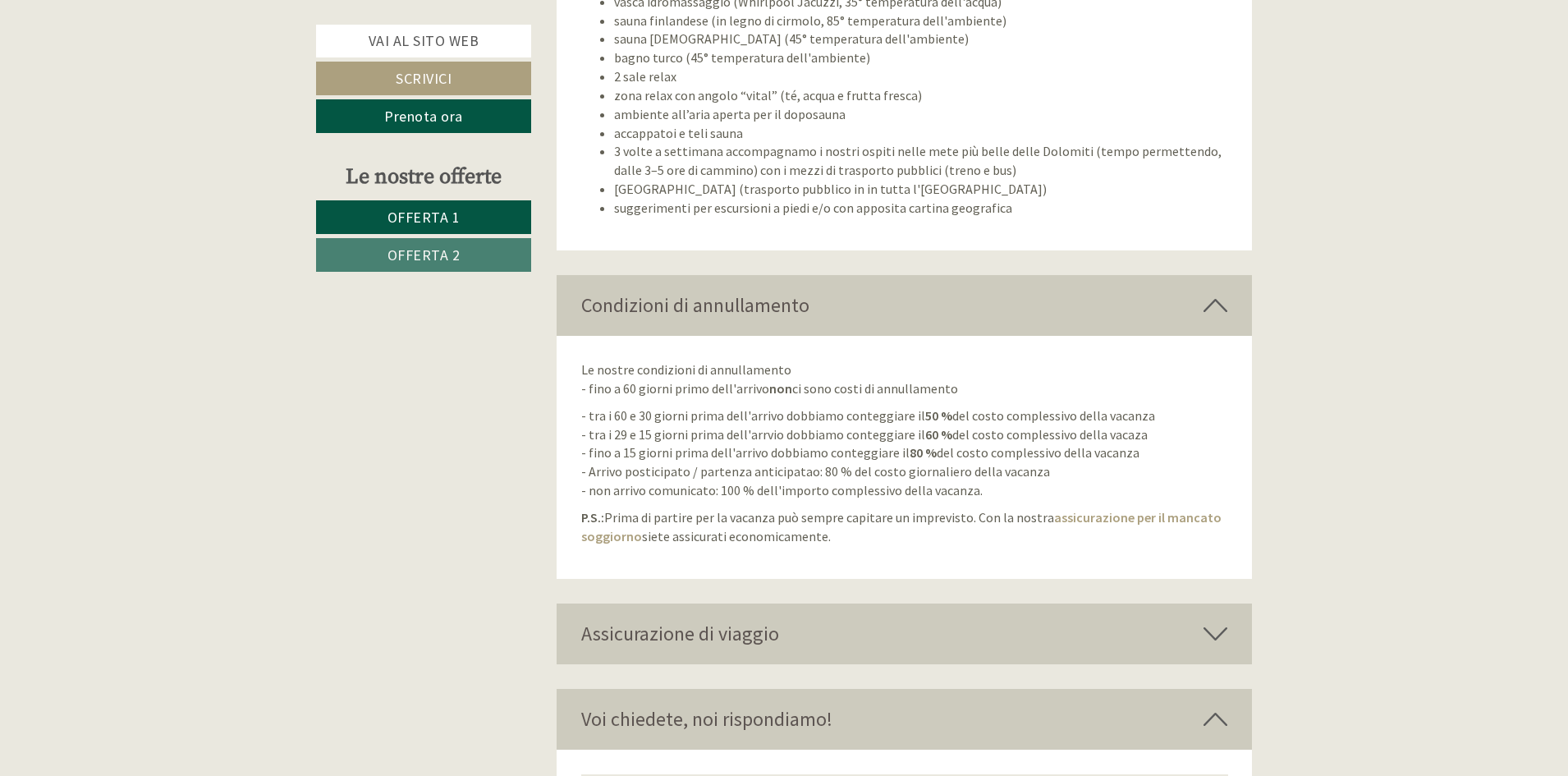
scroll to position [4104, 0]
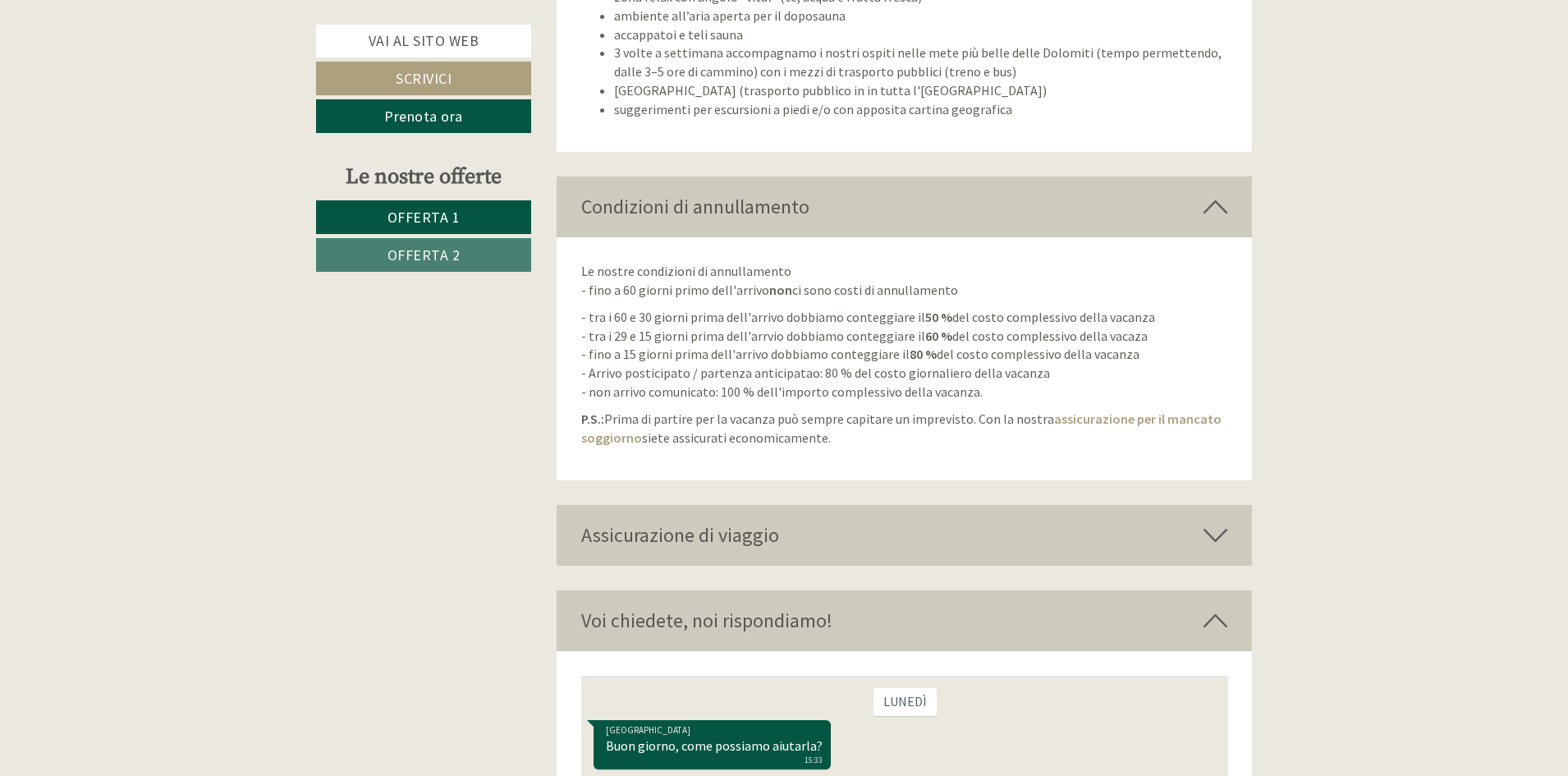
click at [743, 520] on div "Assicurazione di viaggio" at bounding box center [904, 534] width 696 height 61
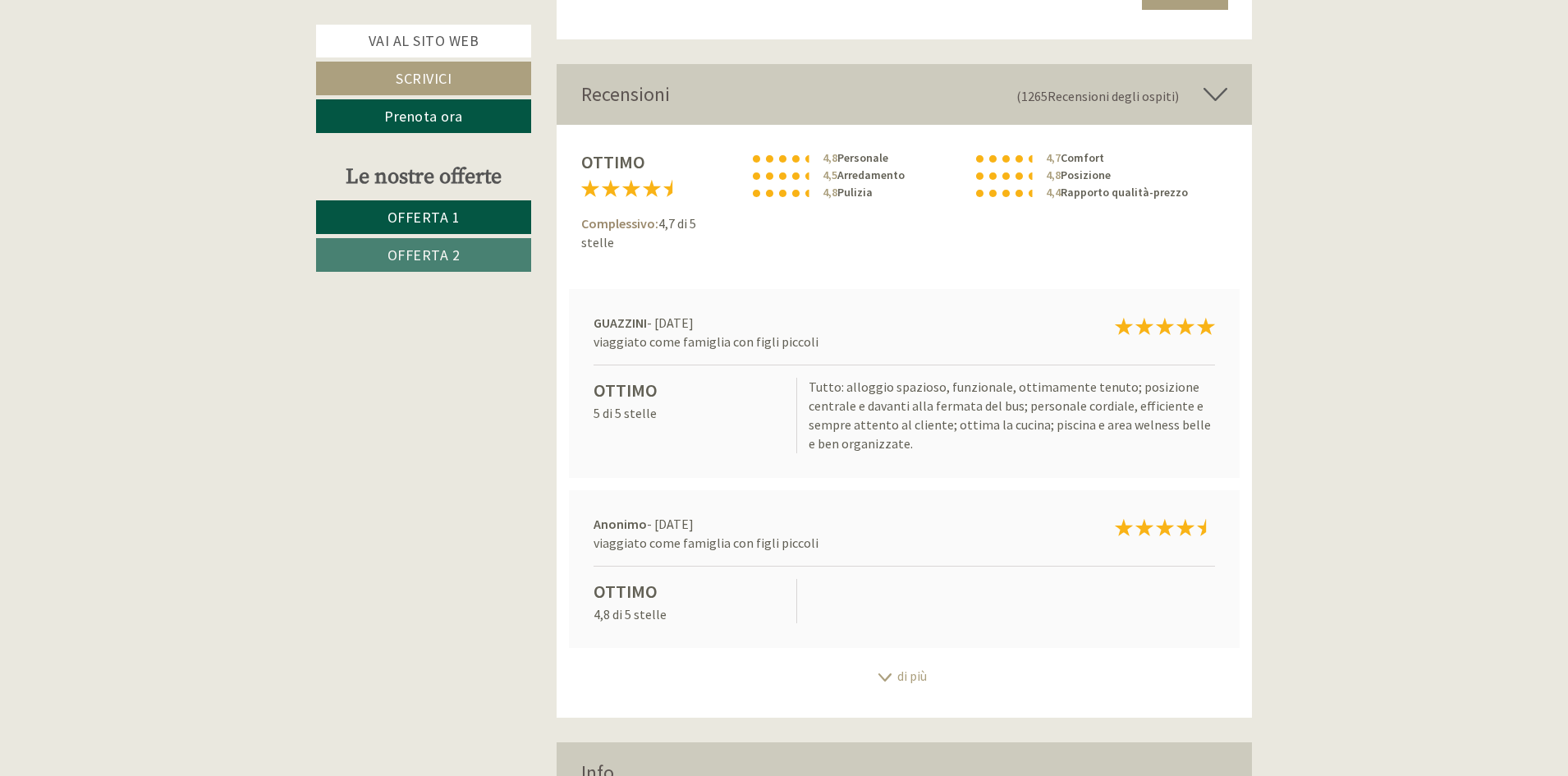
scroll to position [5581, 0]
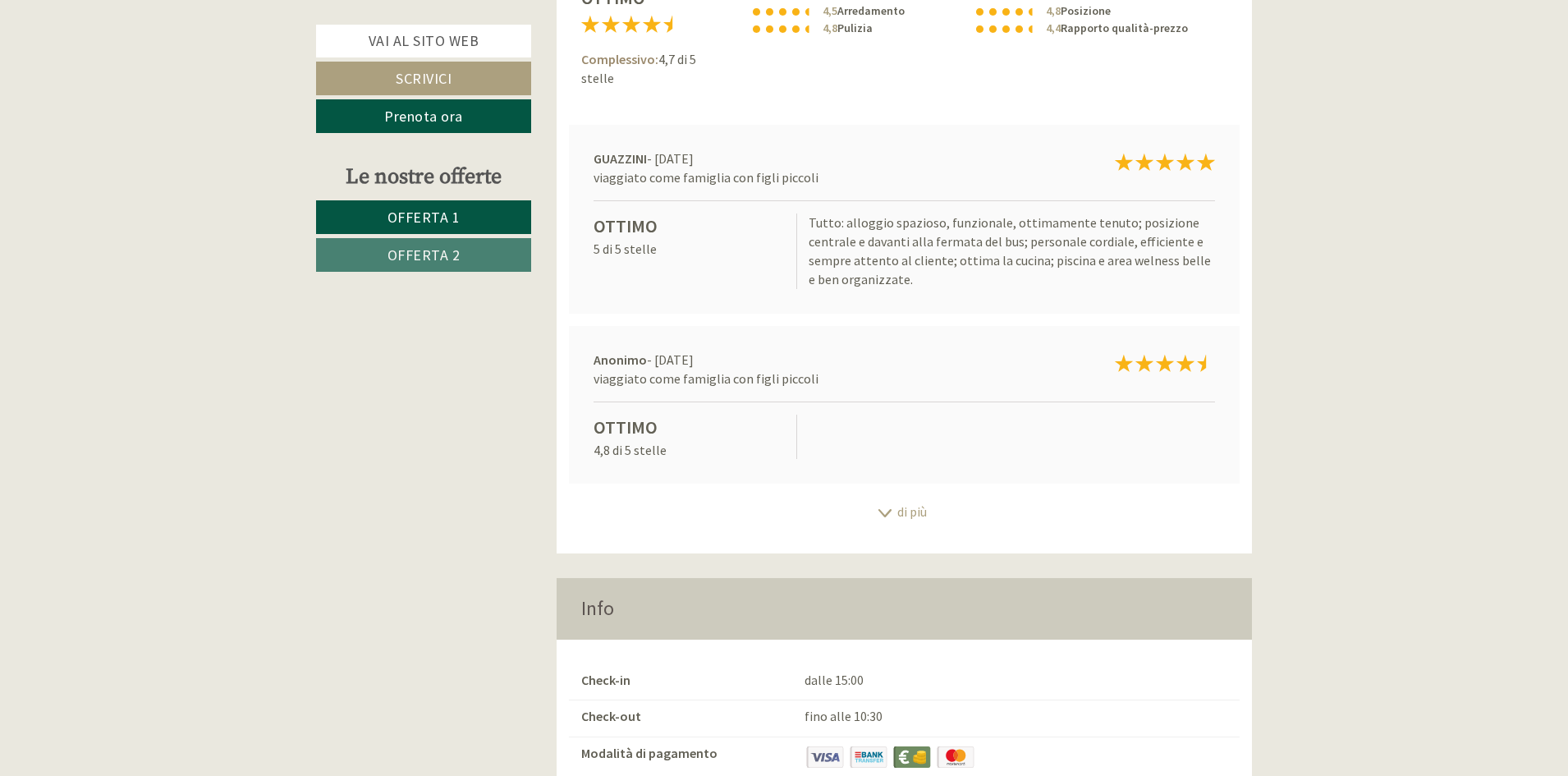
click at [893, 497] on div "di più" at bounding box center [904, 512] width 696 height 32
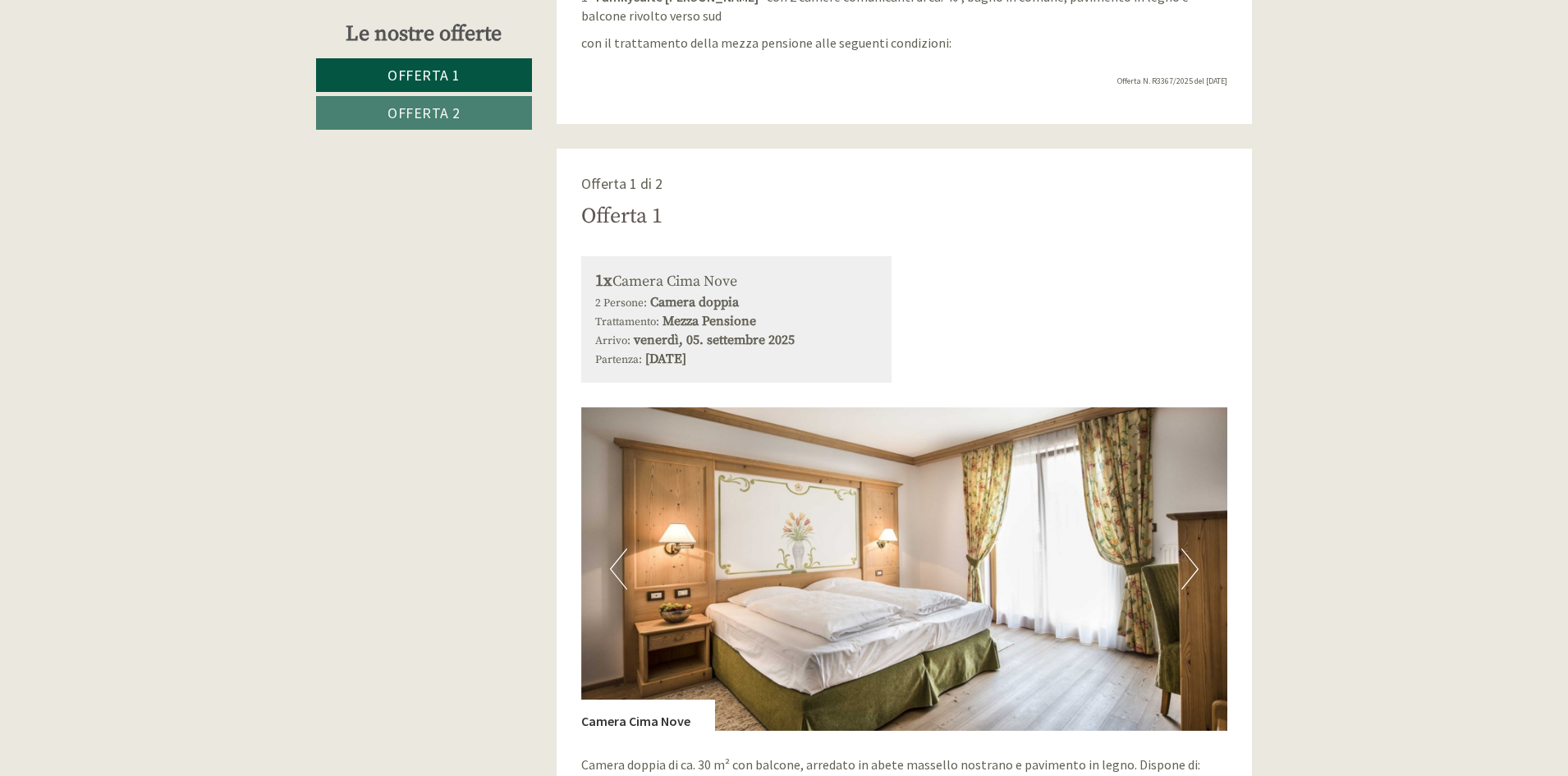
scroll to position [492, 0]
